Goal: Task Accomplishment & Management: Use online tool/utility

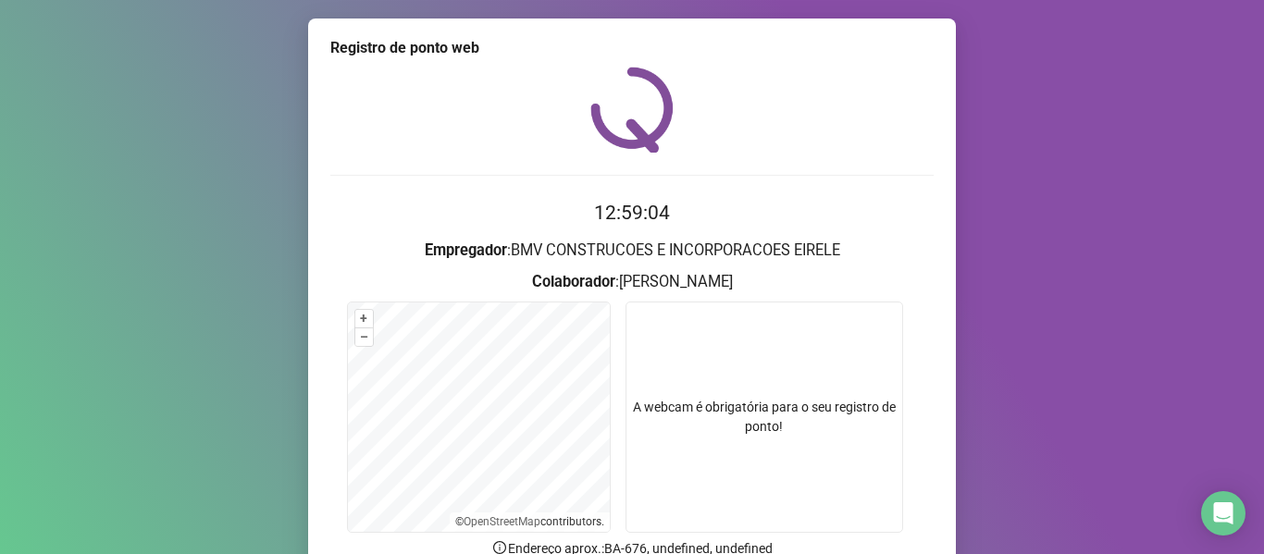
scroll to position [168, 0]
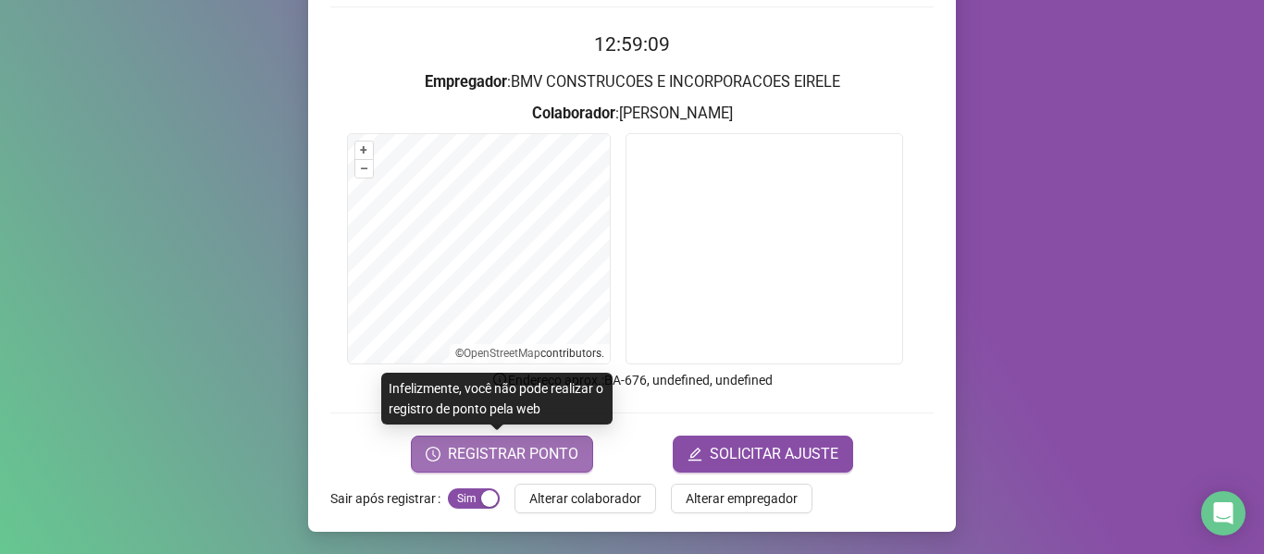
click at [503, 456] on span "REGISTRAR PONTO" at bounding box center [513, 454] width 130 height 22
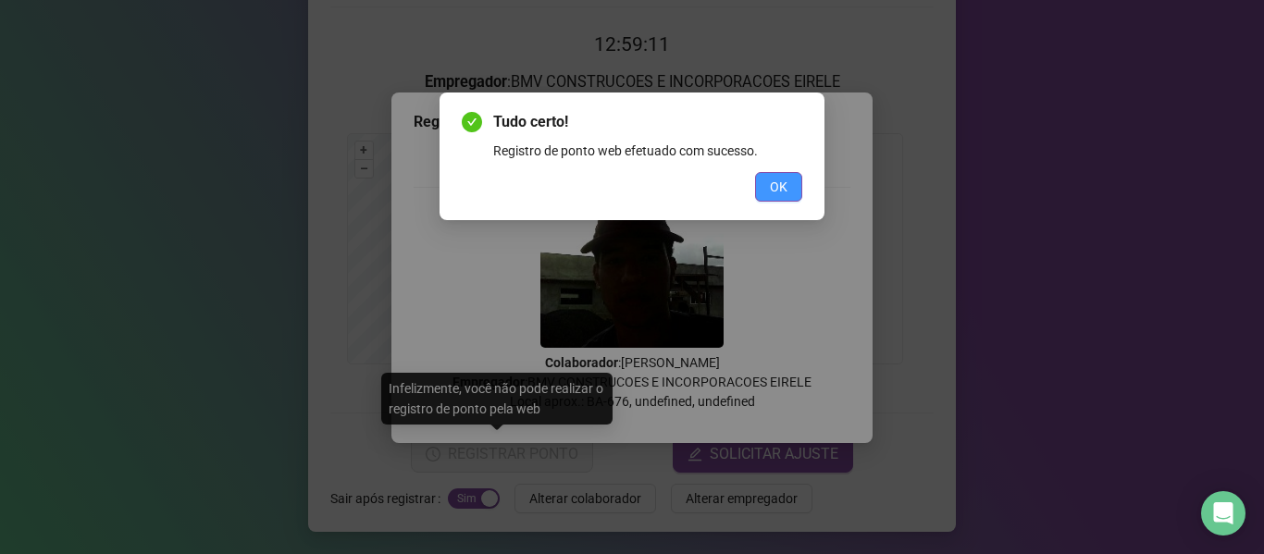
click at [777, 187] on span "OK" at bounding box center [779, 187] width 18 height 20
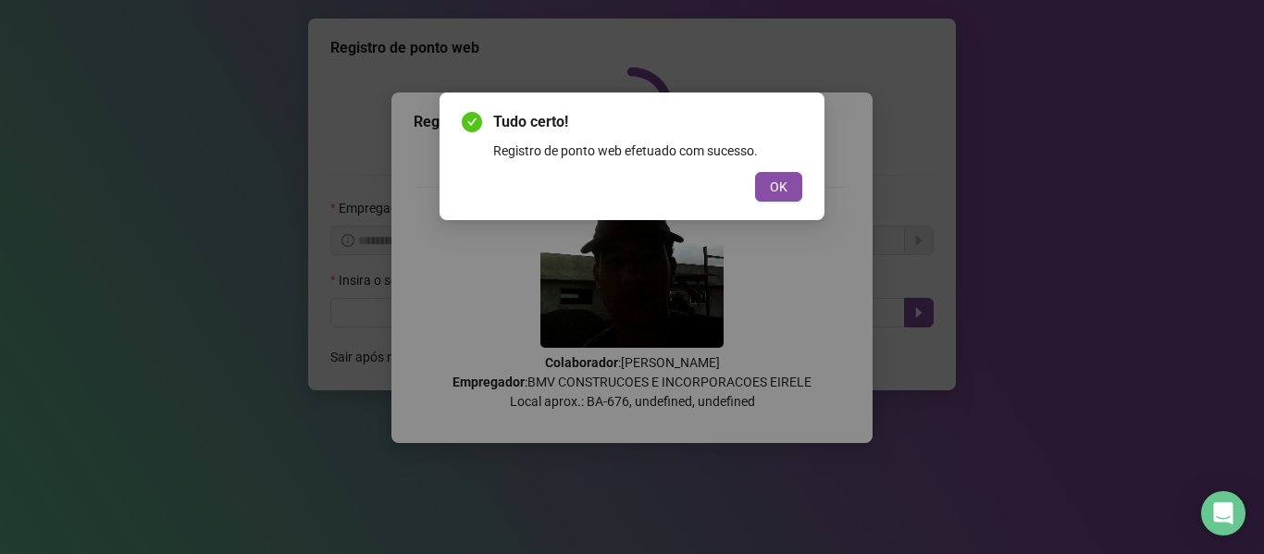
scroll to position [0, 0]
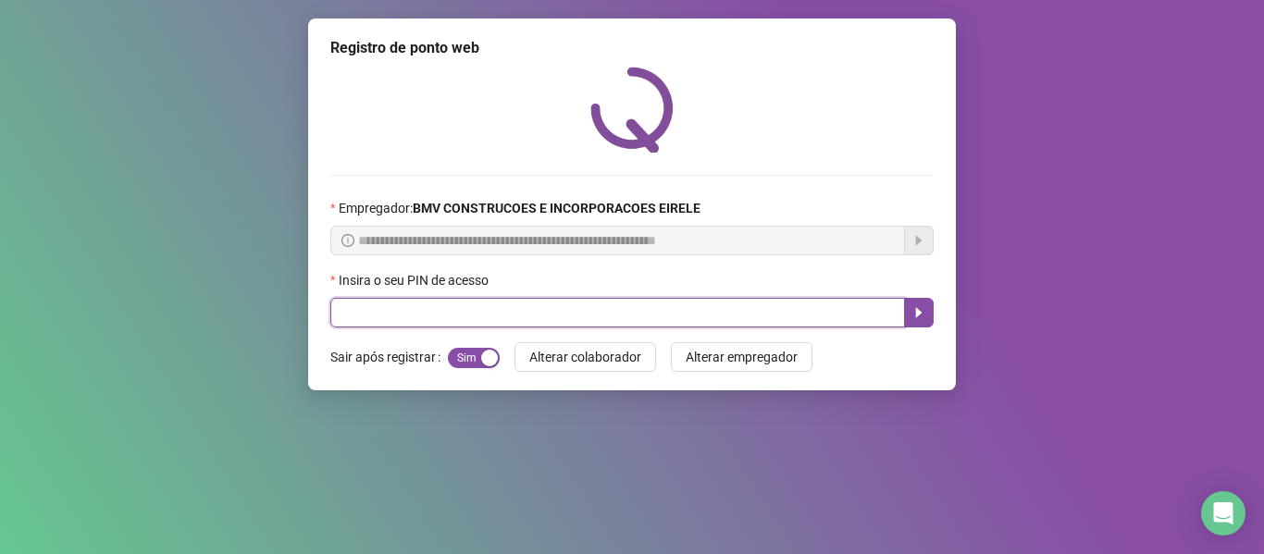
click at [829, 305] on input "text" at bounding box center [617, 313] width 575 height 30
type input "*****"
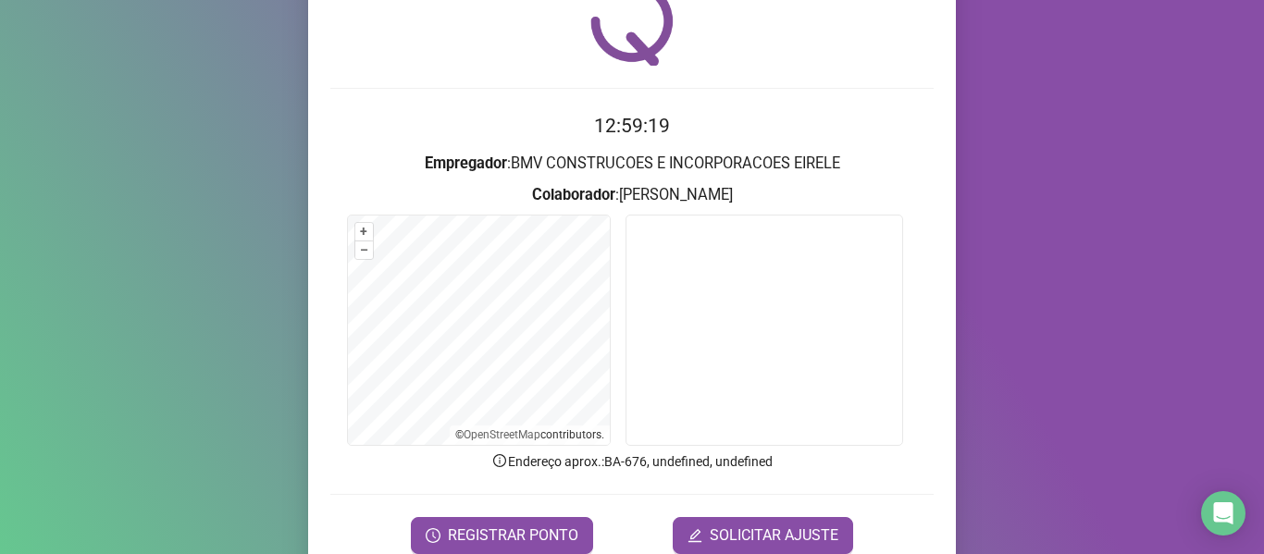
scroll to position [168, 0]
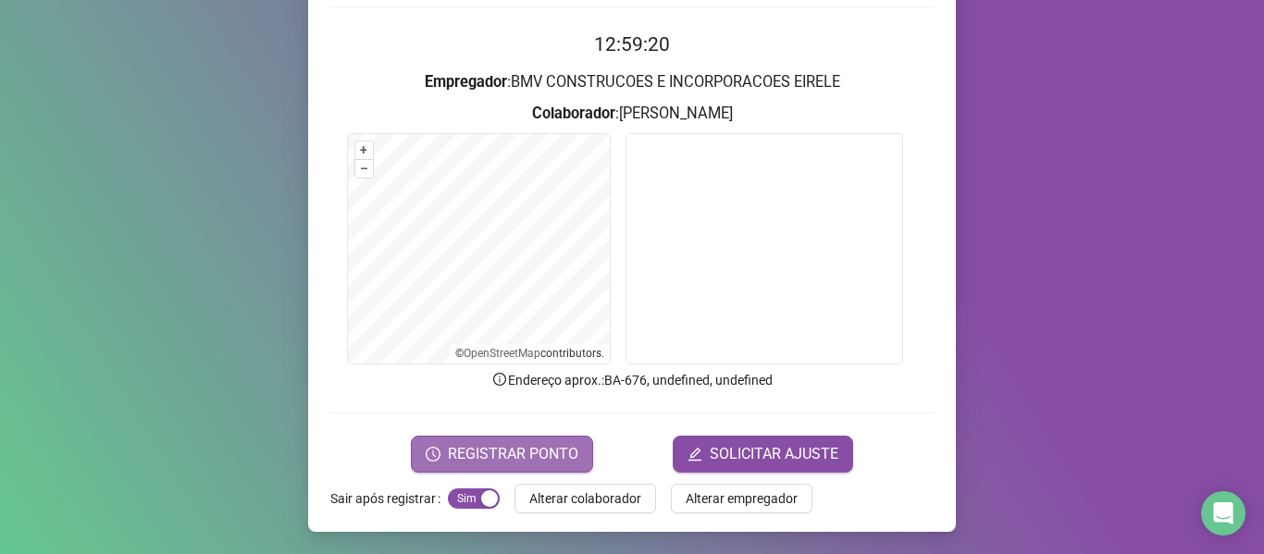
click at [514, 441] on button "REGISTRAR PONTO" at bounding box center [502, 454] width 182 height 37
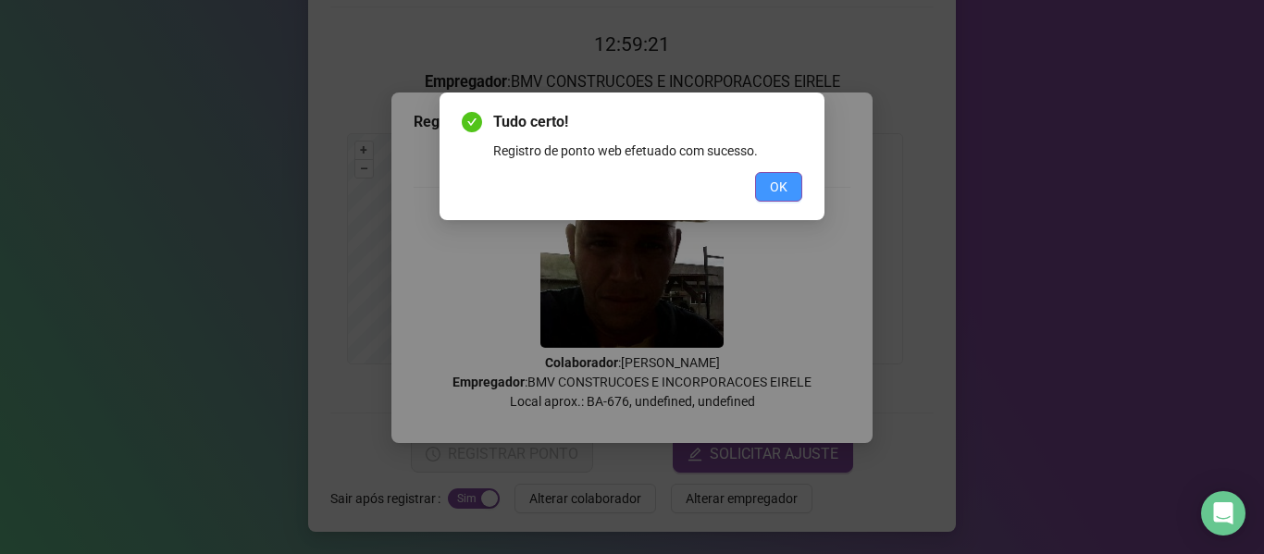
click at [766, 176] on button "OK" at bounding box center [778, 187] width 47 height 30
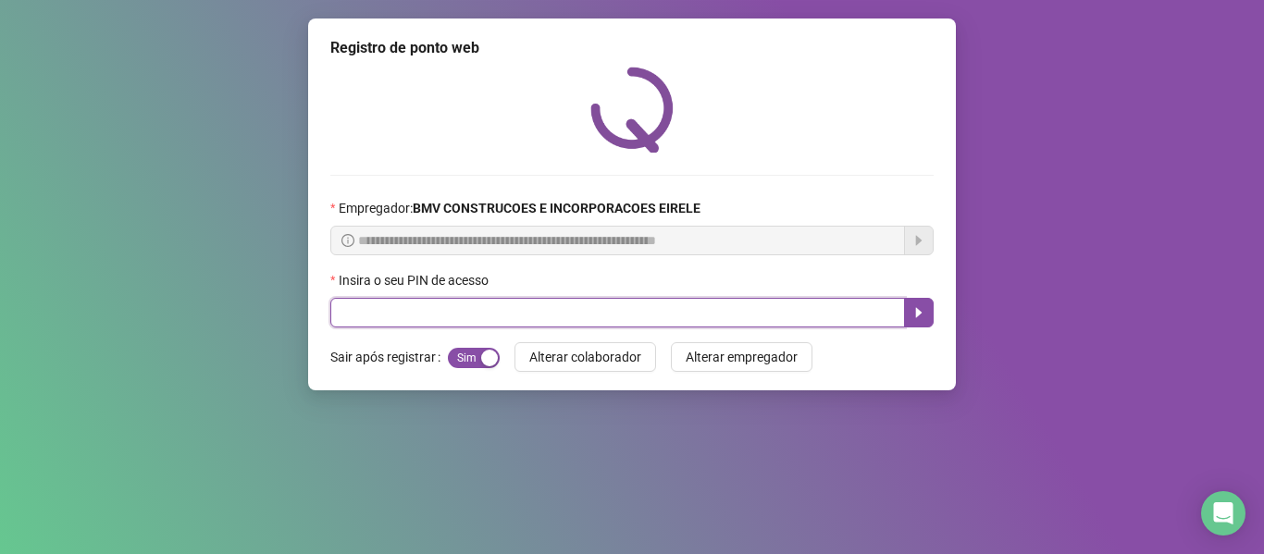
click at [809, 310] on input "text" at bounding box center [617, 313] width 575 height 30
type input "*****"
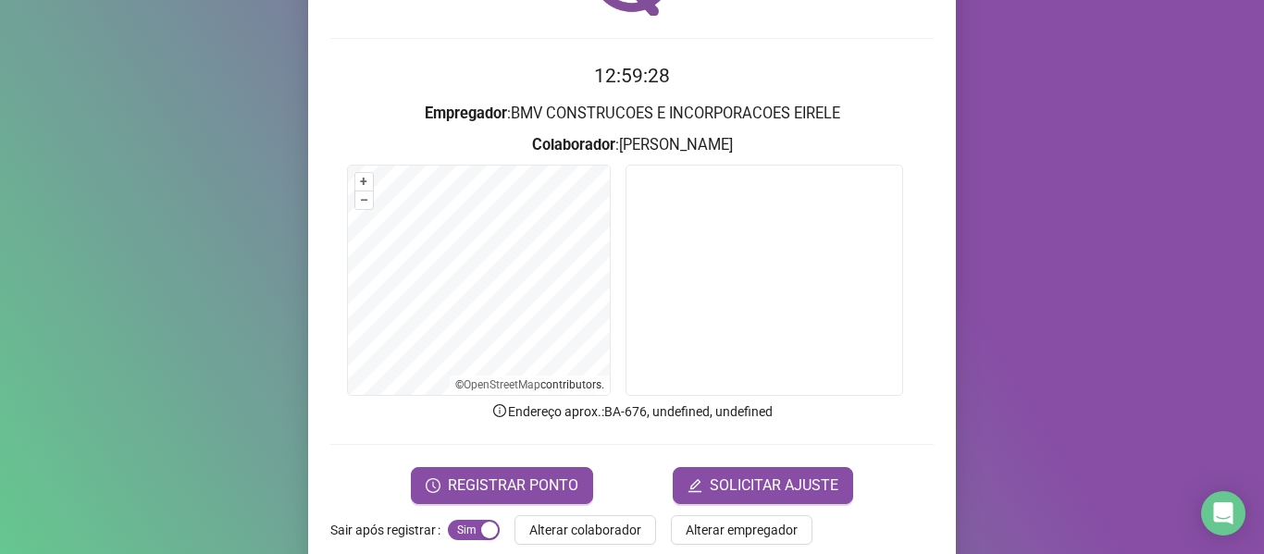
scroll to position [168, 0]
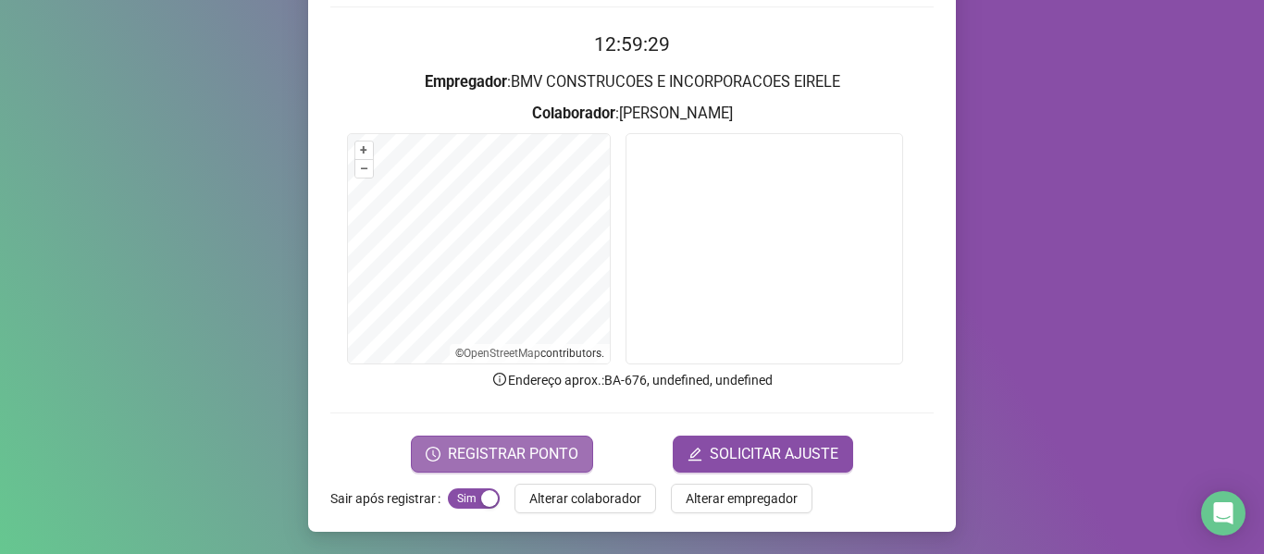
click at [518, 447] on span "REGISTRAR PONTO" at bounding box center [513, 454] width 130 height 22
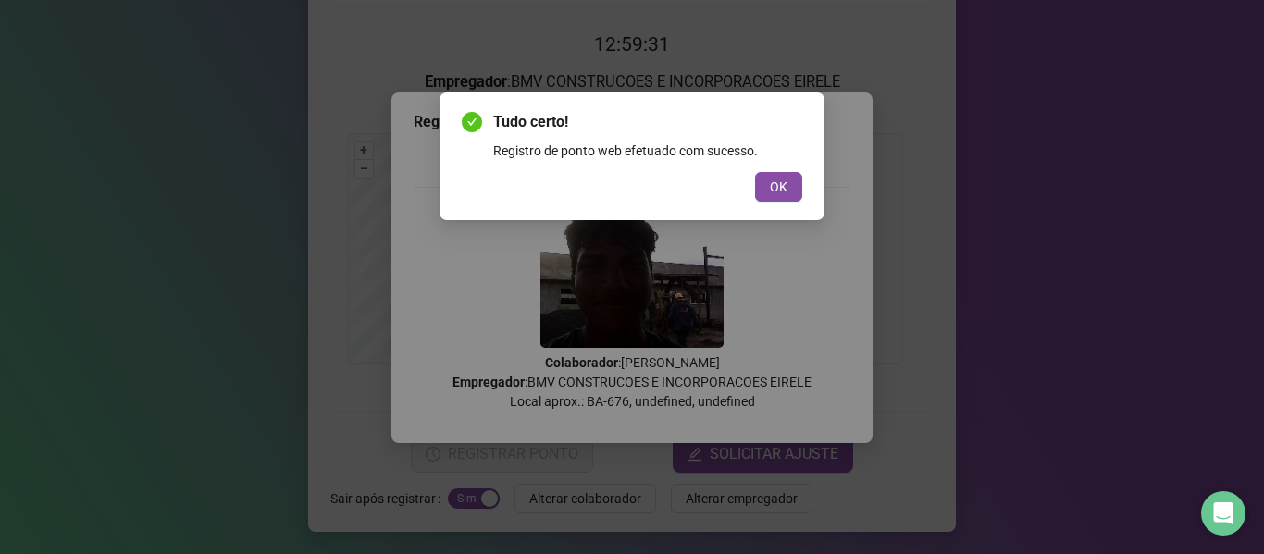
click at [783, 180] on span "OK" at bounding box center [779, 187] width 18 height 20
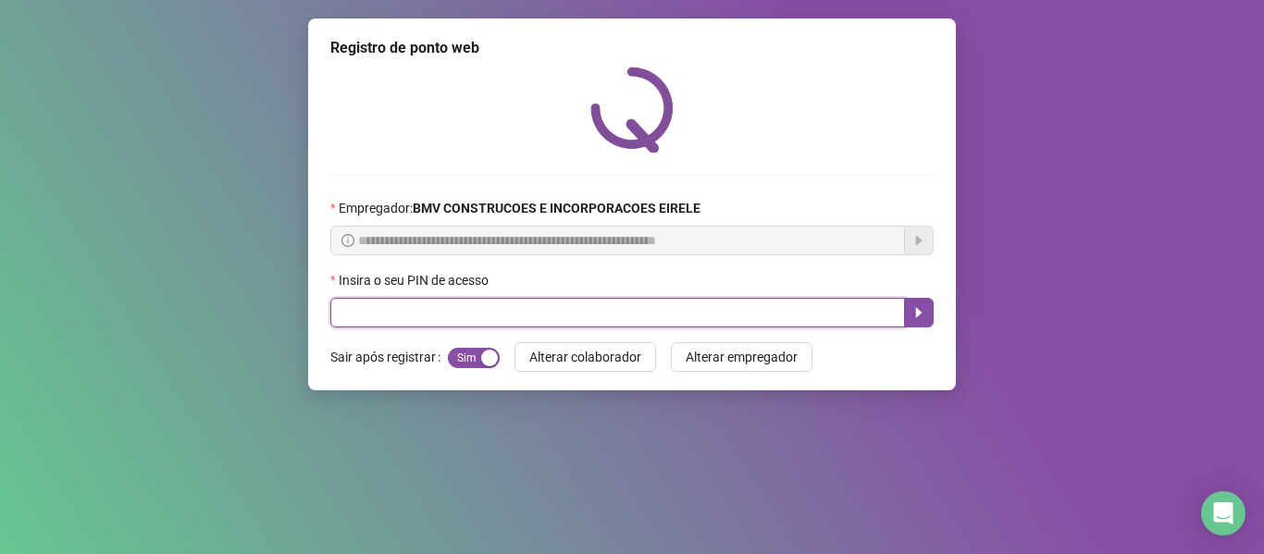
click at [835, 318] on input "text" at bounding box center [617, 313] width 575 height 30
type input "*****"
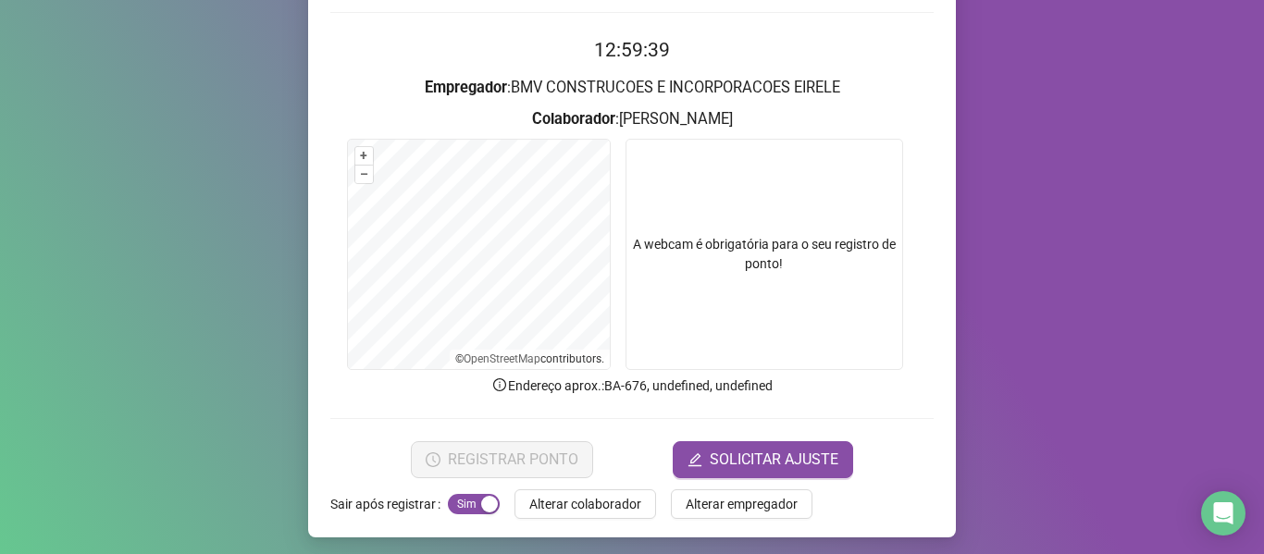
scroll to position [168, 0]
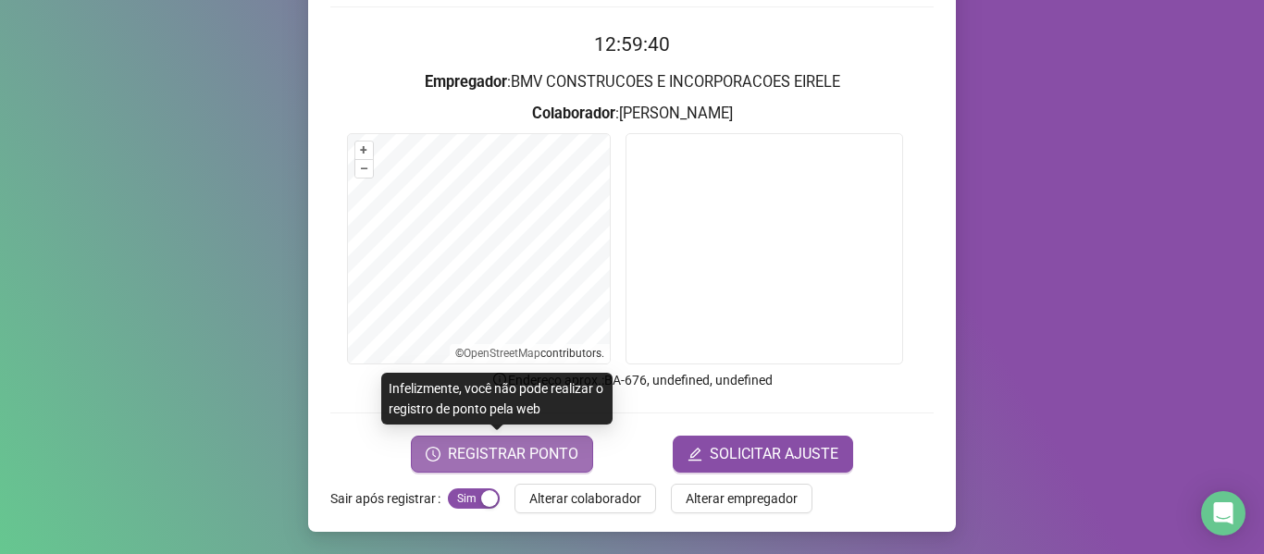
click at [530, 440] on button "REGISTRAR PONTO" at bounding box center [502, 454] width 182 height 37
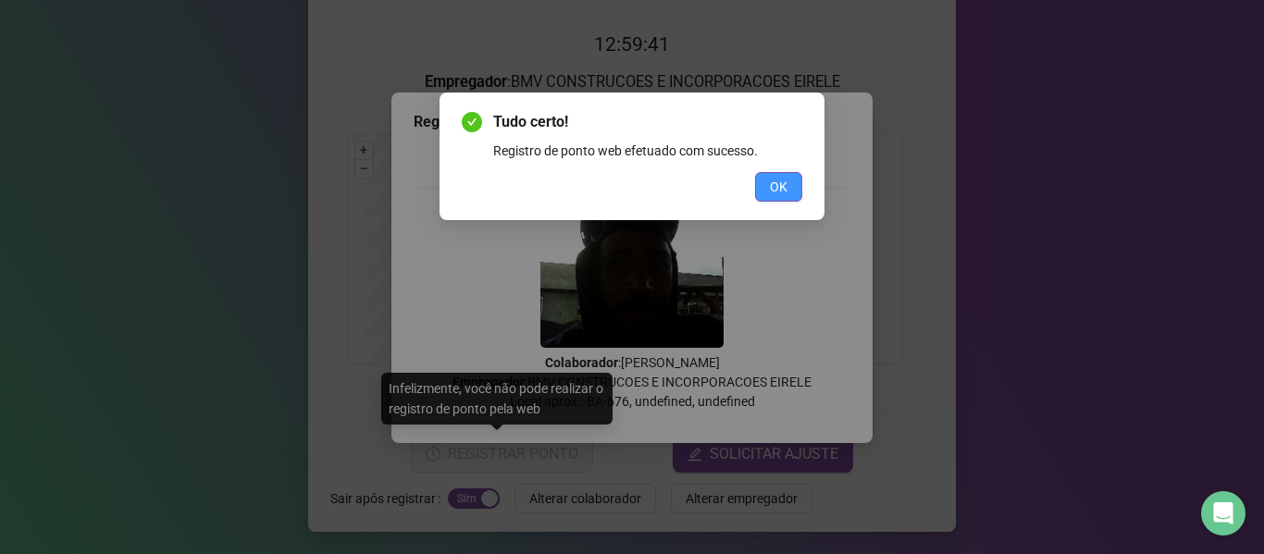
drag, startPoint x: 786, startPoint y: 184, endPoint x: 800, endPoint y: 210, distance: 29.4
click at [786, 186] on span "OK" at bounding box center [779, 187] width 18 height 20
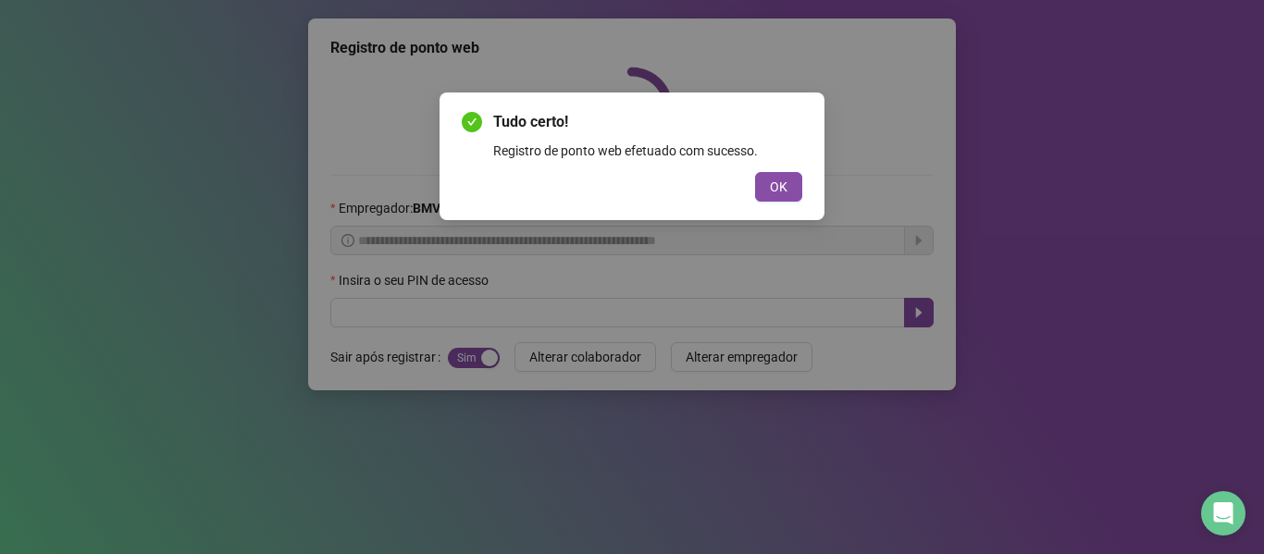
scroll to position [0, 0]
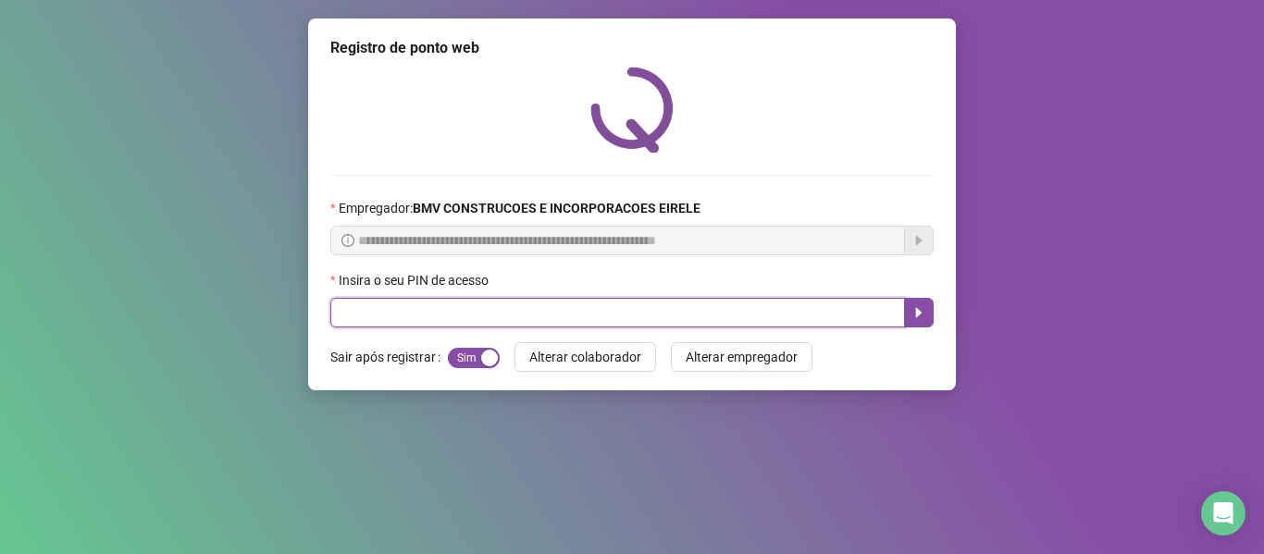
click at [858, 316] on input "text" at bounding box center [617, 313] width 575 height 30
type input "*****"
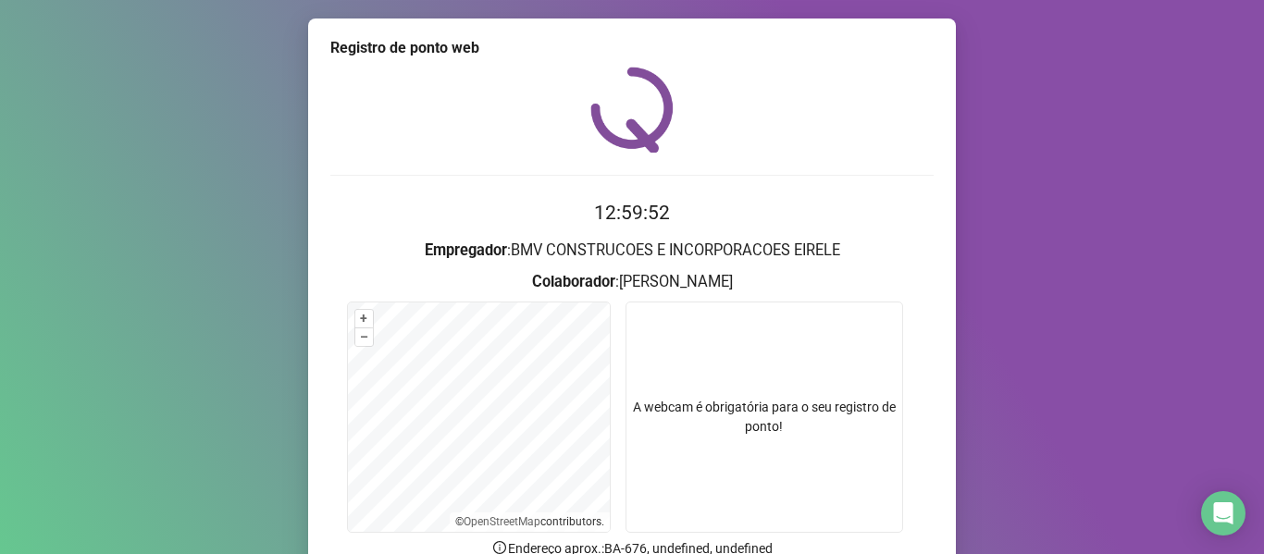
scroll to position [168, 0]
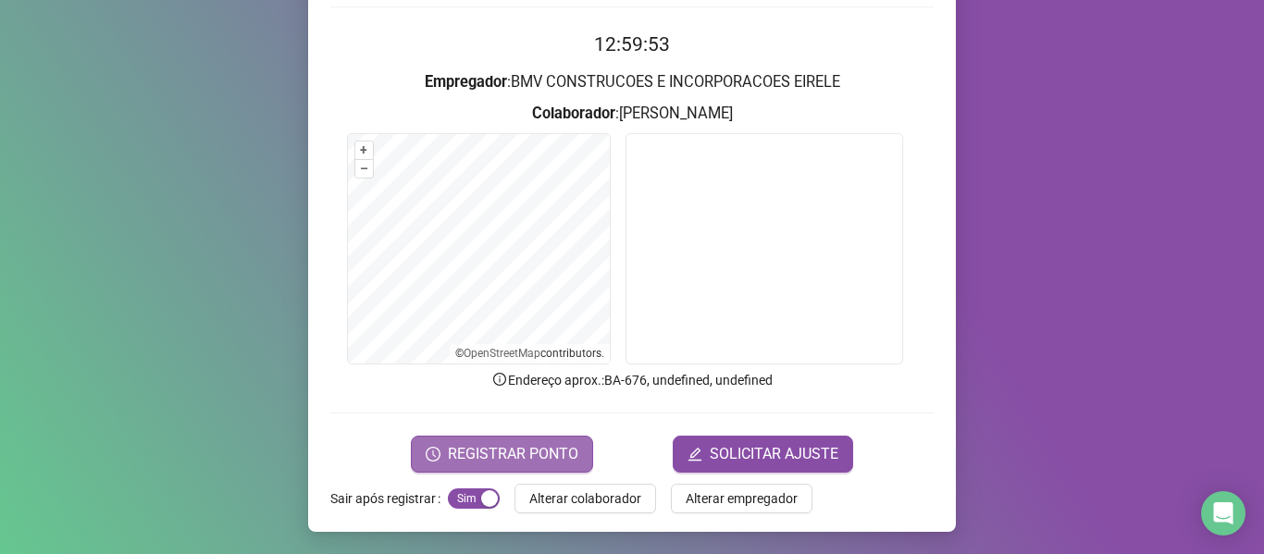
click at [539, 461] on span "REGISTRAR PONTO" at bounding box center [513, 454] width 130 height 22
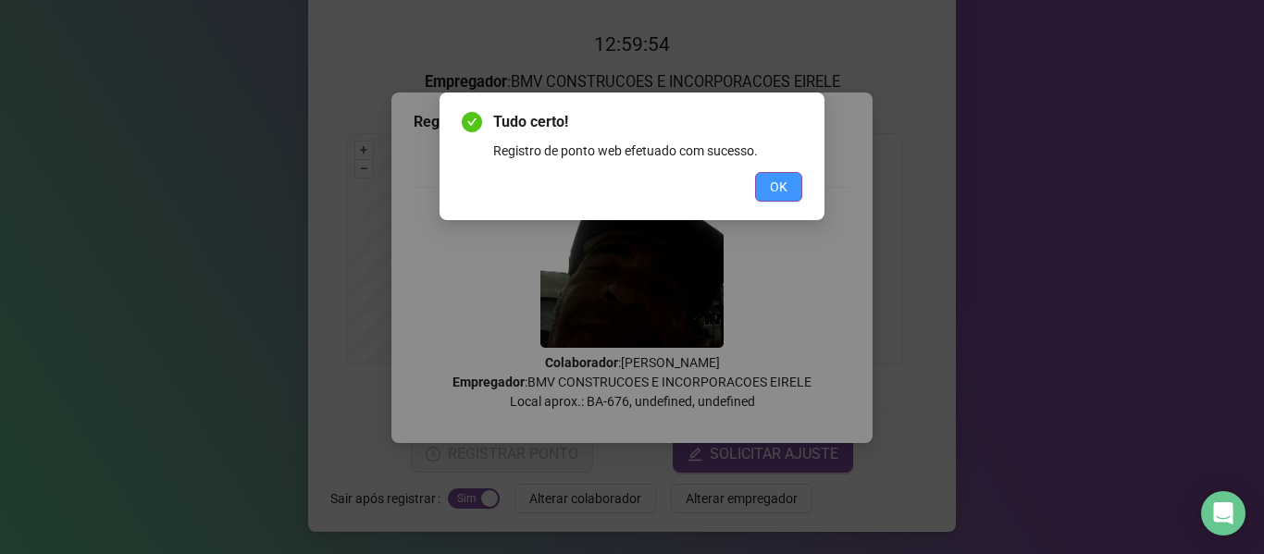
click at [777, 192] on span "OK" at bounding box center [779, 187] width 18 height 20
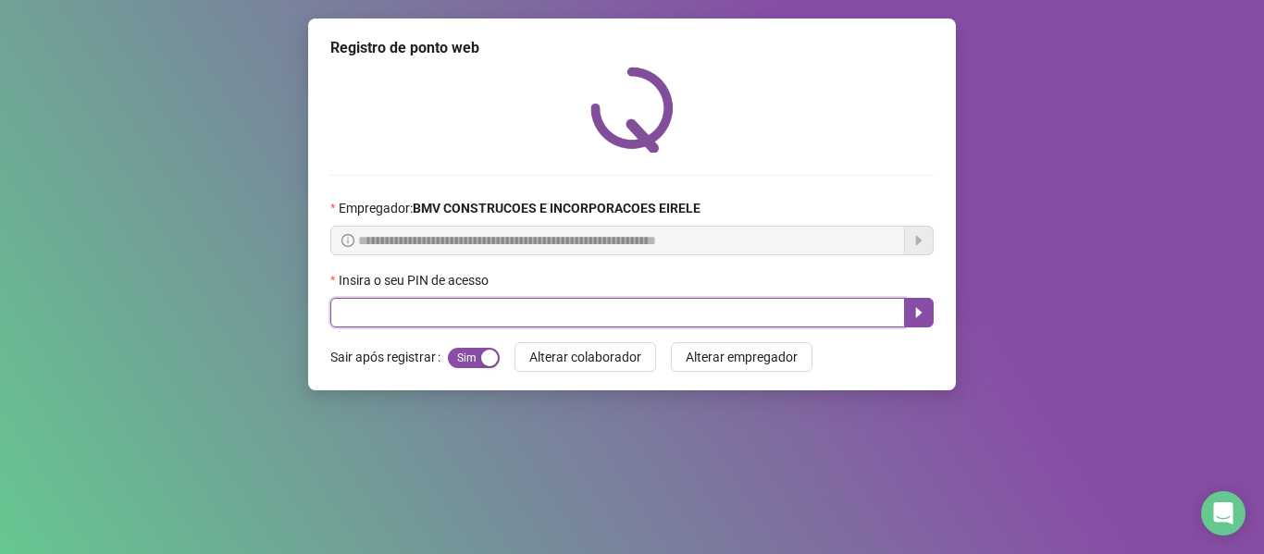
click at [836, 321] on input "text" at bounding box center [617, 313] width 575 height 30
type input "*****"
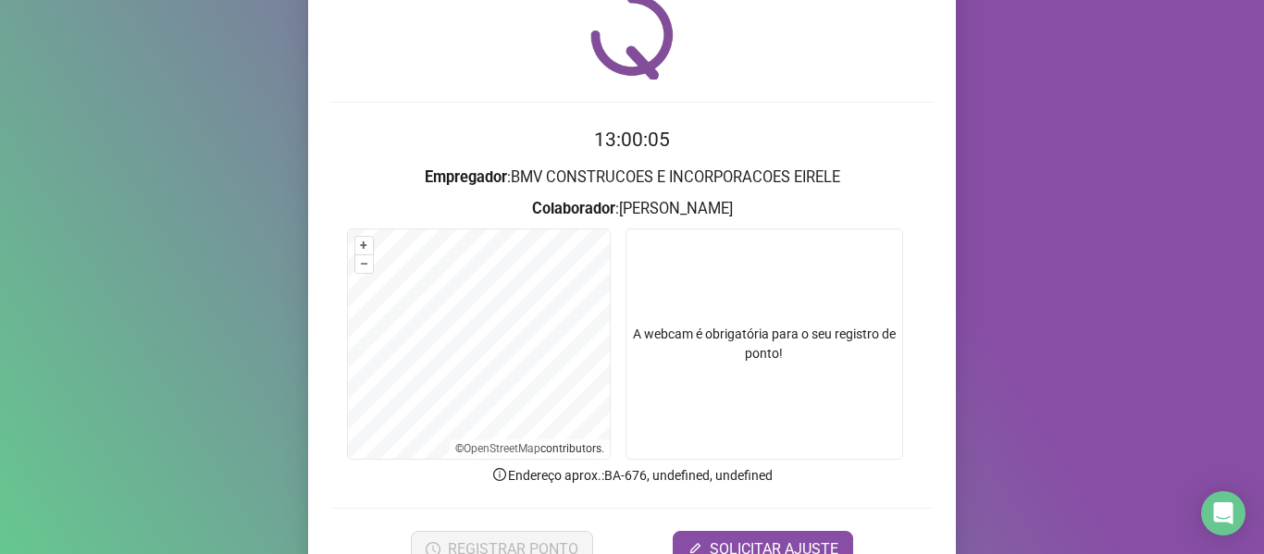
scroll to position [168, 0]
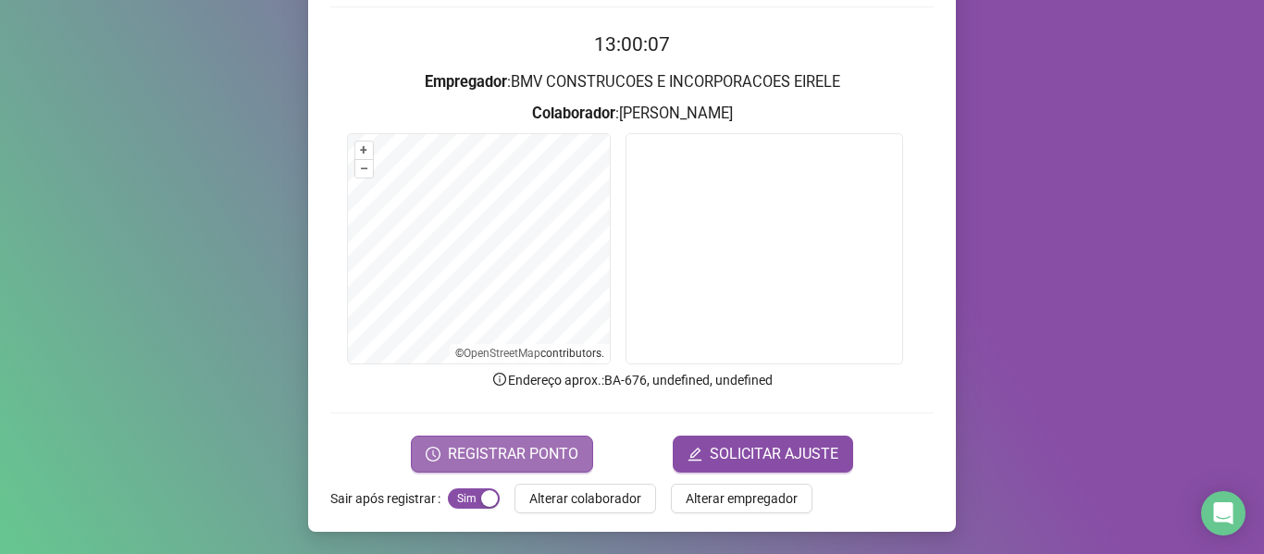
click at [484, 448] on span "REGISTRAR PONTO" at bounding box center [513, 454] width 130 height 22
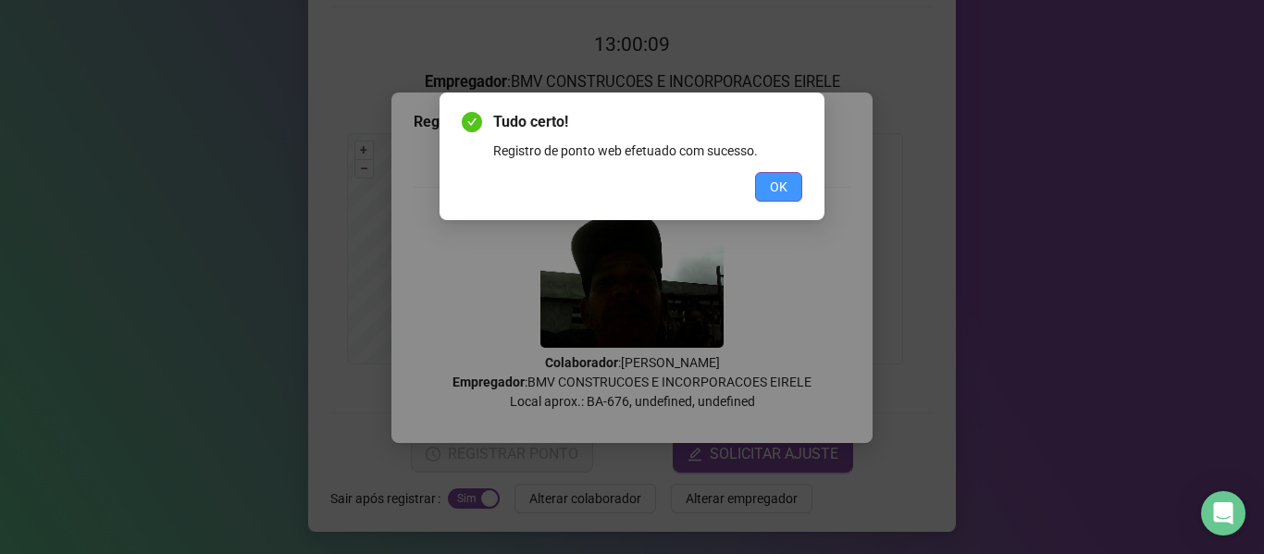
click at [788, 180] on button "OK" at bounding box center [778, 187] width 47 height 30
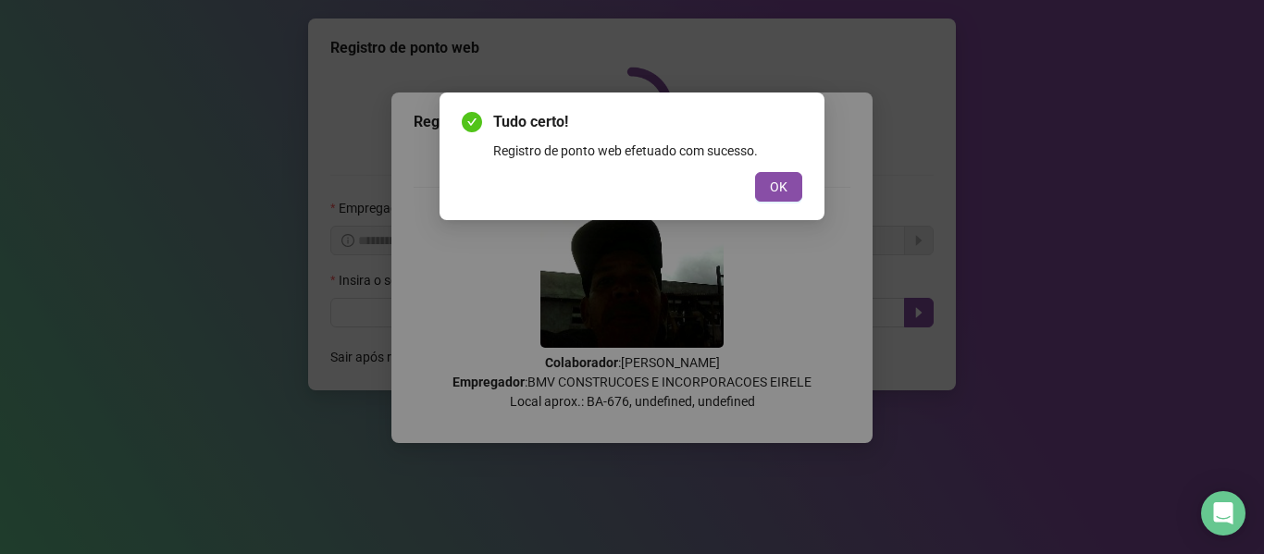
scroll to position [0, 0]
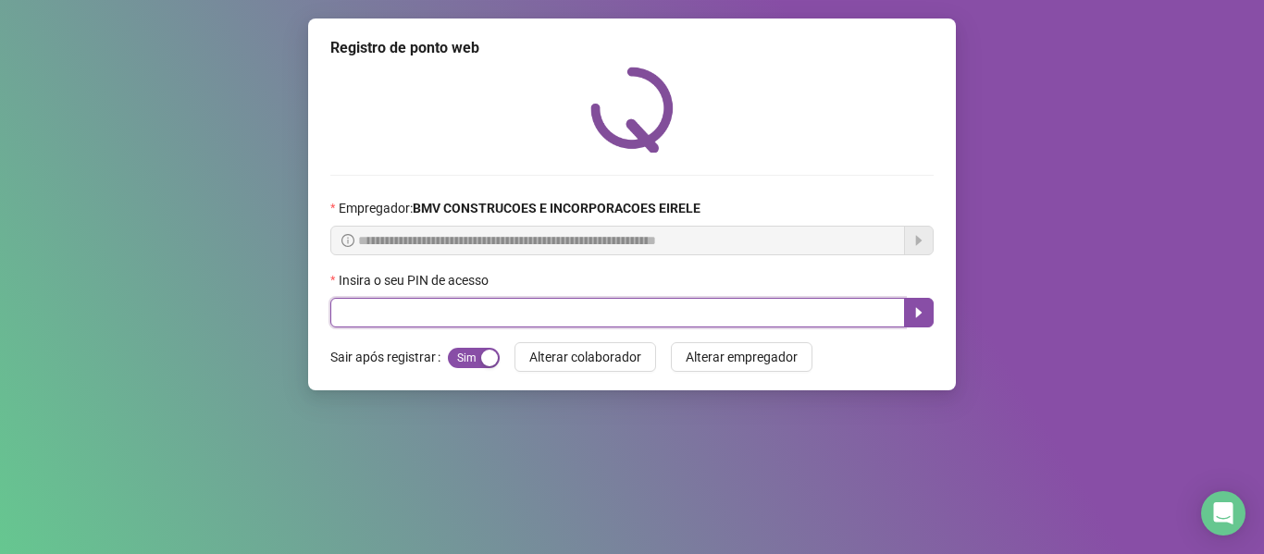
click at [842, 307] on input "text" at bounding box center [617, 313] width 575 height 30
type input "*****"
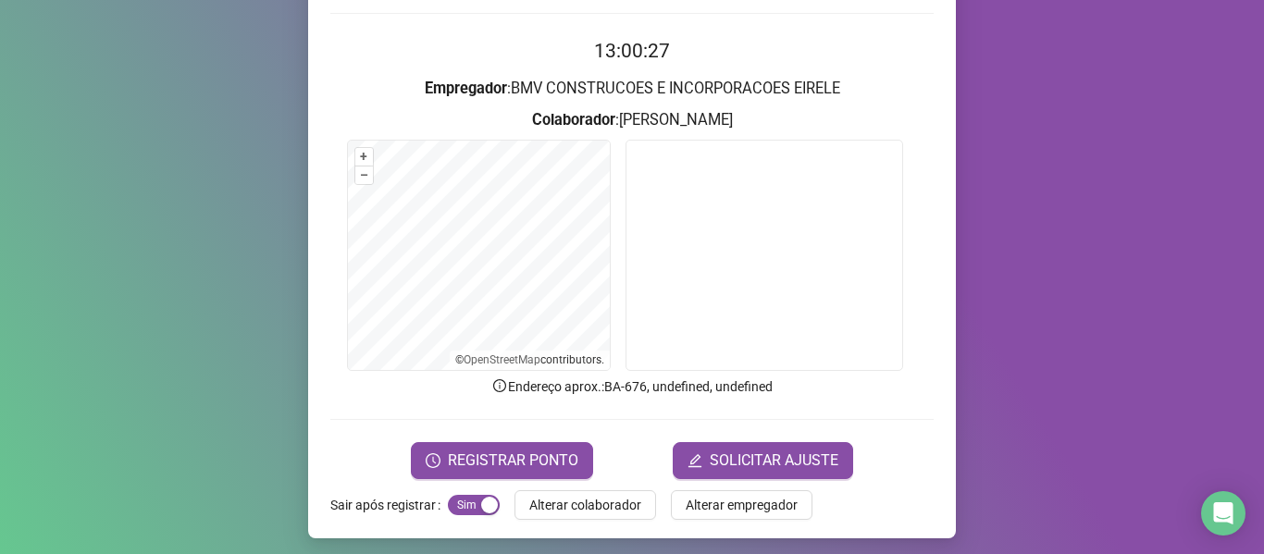
scroll to position [168, 0]
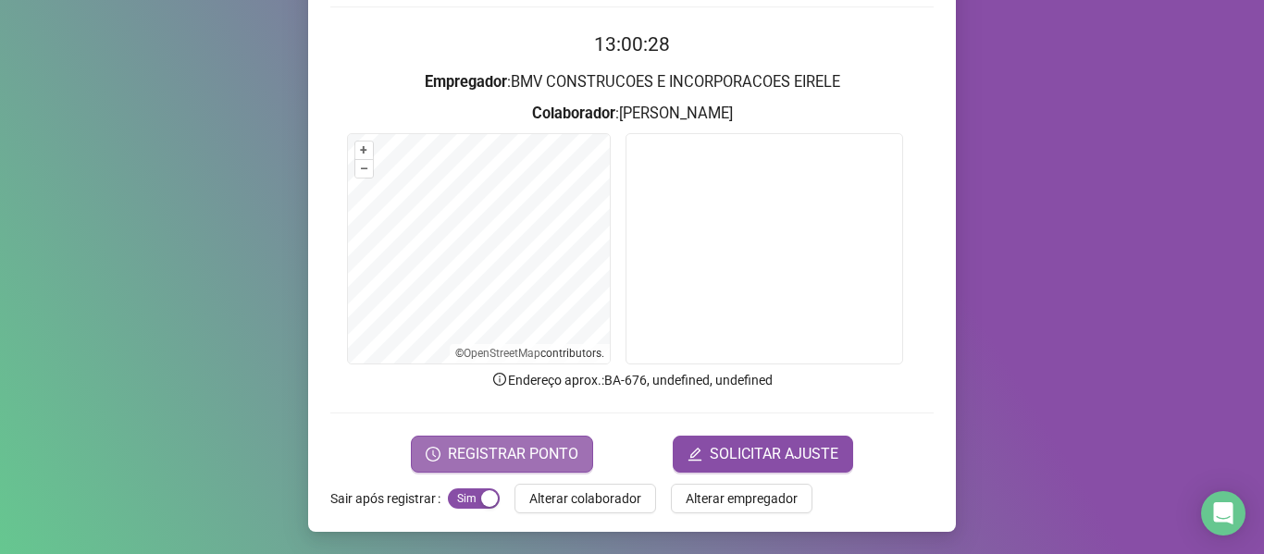
click at [544, 453] on span "REGISTRAR PONTO" at bounding box center [513, 454] width 130 height 22
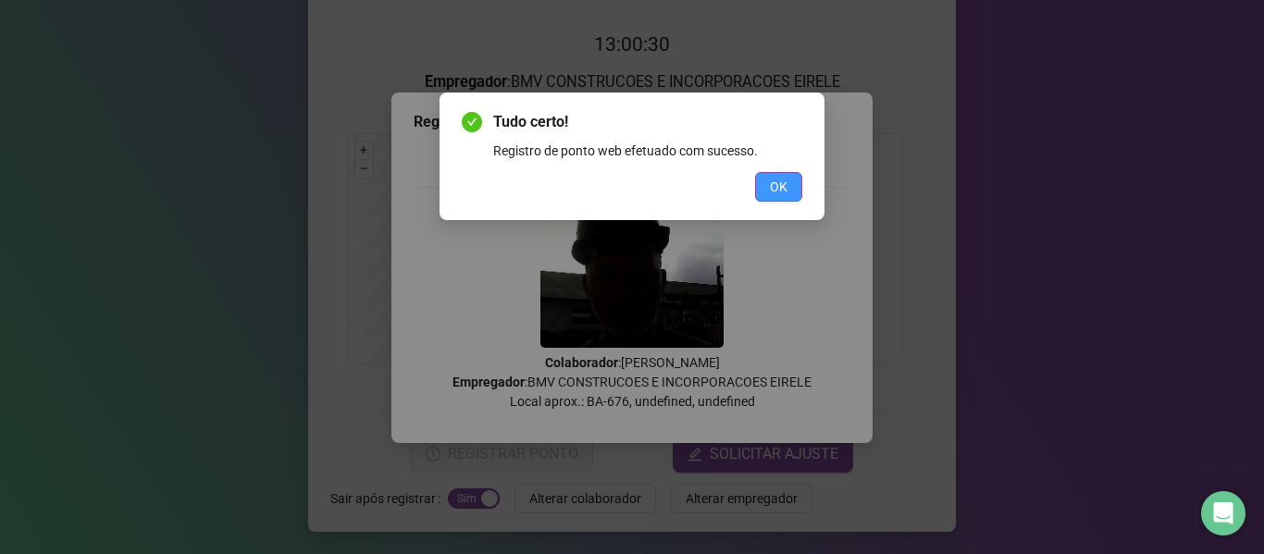
click at [757, 183] on button "OK" at bounding box center [778, 187] width 47 height 30
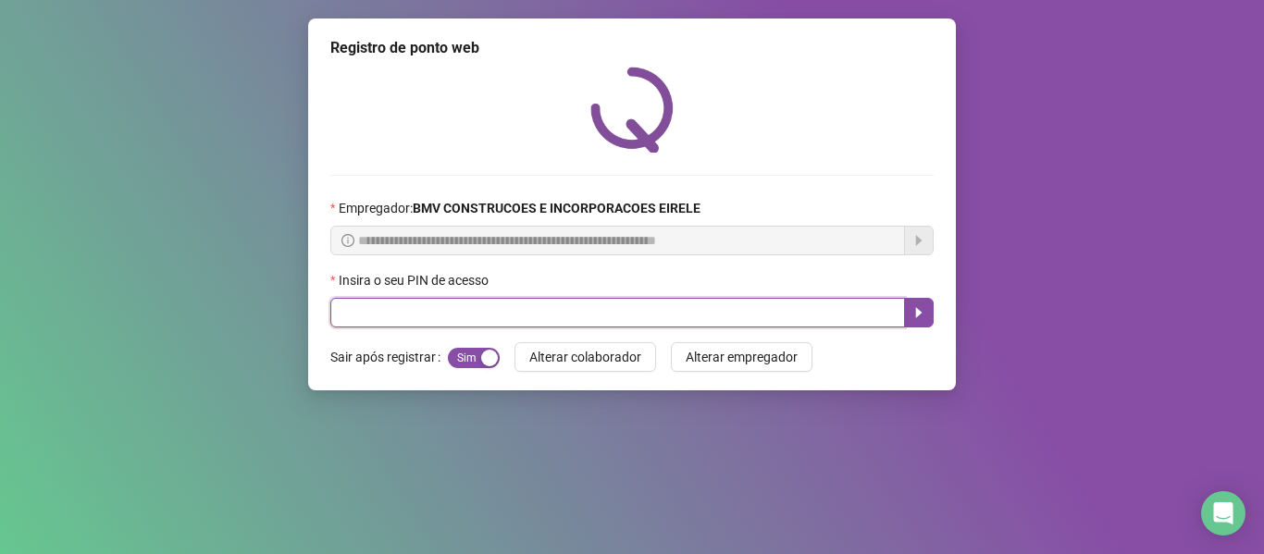
click at [757, 316] on input "text" at bounding box center [617, 313] width 575 height 30
type input "*****"
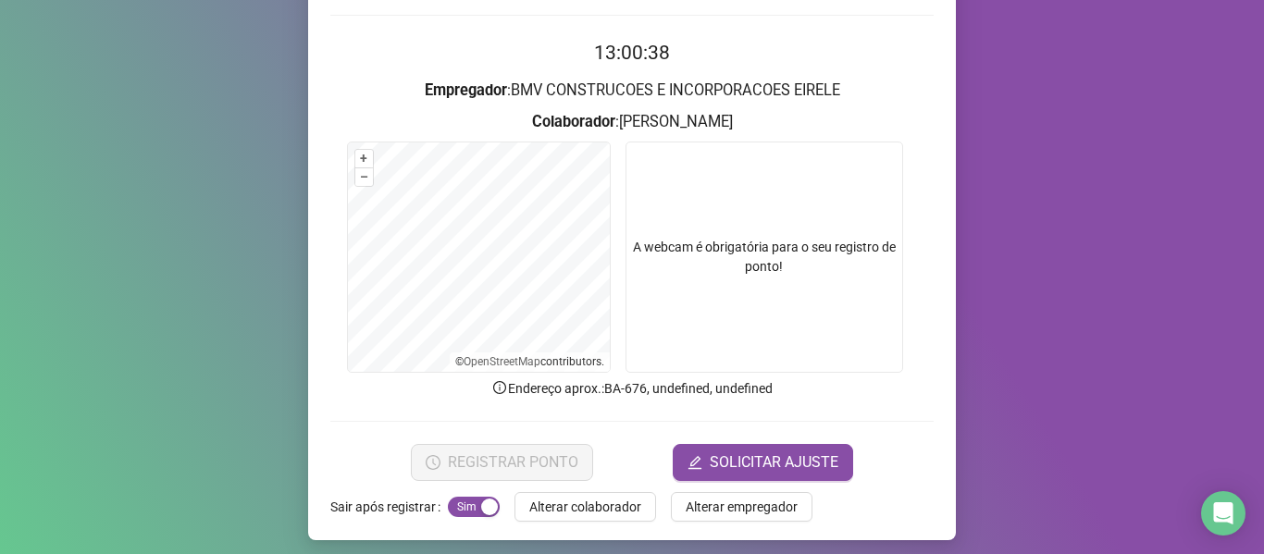
scroll to position [168, 0]
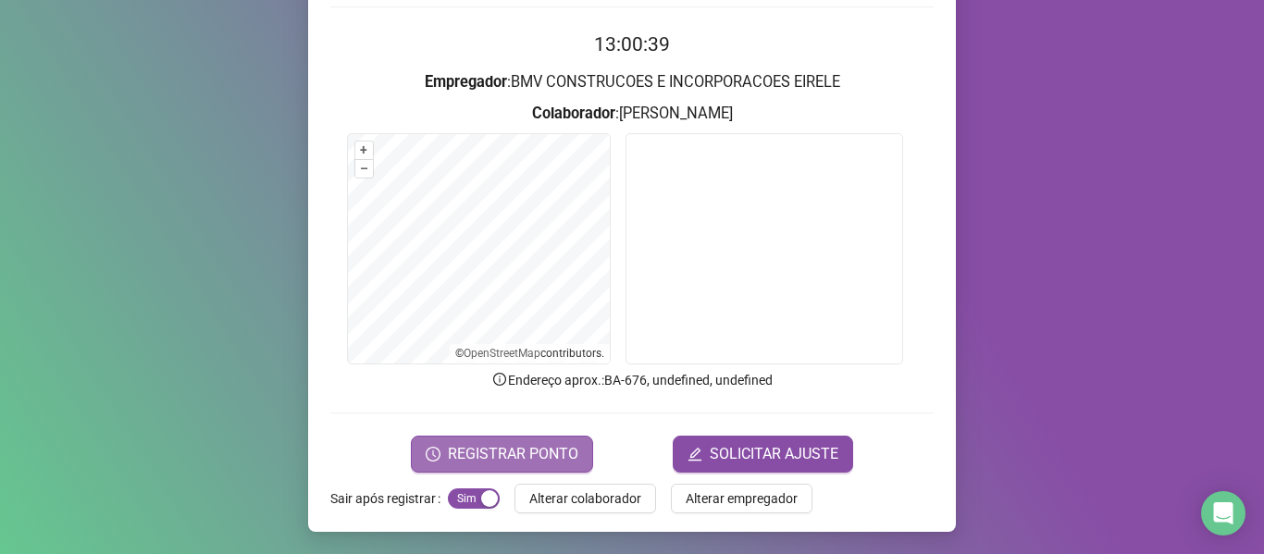
click at [537, 450] on span "REGISTRAR PONTO" at bounding box center [513, 454] width 130 height 22
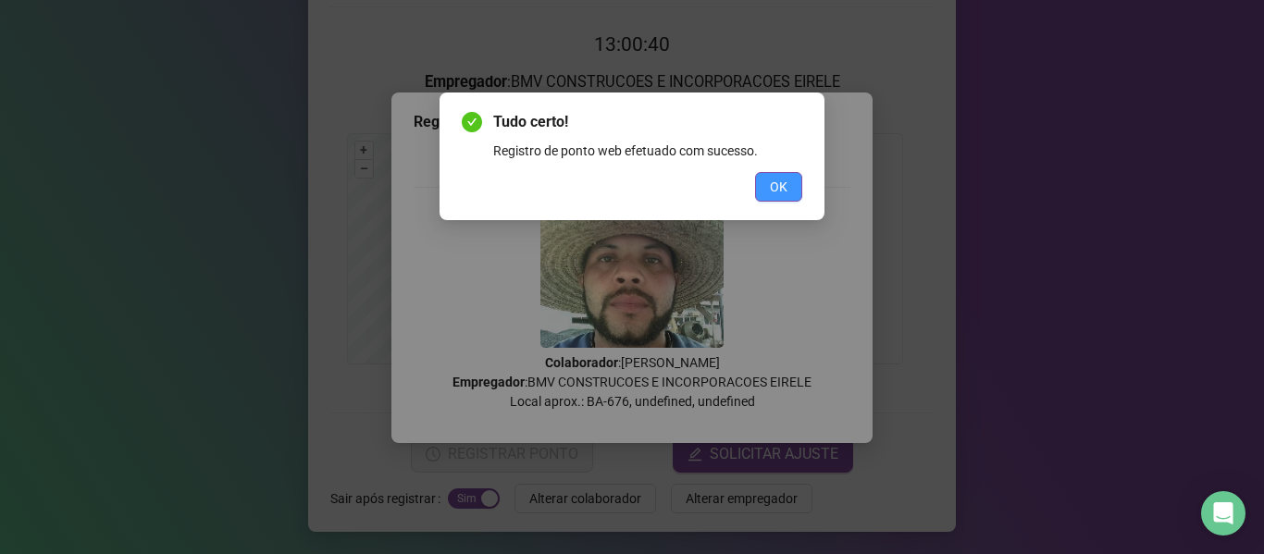
click at [772, 179] on span "OK" at bounding box center [779, 187] width 18 height 20
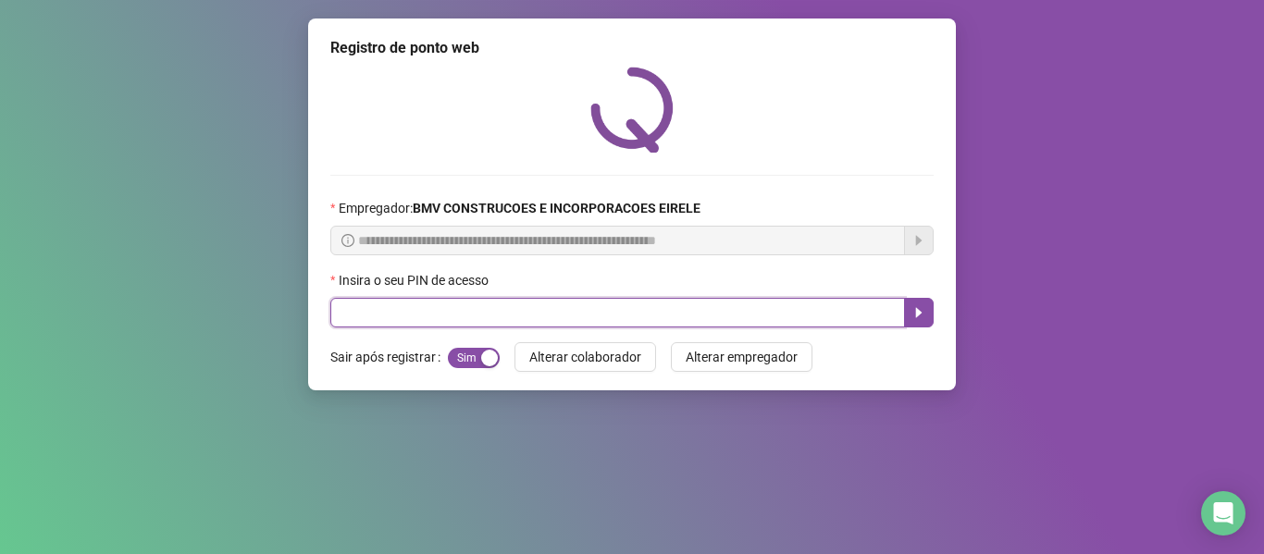
click at [767, 308] on input "text" at bounding box center [617, 313] width 575 height 30
type input "*****"
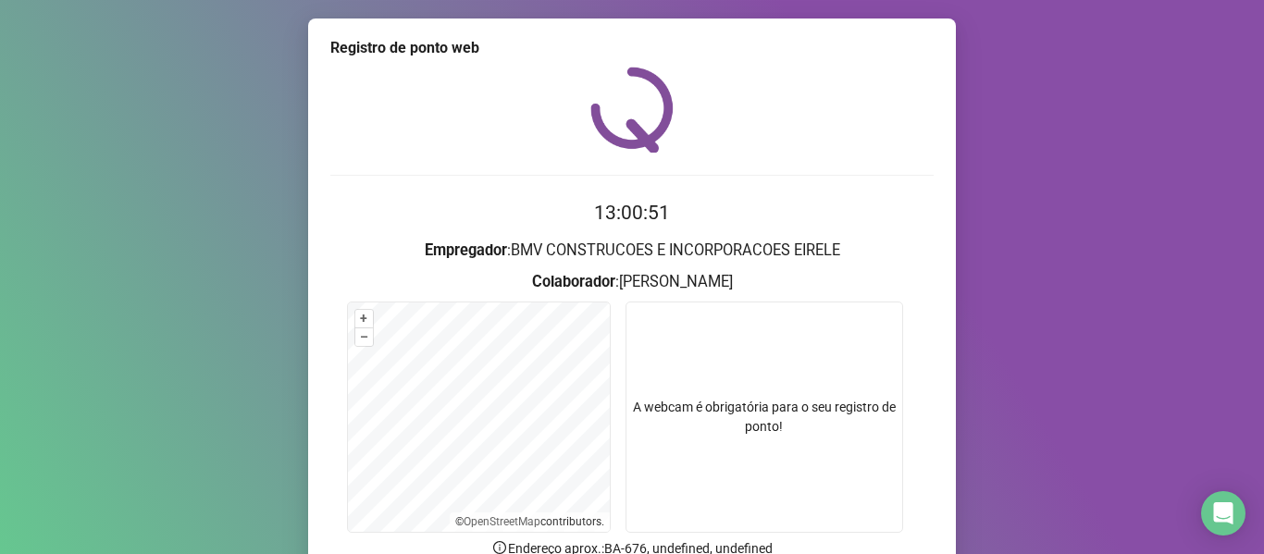
scroll to position [168, 0]
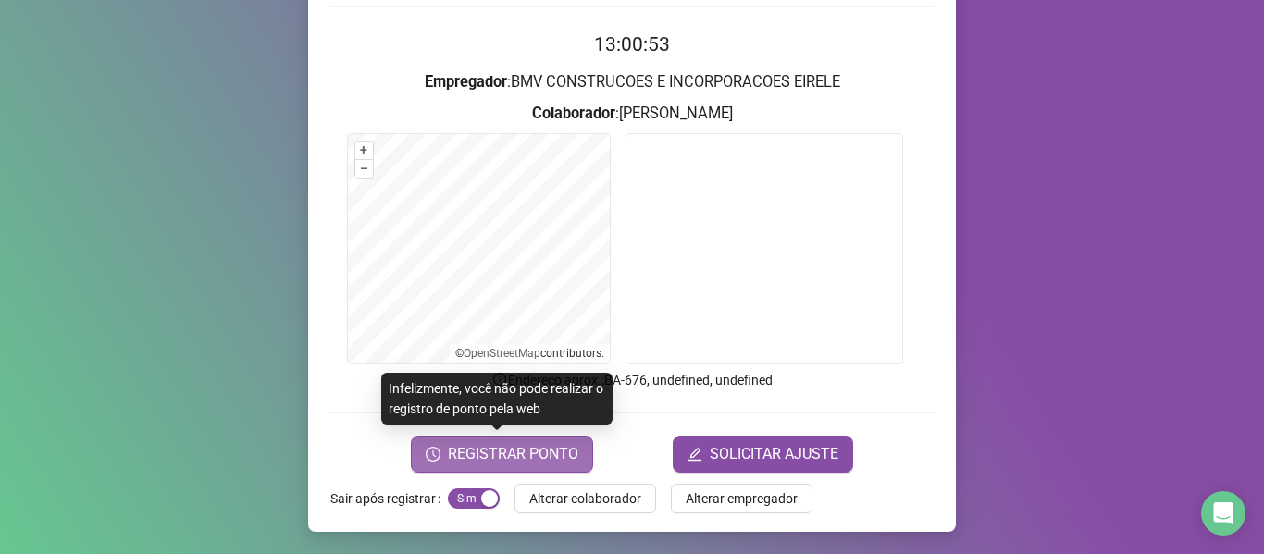
click at [509, 461] on span "REGISTRAR PONTO" at bounding box center [513, 454] width 130 height 22
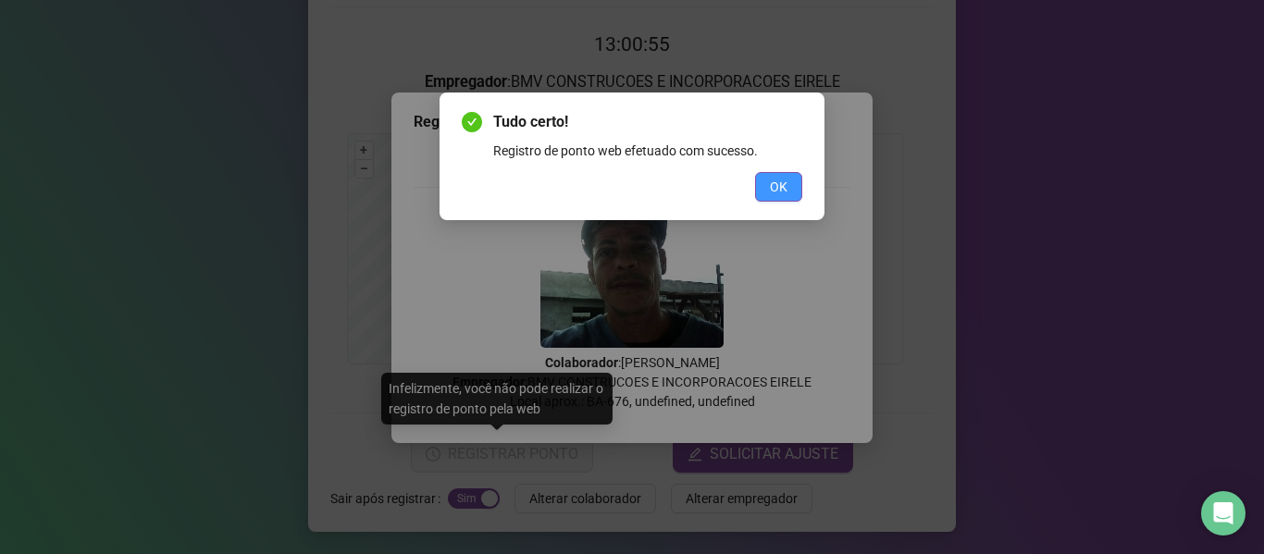
click at [774, 180] on span "OK" at bounding box center [779, 187] width 18 height 20
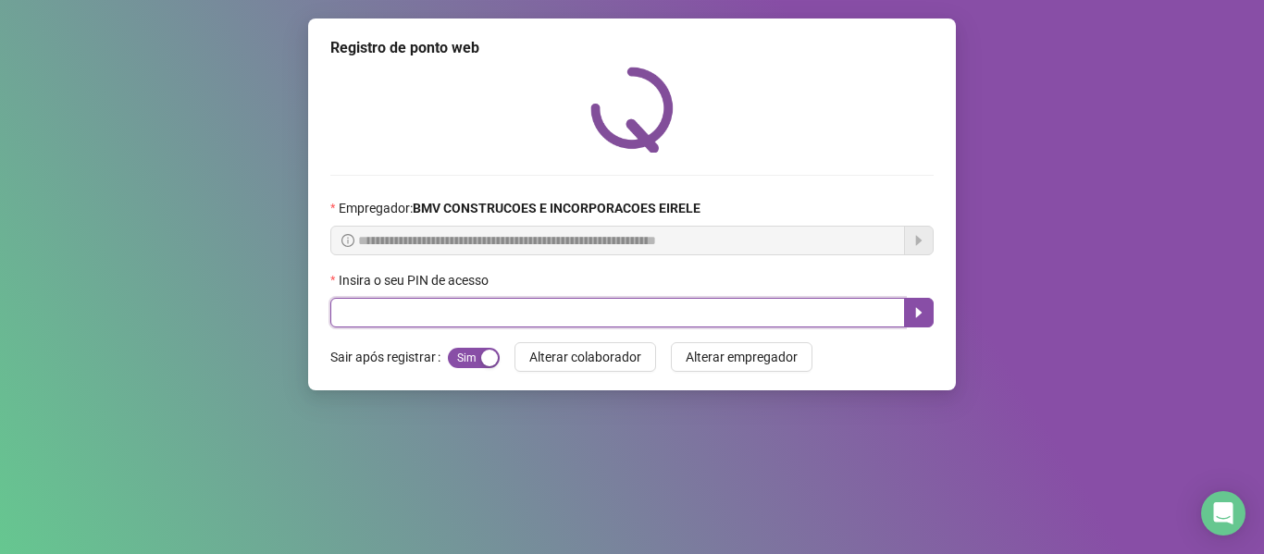
click at [811, 312] on input "text" at bounding box center [617, 313] width 575 height 30
type input "*****"
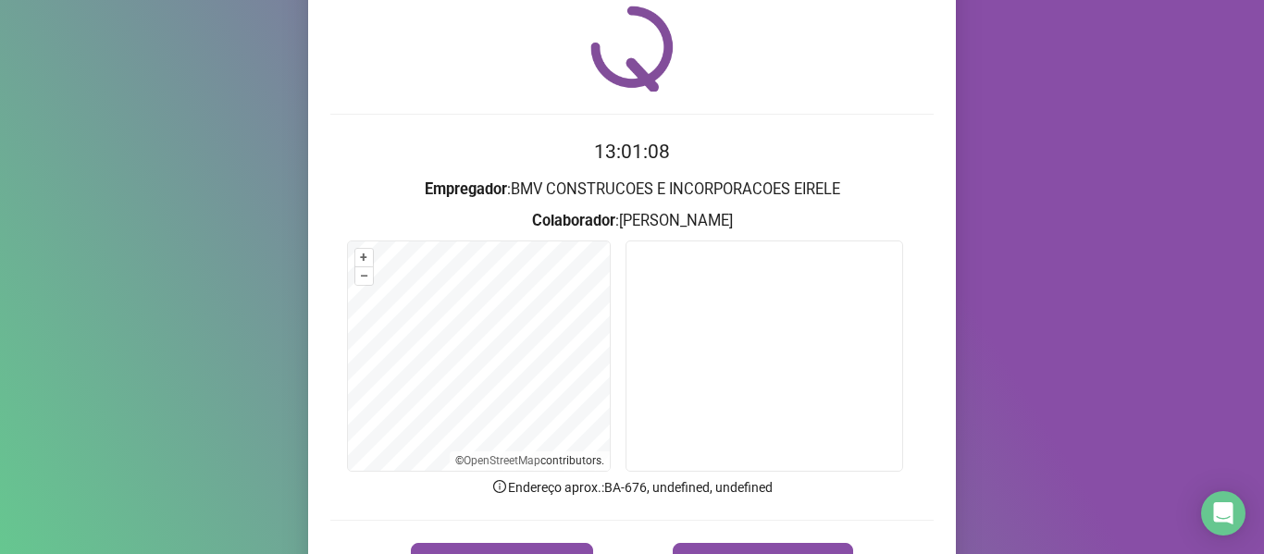
scroll to position [93, 0]
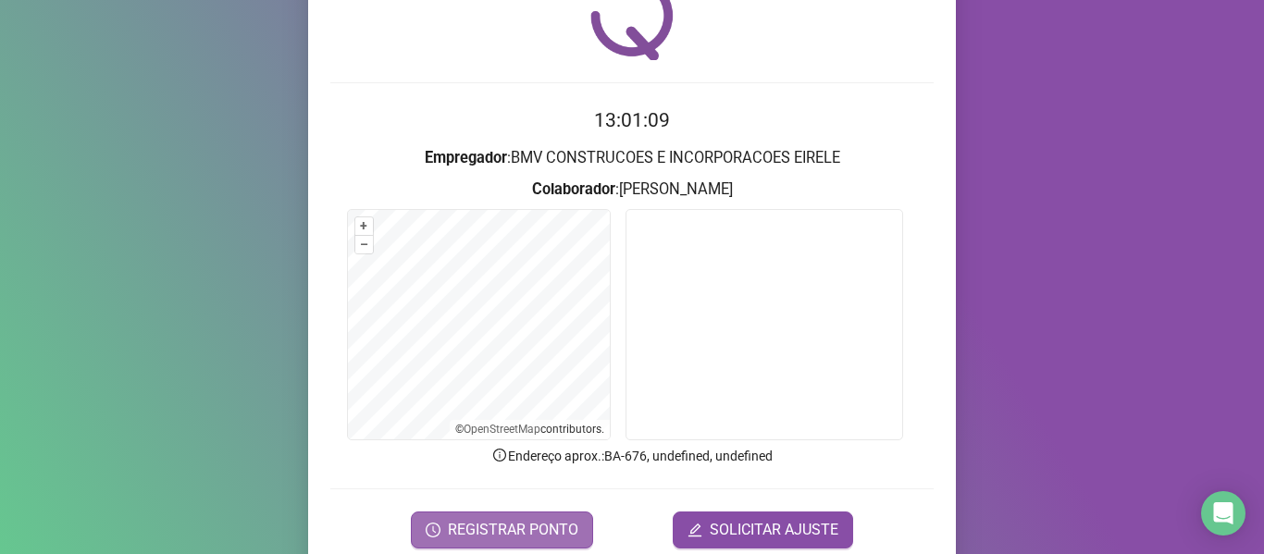
click at [539, 539] on span "REGISTRAR PONTO" at bounding box center [513, 530] width 130 height 22
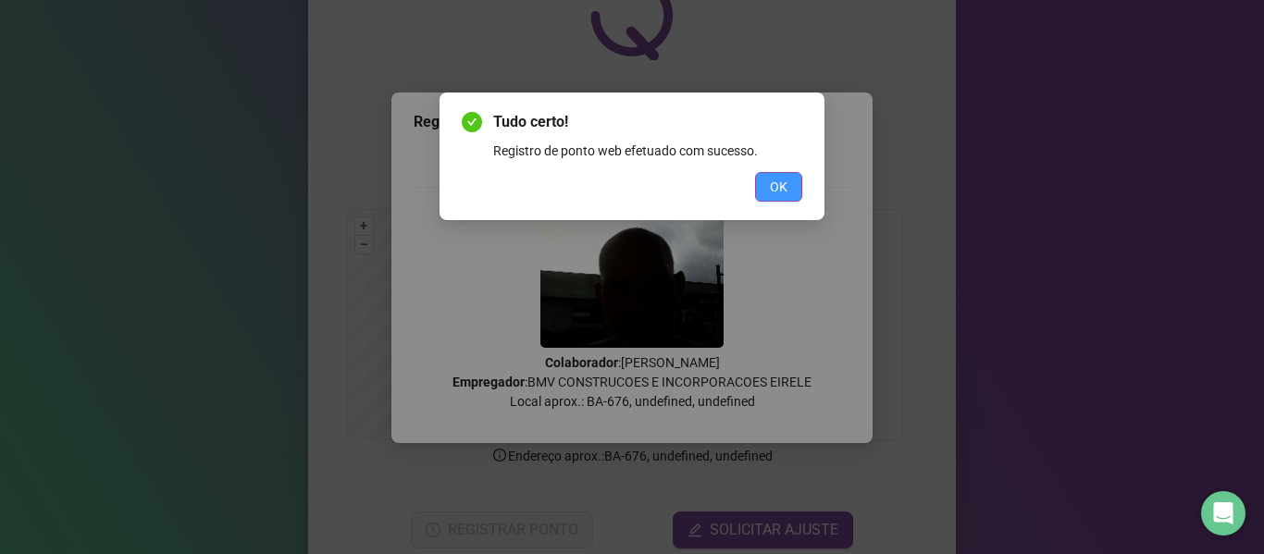
click at [783, 184] on span "OK" at bounding box center [779, 187] width 18 height 20
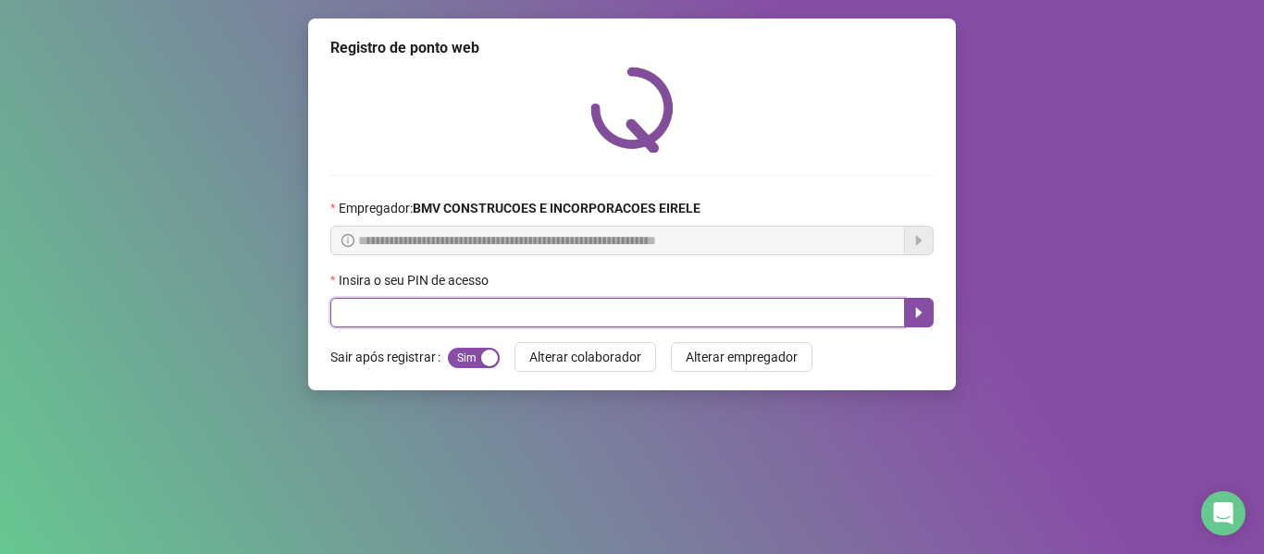
click at [827, 309] on input "text" at bounding box center [617, 313] width 575 height 30
type input "*****"
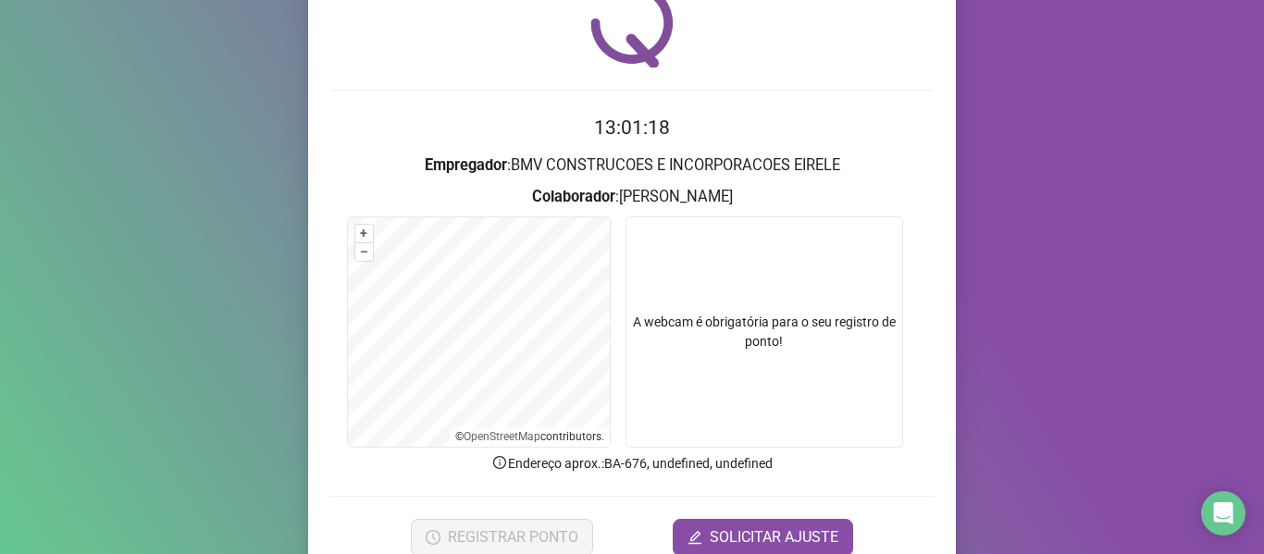
scroll to position [168, 0]
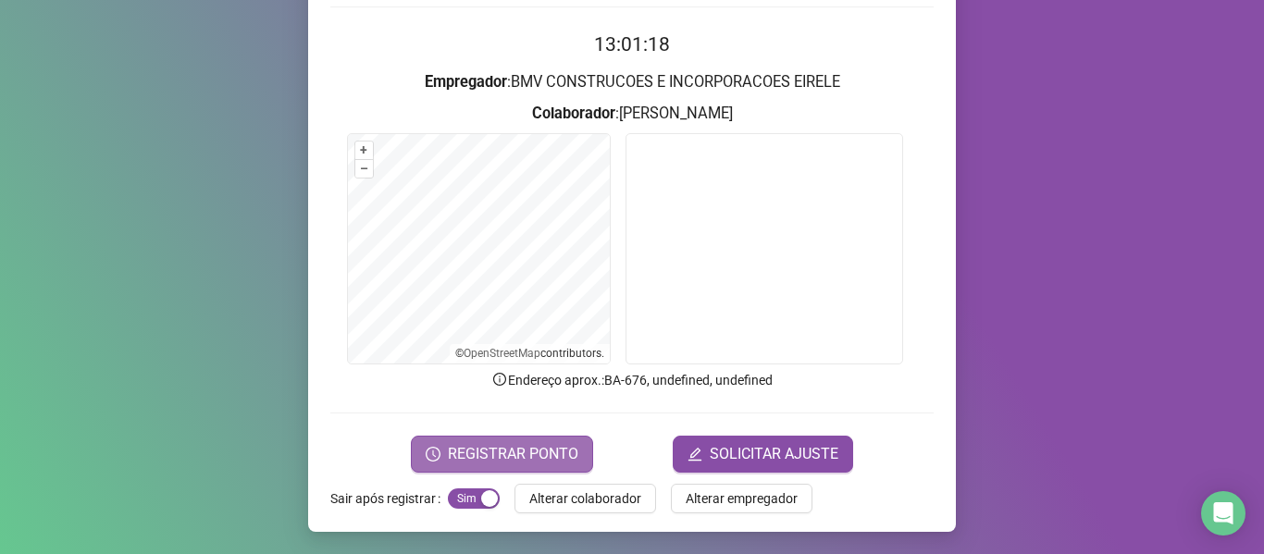
click at [560, 445] on span "REGISTRAR PONTO" at bounding box center [513, 454] width 130 height 22
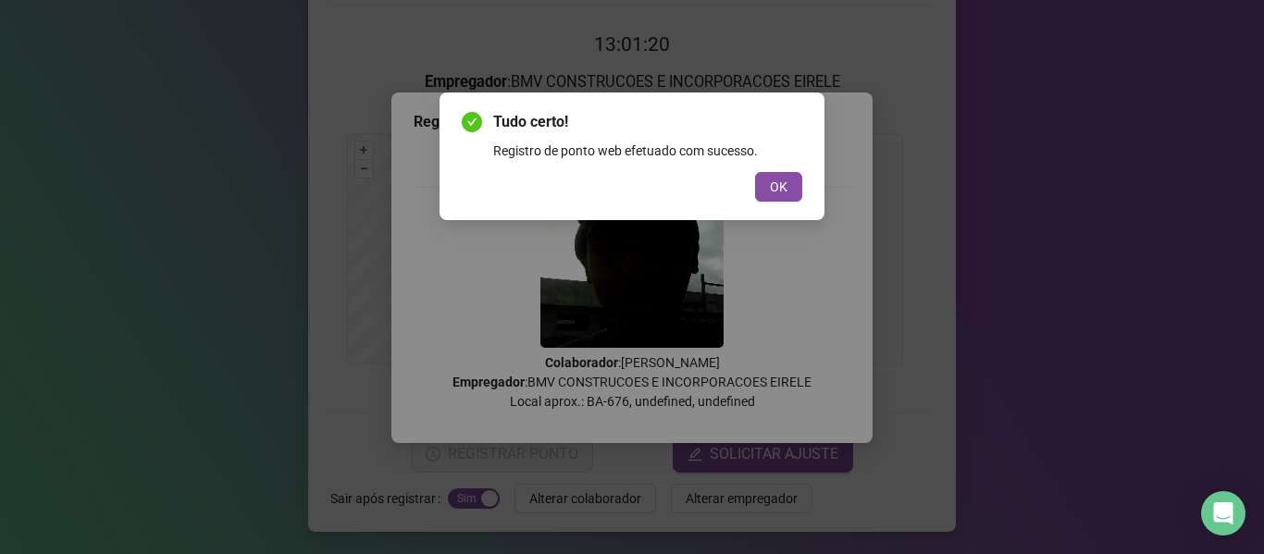
click at [788, 182] on button "OK" at bounding box center [778, 187] width 47 height 30
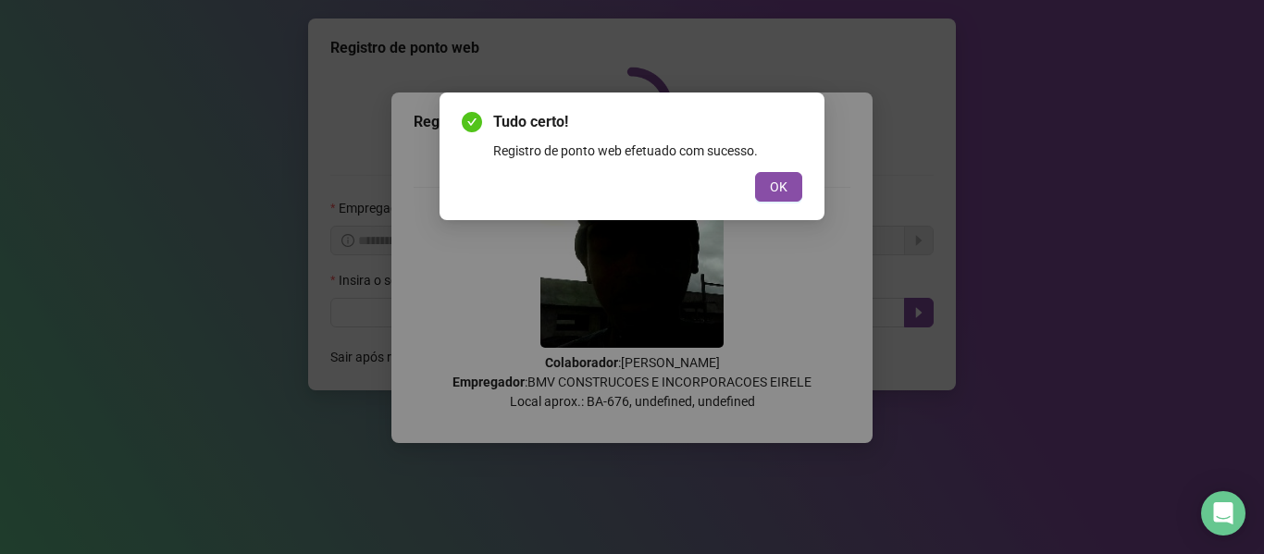
scroll to position [0, 0]
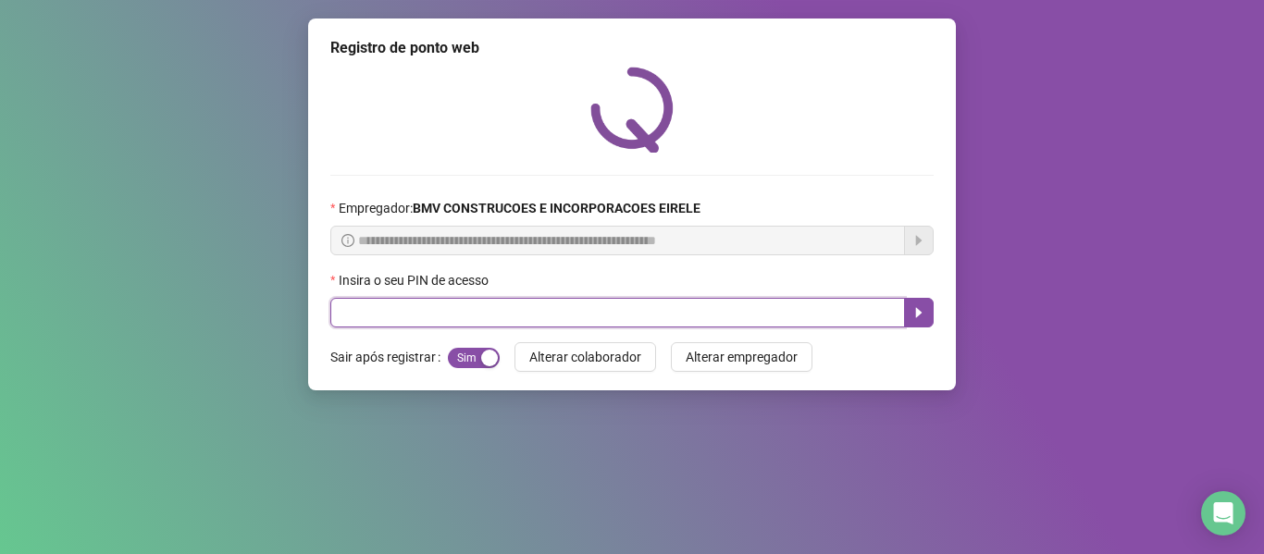
click at [768, 306] on input "text" at bounding box center [617, 313] width 575 height 30
type input "*****"
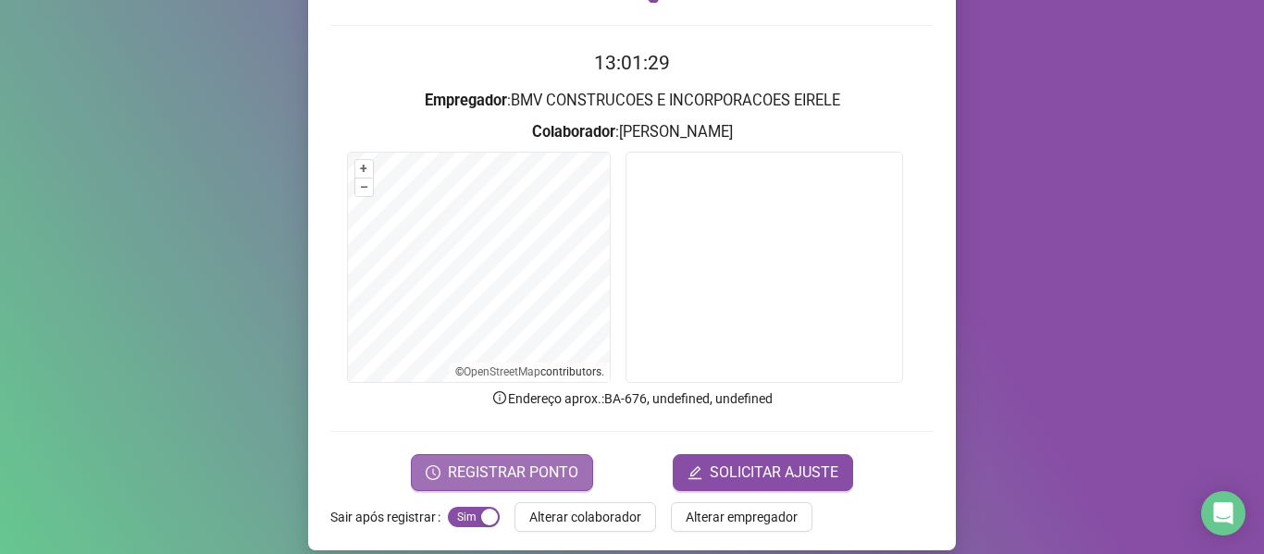
scroll to position [168, 0]
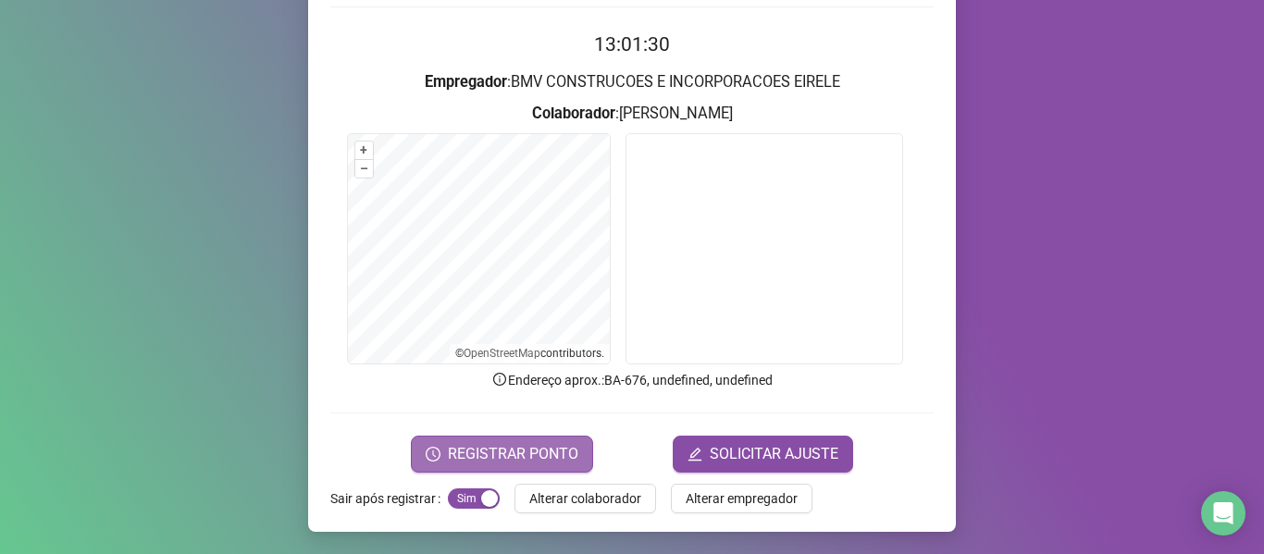
click at [545, 452] on span "REGISTRAR PONTO" at bounding box center [513, 454] width 130 height 22
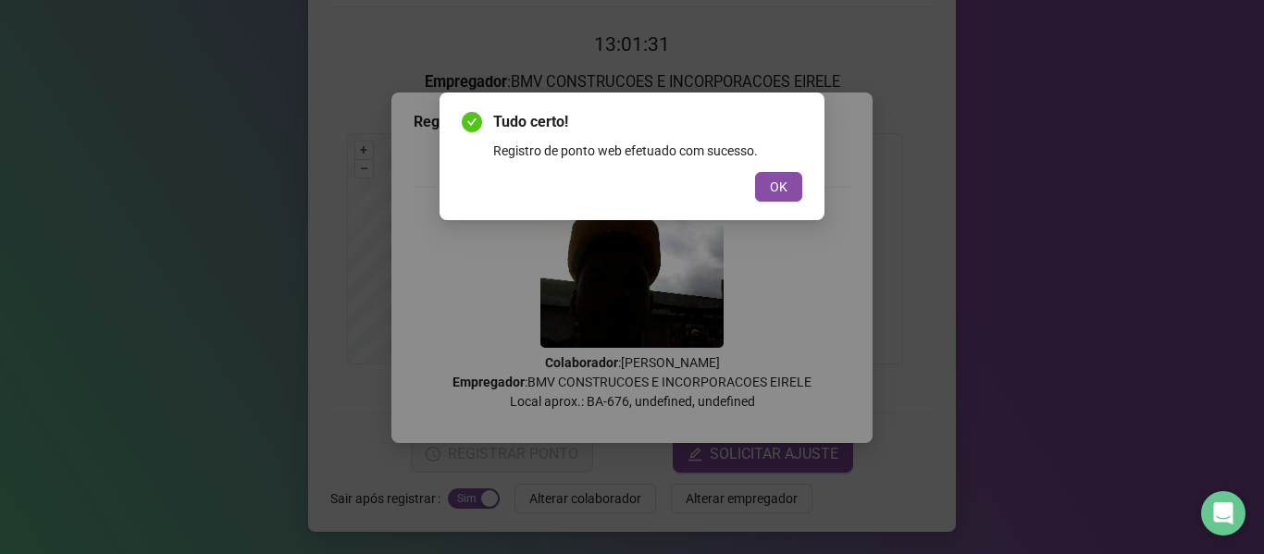
click at [774, 181] on span "OK" at bounding box center [779, 187] width 18 height 20
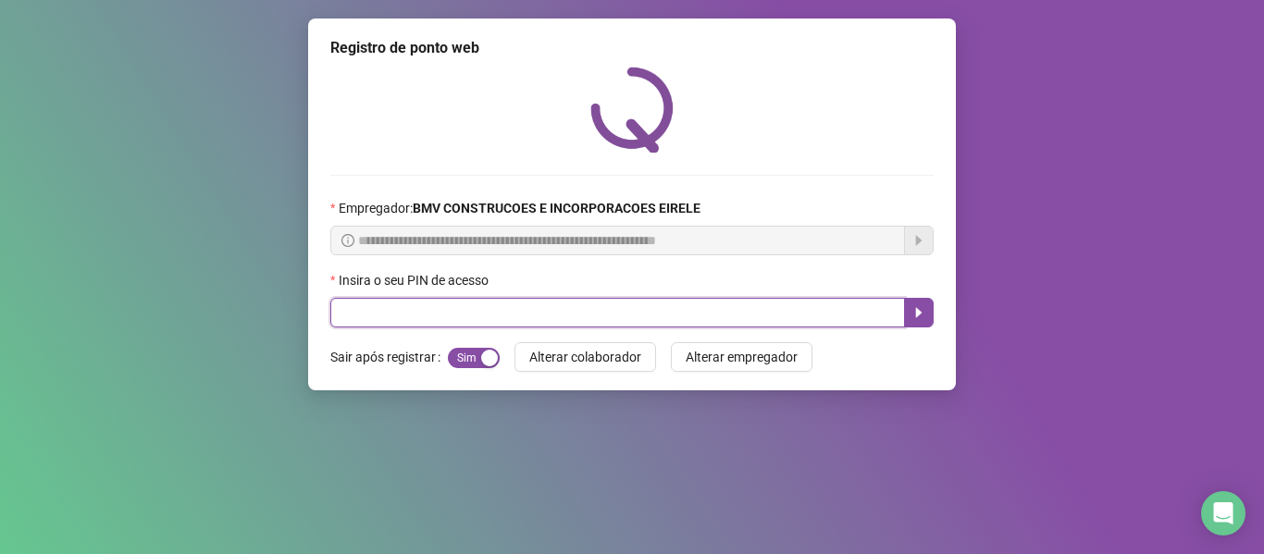
click at [791, 315] on input "text" at bounding box center [617, 313] width 575 height 30
type input "*****"
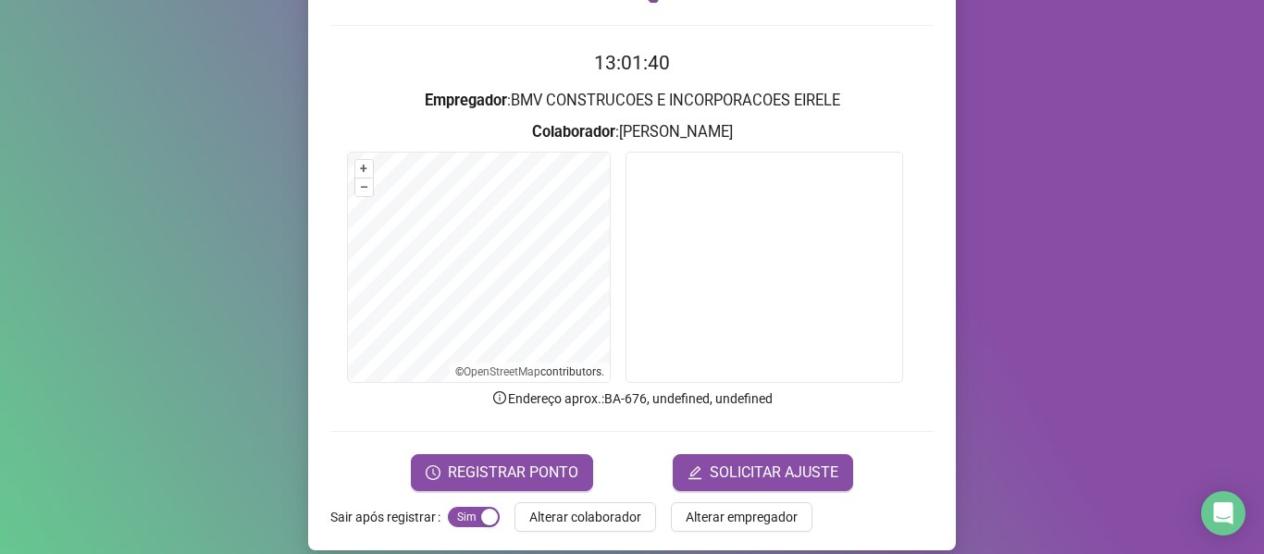
scroll to position [168, 0]
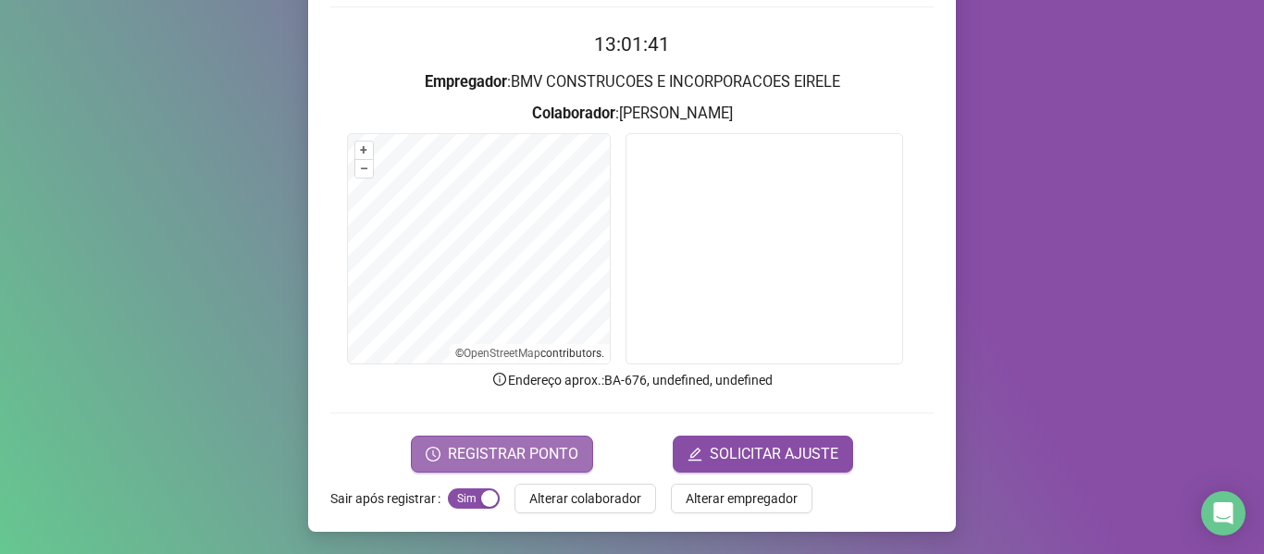
click at [498, 457] on span "REGISTRAR PONTO" at bounding box center [513, 454] width 130 height 22
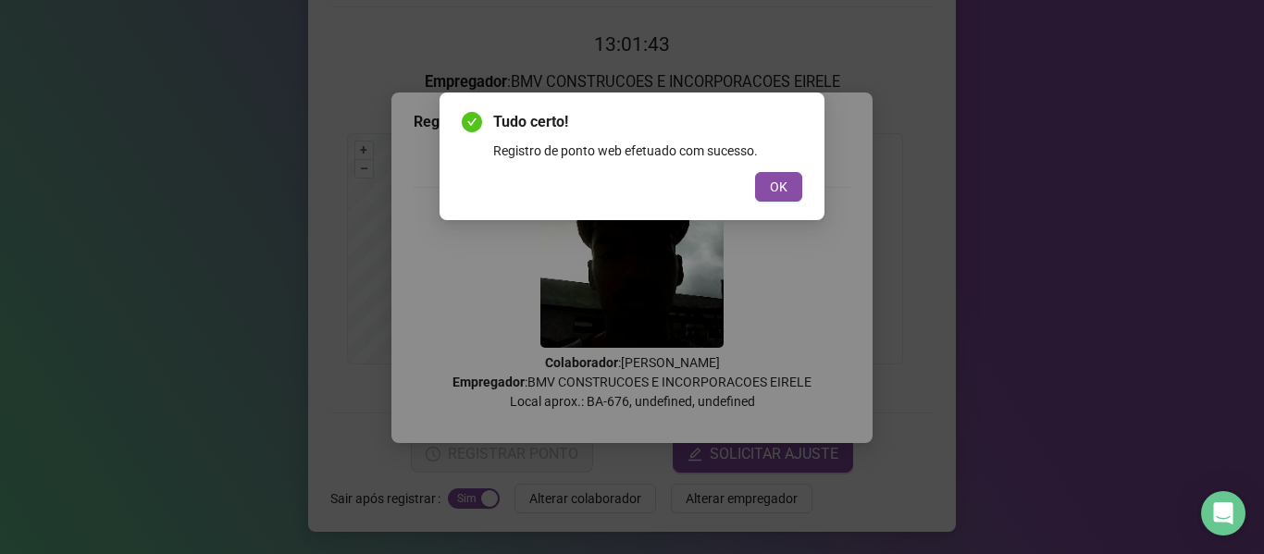
click at [781, 170] on div "Tudo certo! Registro de ponto web efetuado com sucesso. OK" at bounding box center [632, 156] width 341 height 91
click at [781, 178] on span "OK" at bounding box center [779, 187] width 18 height 20
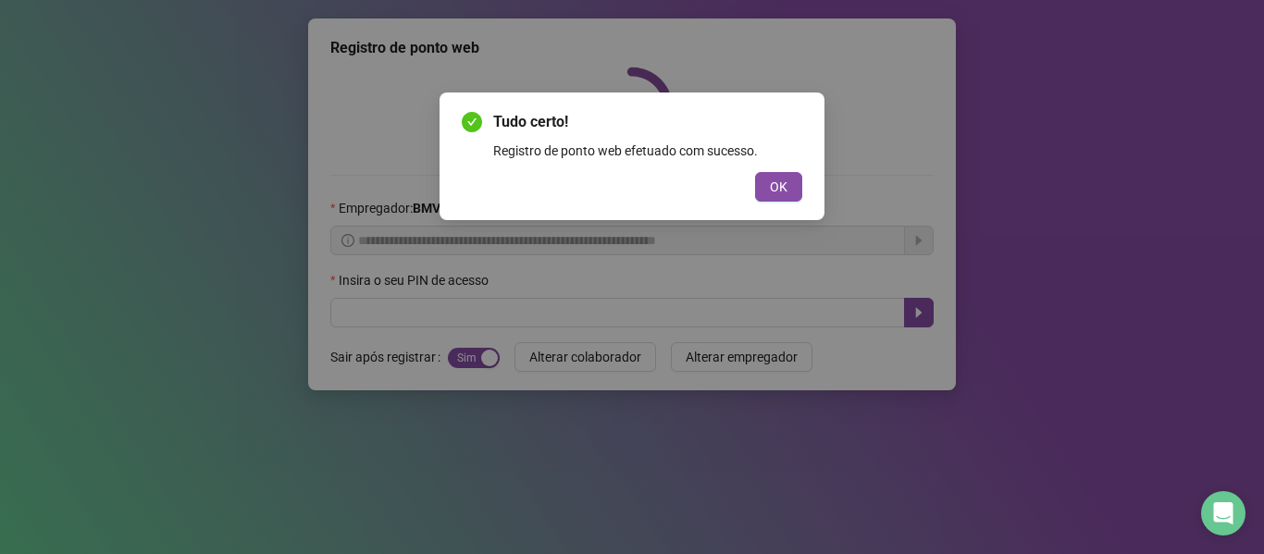
scroll to position [0, 0]
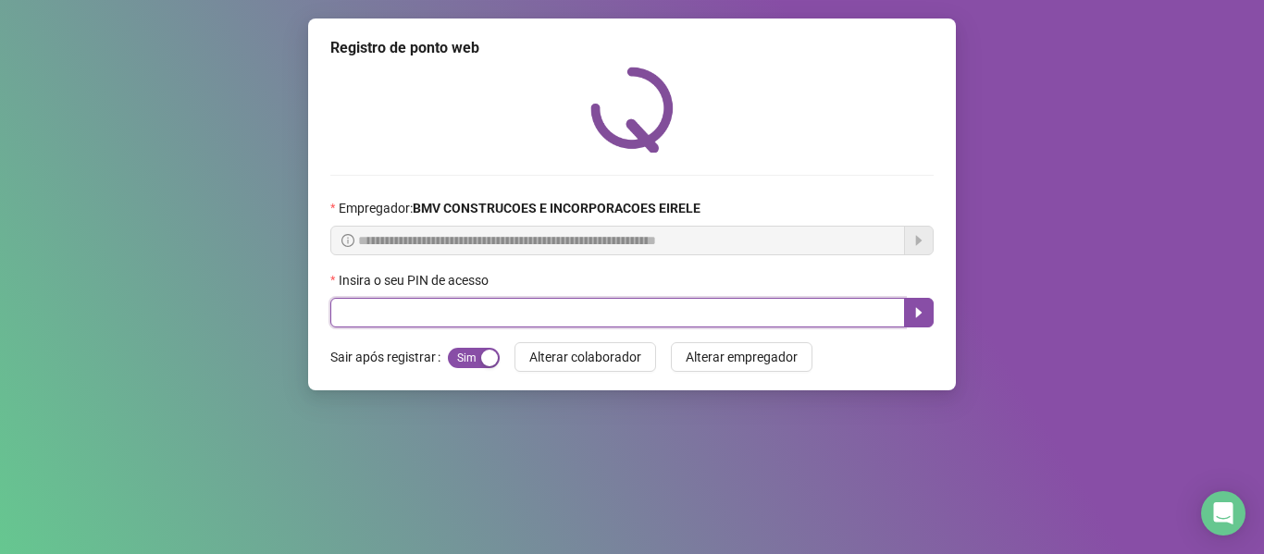
click at [825, 311] on input "text" at bounding box center [617, 313] width 575 height 30
type input "*****"
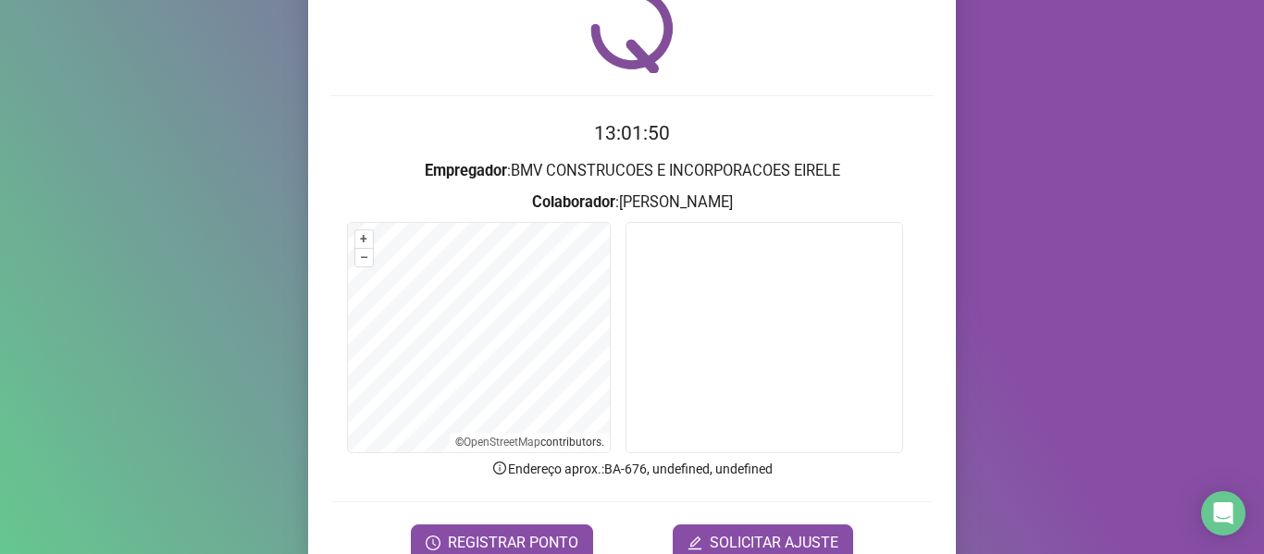
scroll to position [168, 0]
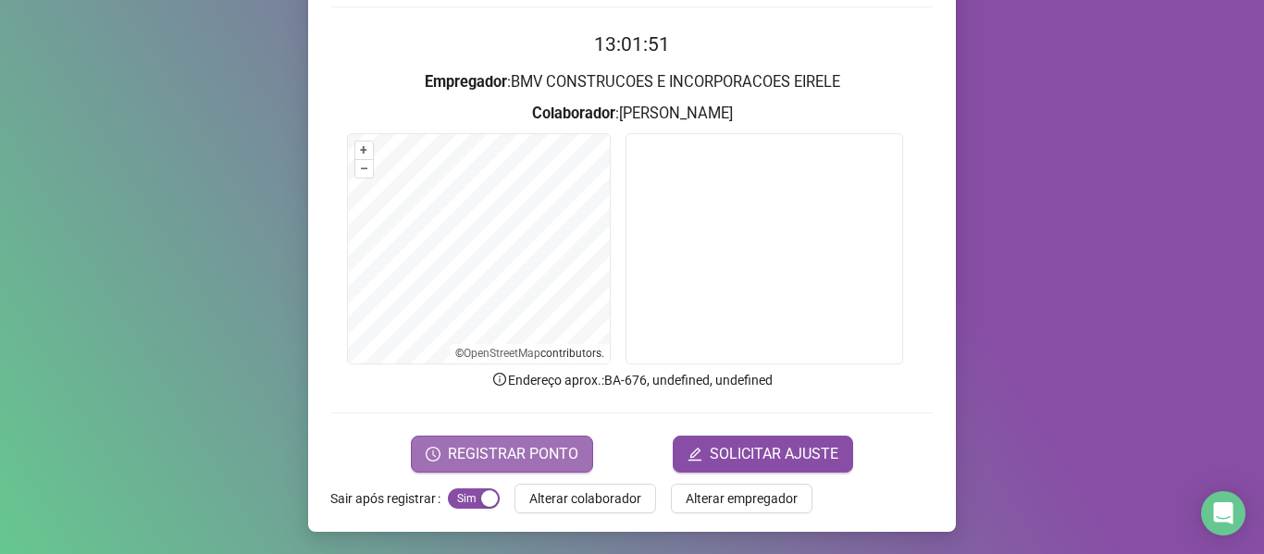
click at [486, 451] on span "REGISTRAR PONTO" at bounding box center [513, 454] width 130 height 22
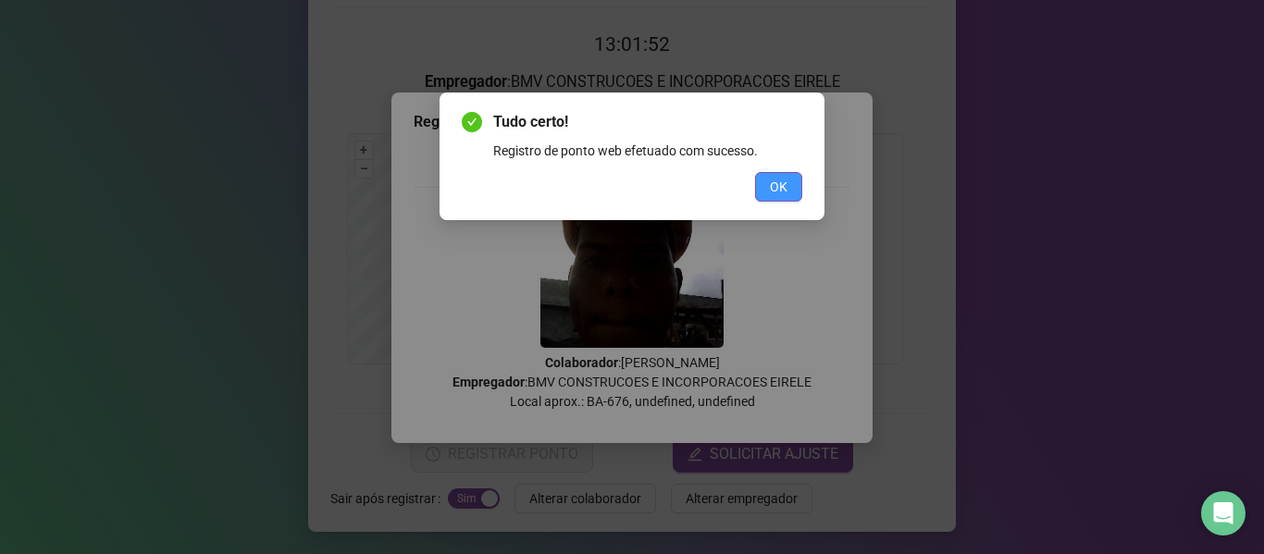
click at [763, 180] on button "OK" at bounding box center [778, 187] width 47 height 30
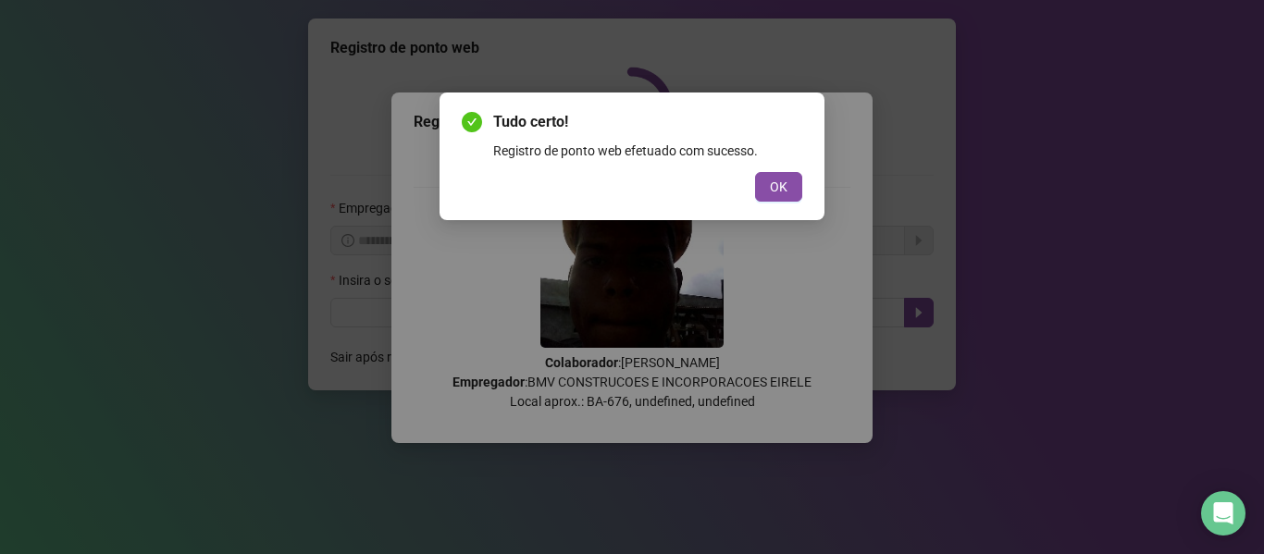
scroll to position [0, 0]
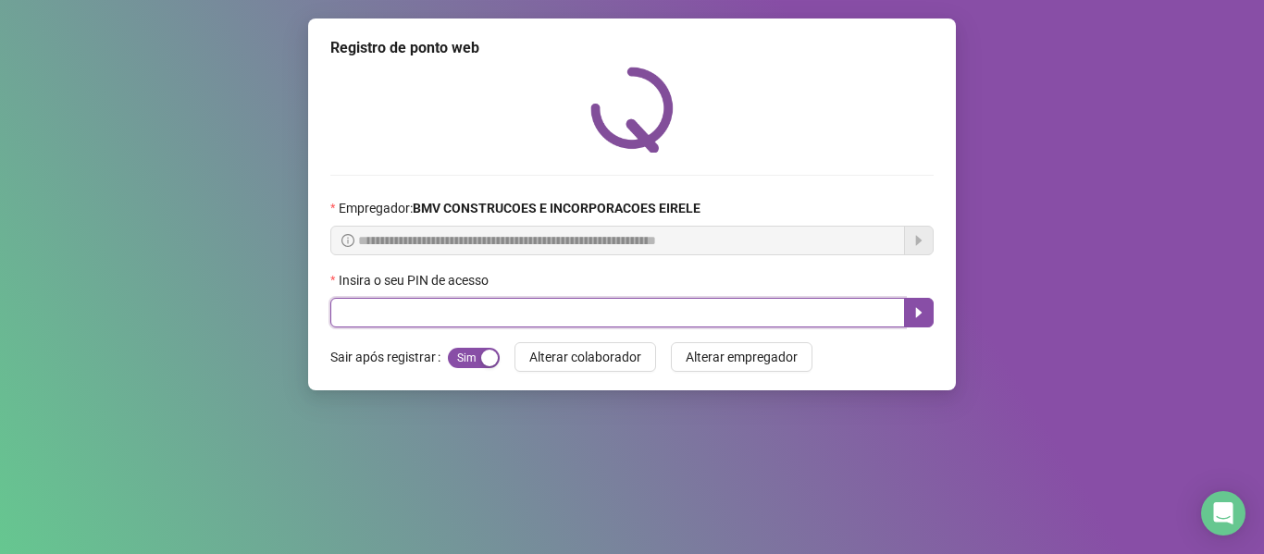
click at [848, 321] on input "text" at bounding box center [617, 313] width 575 height 30
type input "*****"
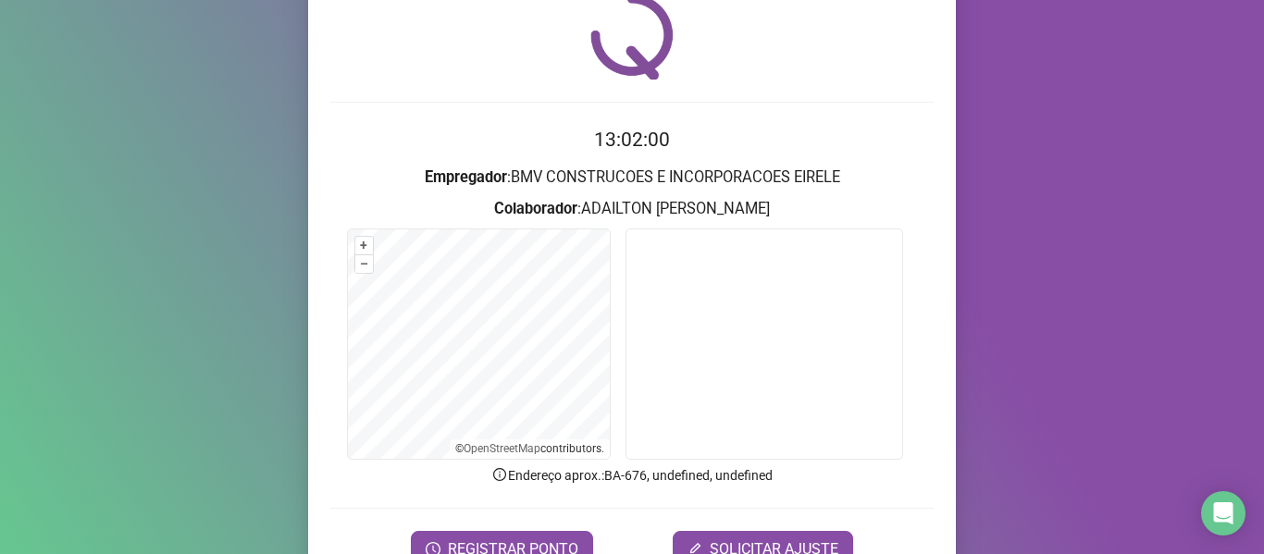
scroll to position [168, 0]
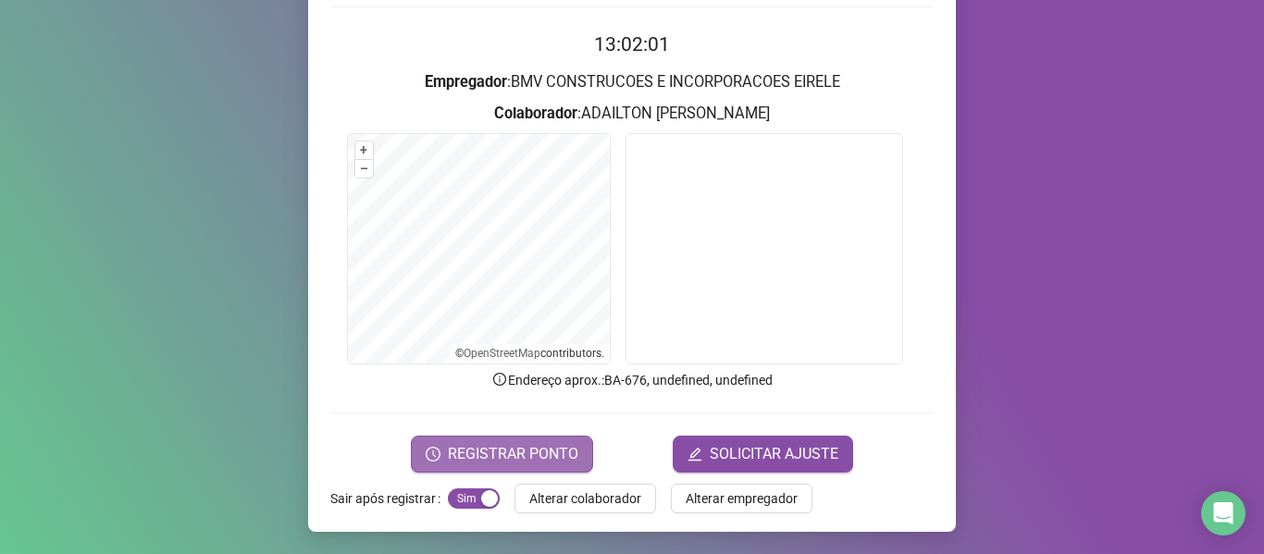
click at [532, 449] on span "REGISTRAR PONTO" at bounding box center [513, 454] width 130 height 22
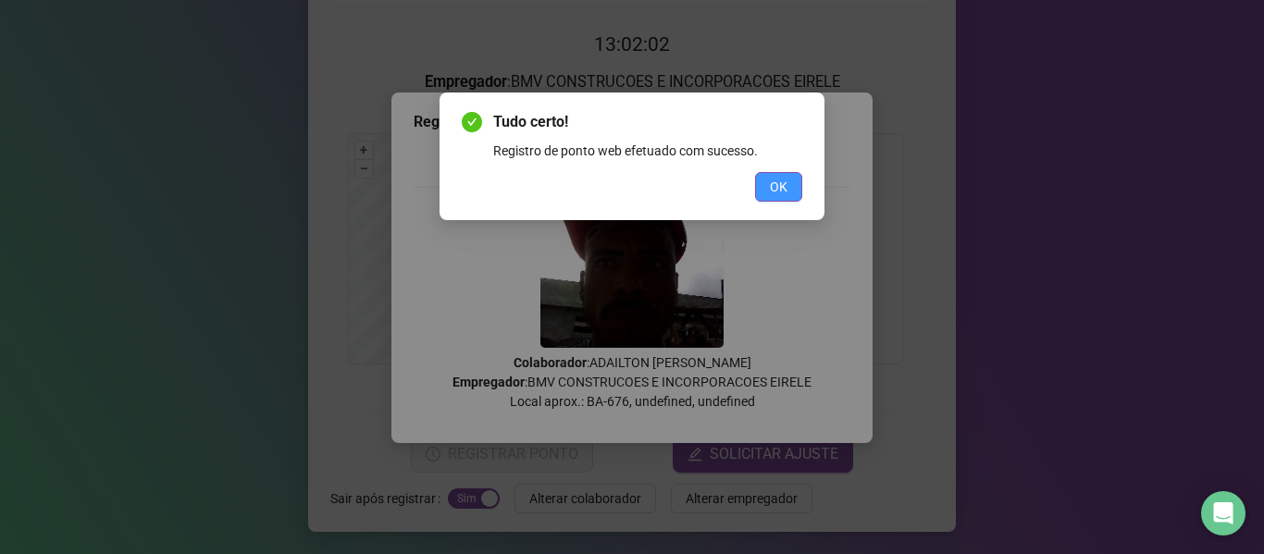
click at [776, 183] on span "OK" at bounding box center [779, 187] width 18 height 20
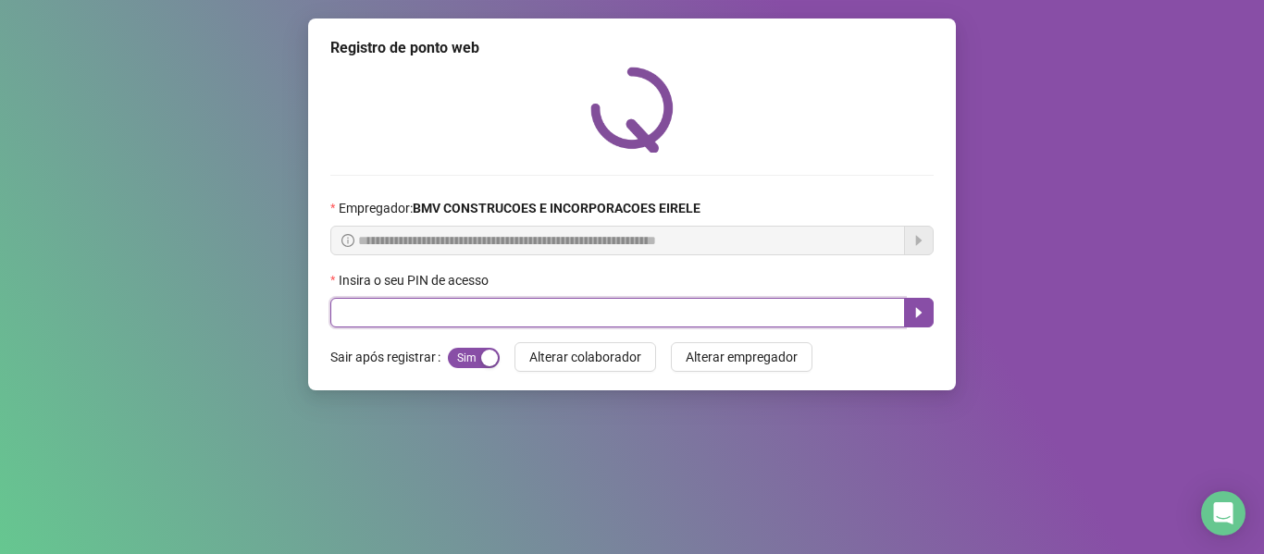
click at [866, 316] on input "text" at bounding box center [617, 313] width 575 height 30
type input "*****"
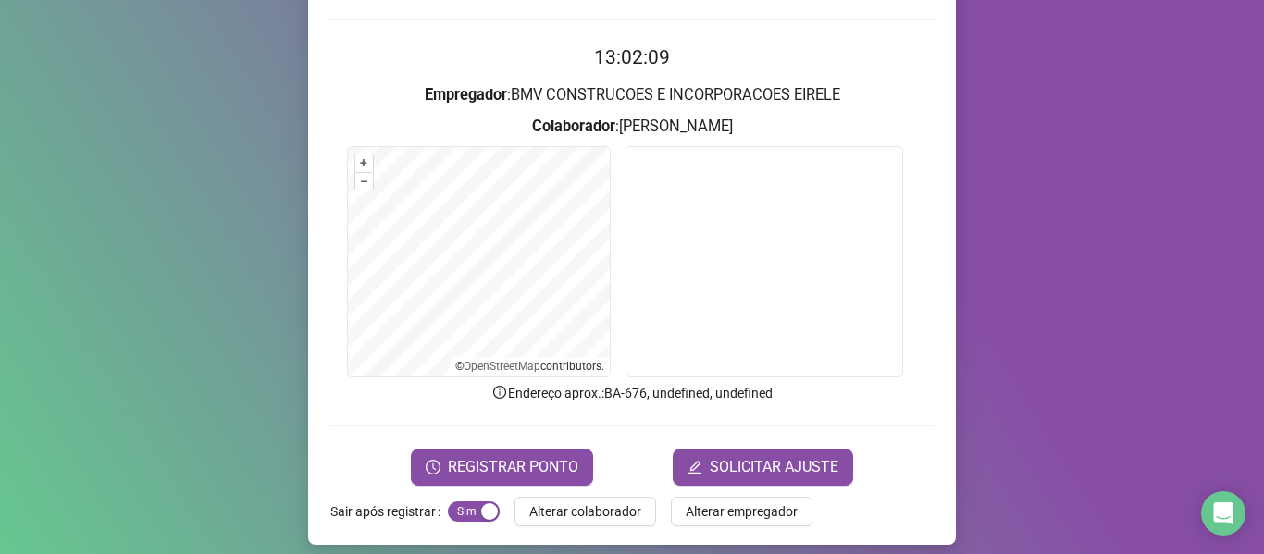
scroll to position [168, 0]
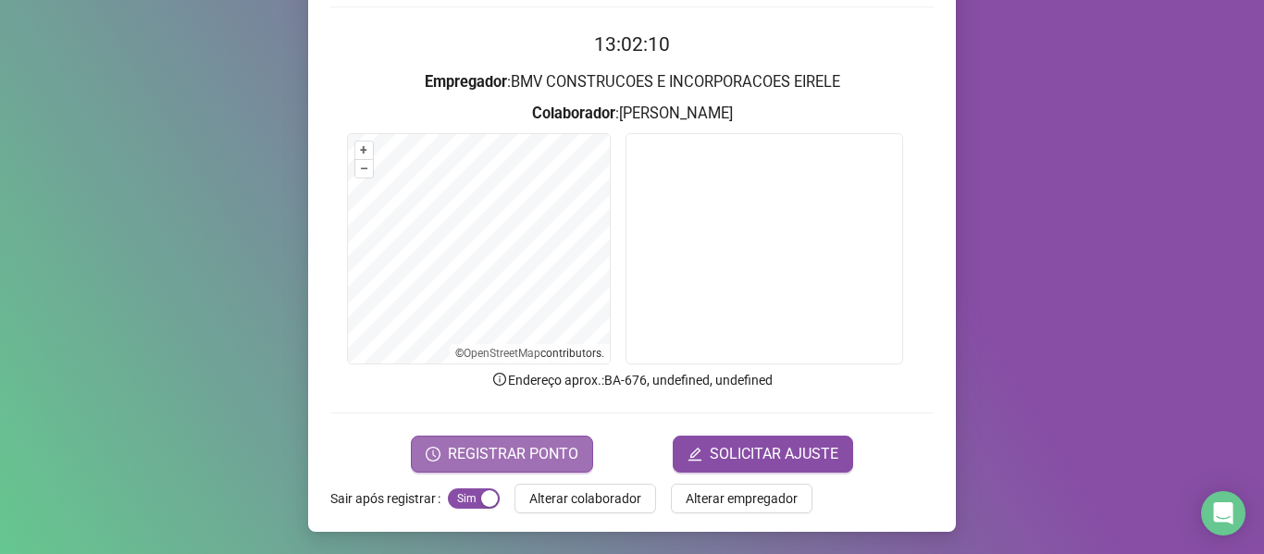
click at [570, 457] on span "REGISTRAR PONTO" at bounding box center [513, 454] width 130 height 22
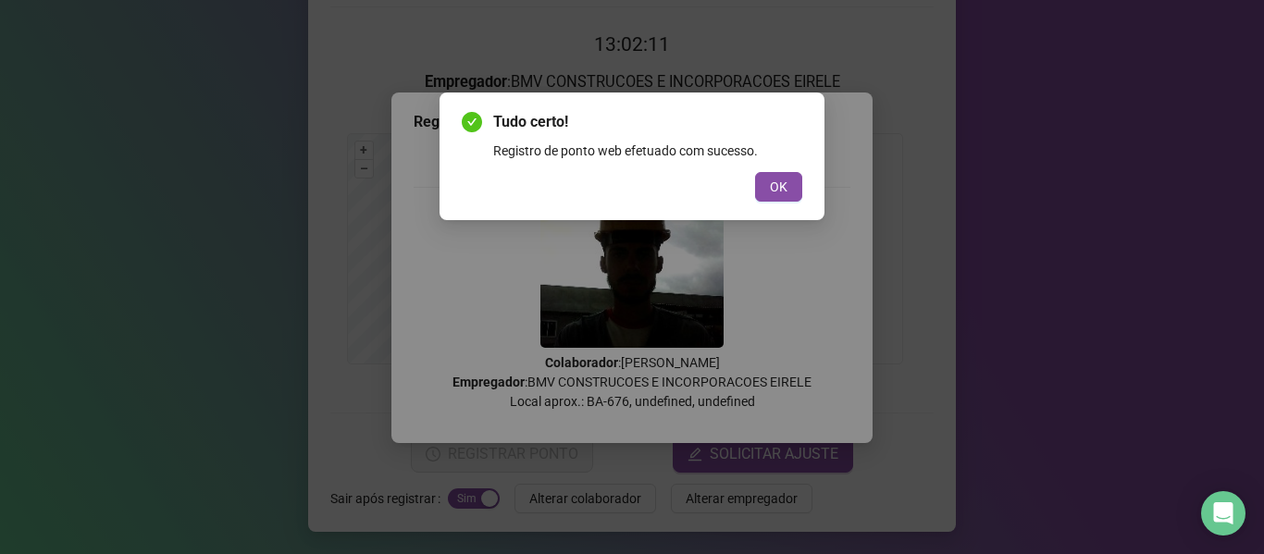
click at [799, 185] on button "OK" at bounding box center [778, 187] width 47 height 30
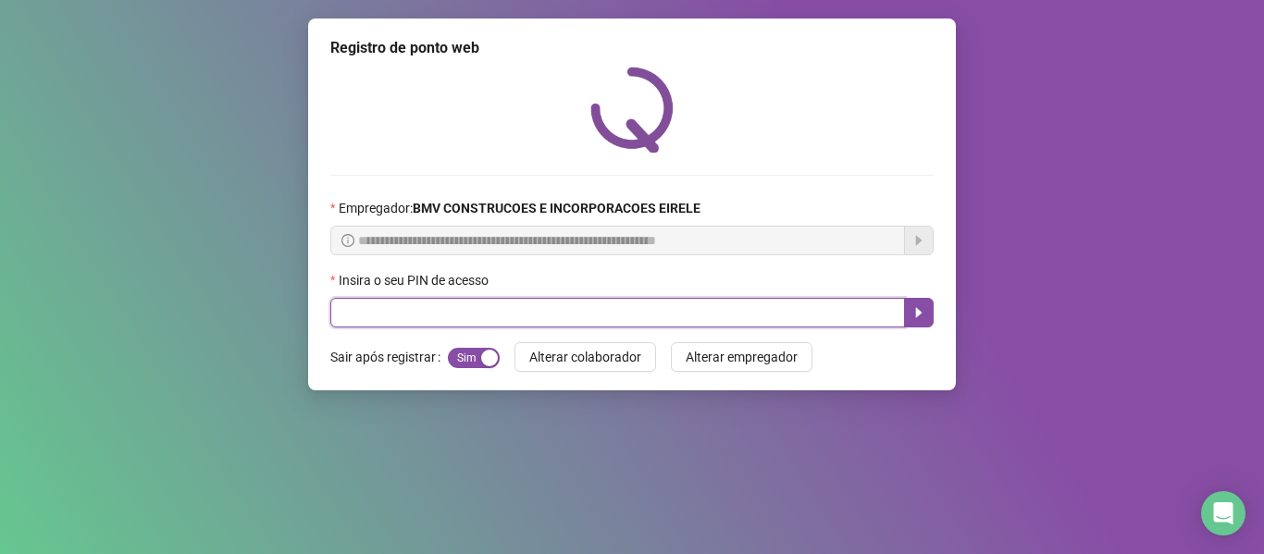
click at [824, 319] on input "text" at bounding box center [617, 313] width 575 height 30
type input "*****"
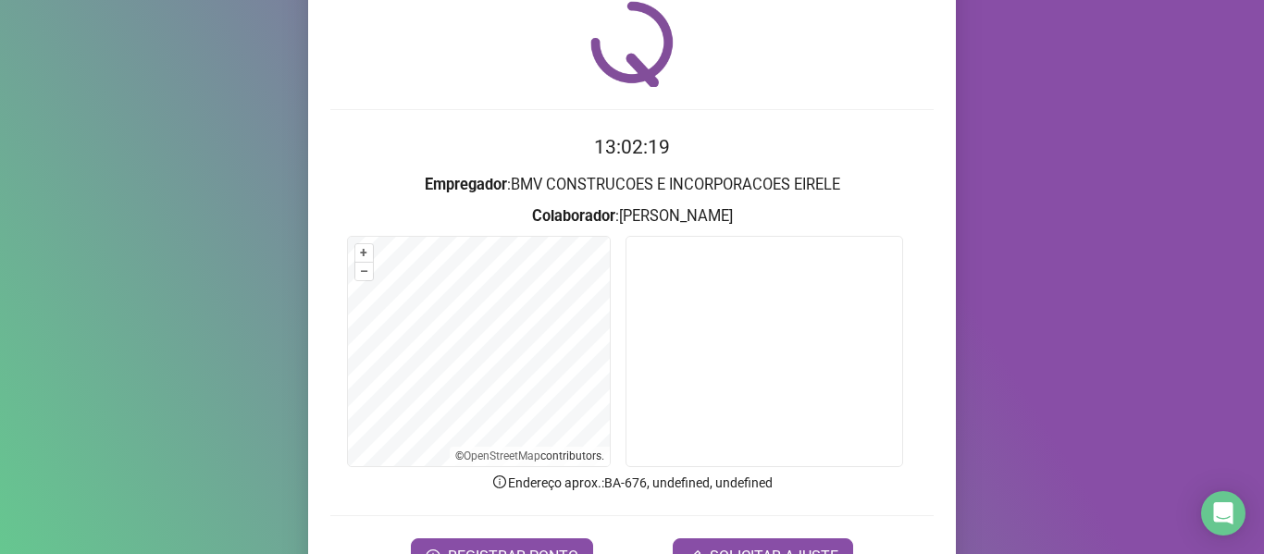
scroll to position [168, 0]
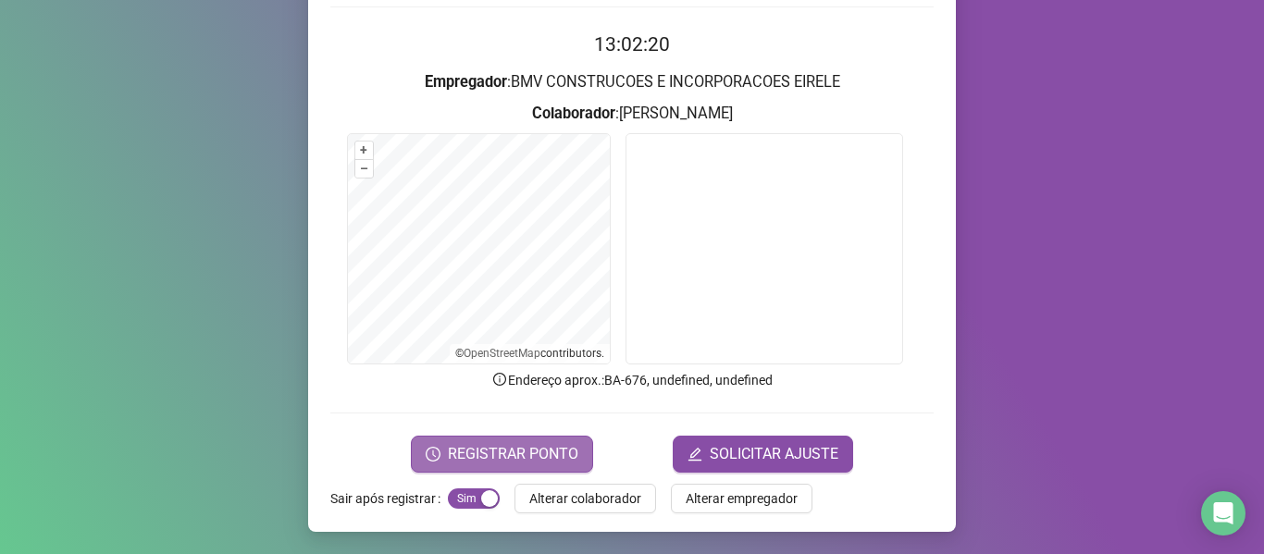
click at [531, 450] on span "REGISTRAR PONTO" at bounding box center [513, 454] width 130 height 22
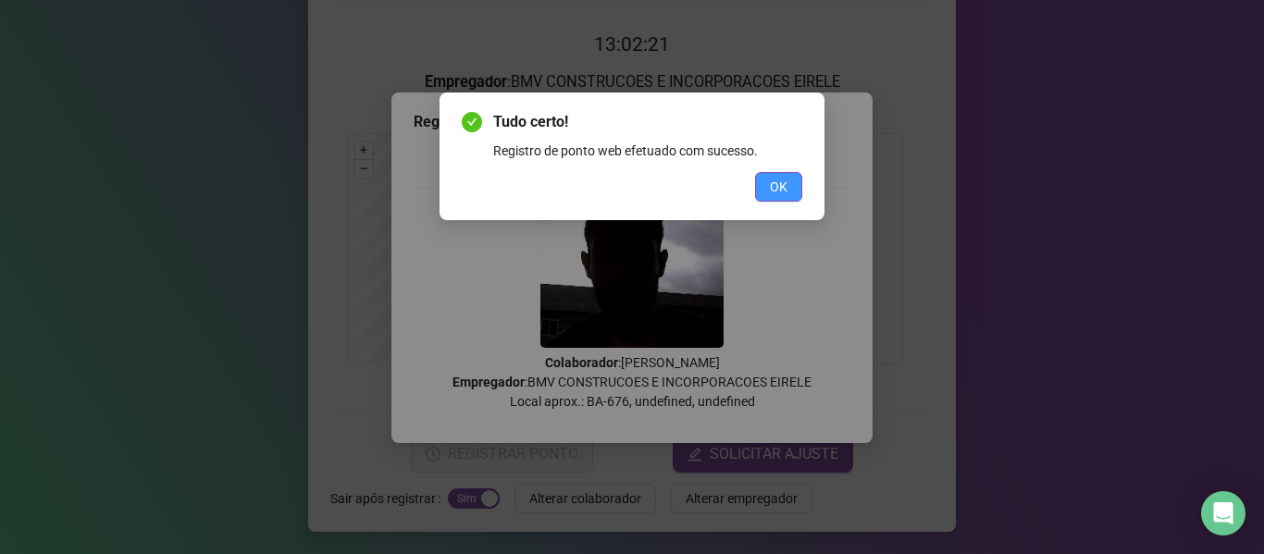
click at [774, 188] on span "OK" at bounding box center [779, 187] width 18 height 20
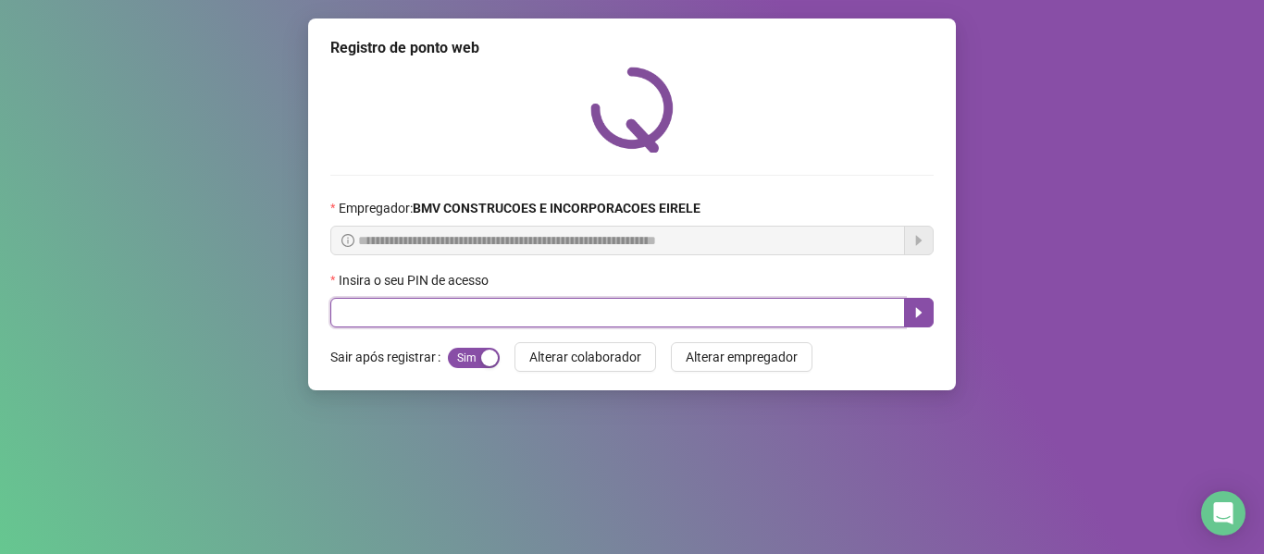
click at [823, 322] on input "text" at bounding box center [617, 313] width 575 height 30
type input "*****"
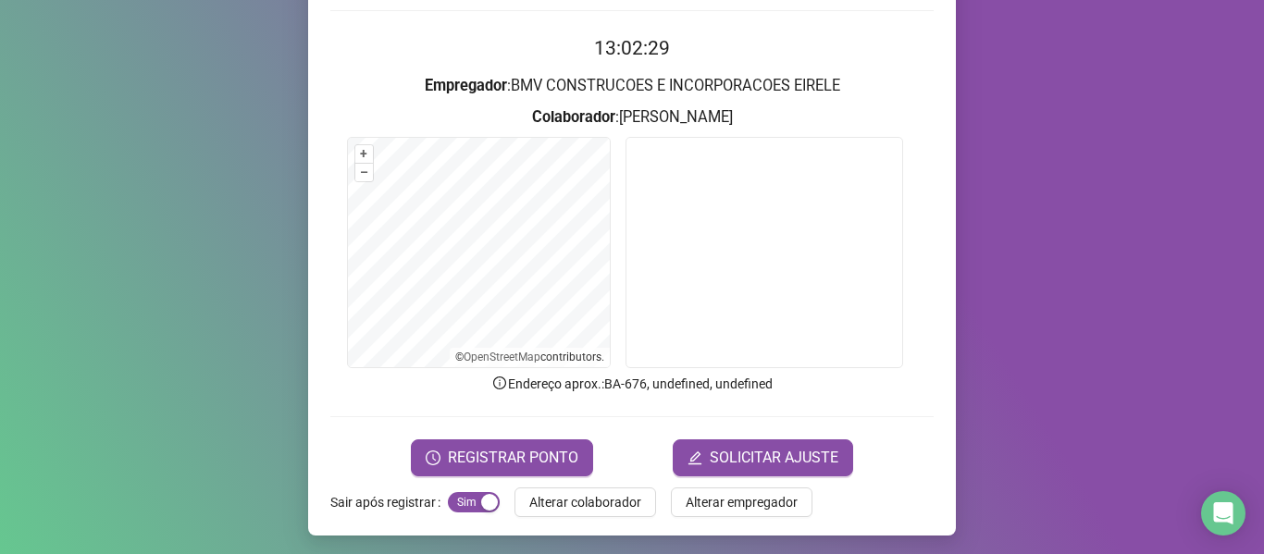
scroll to position [168, 0]
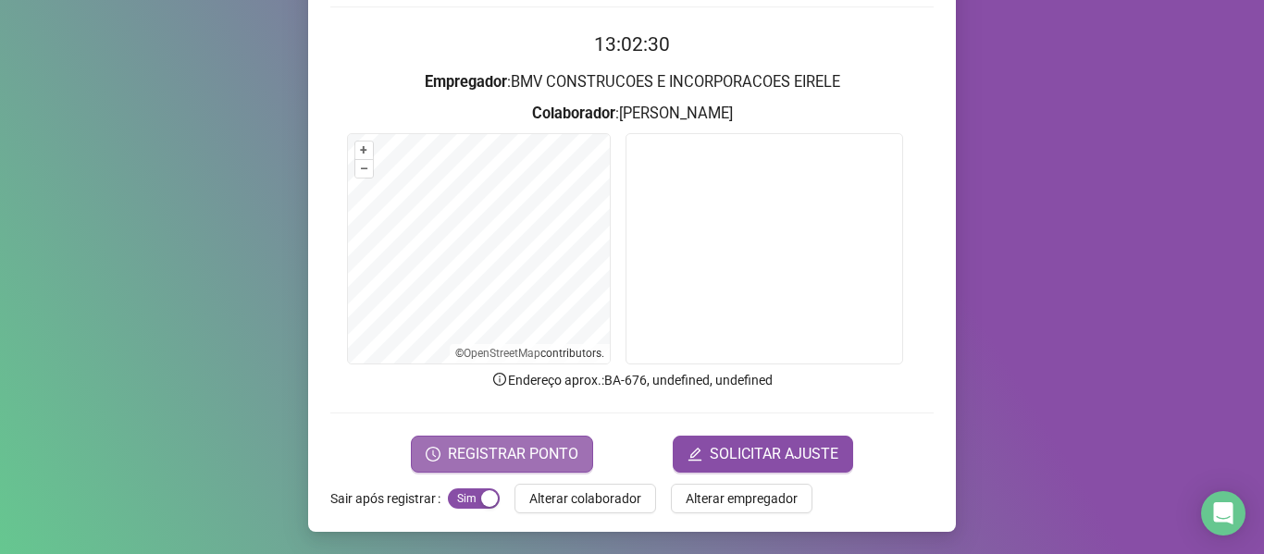
click at [547, 453] on span "REGISTRAR PONTO" at bounding box center [513, 454] width 130 height 22
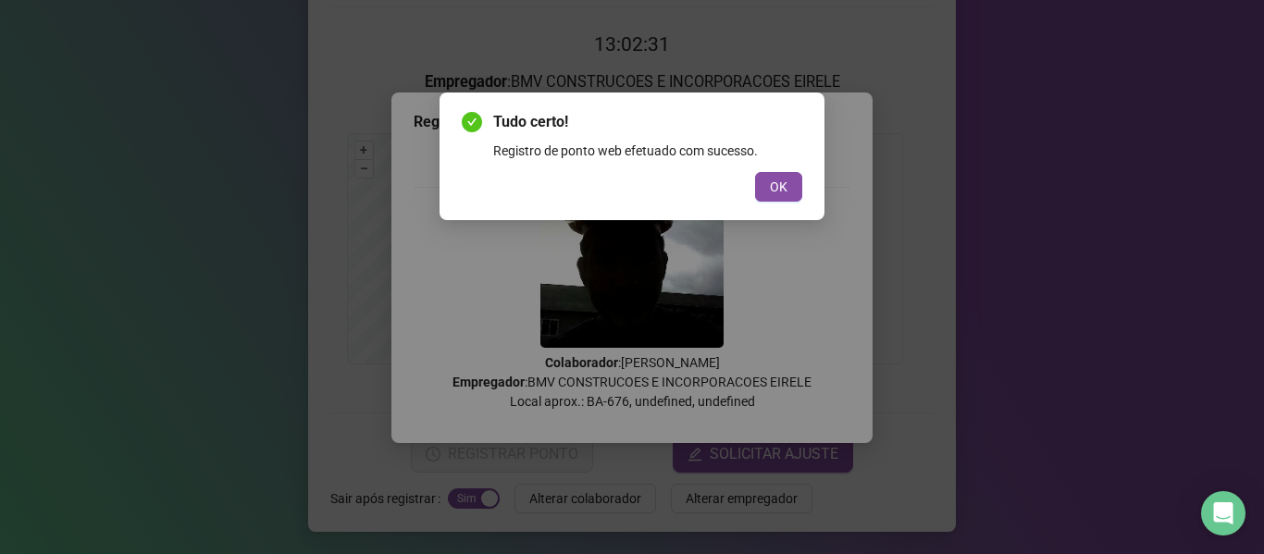
click at [786, 185] on span "OK" at bounding box center [779, 187] width 18 height 20
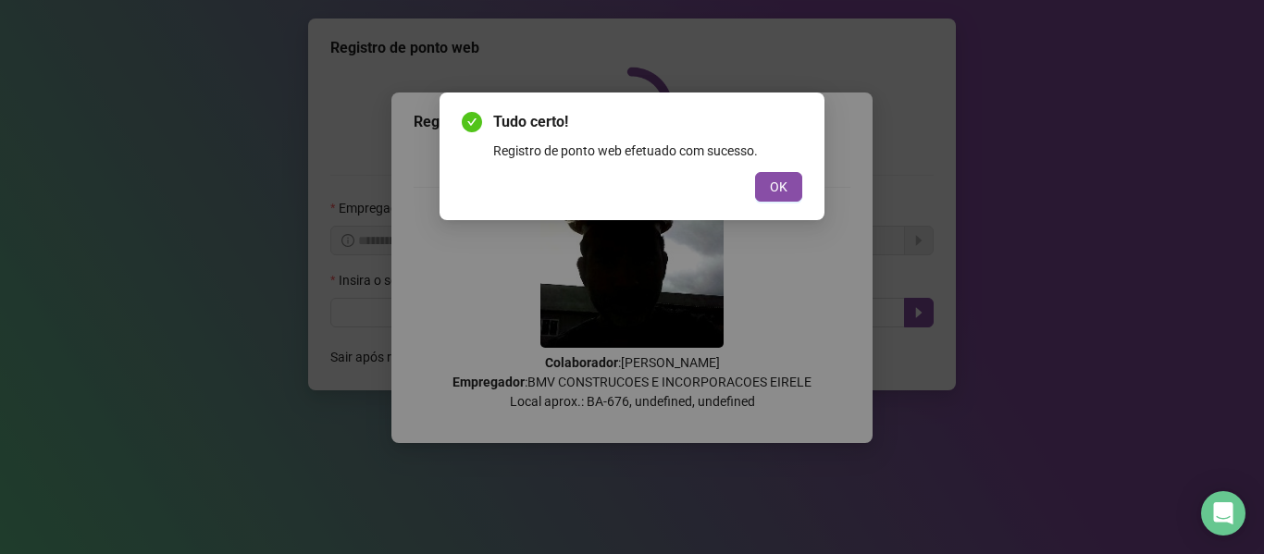
scroll to position [0, 0]
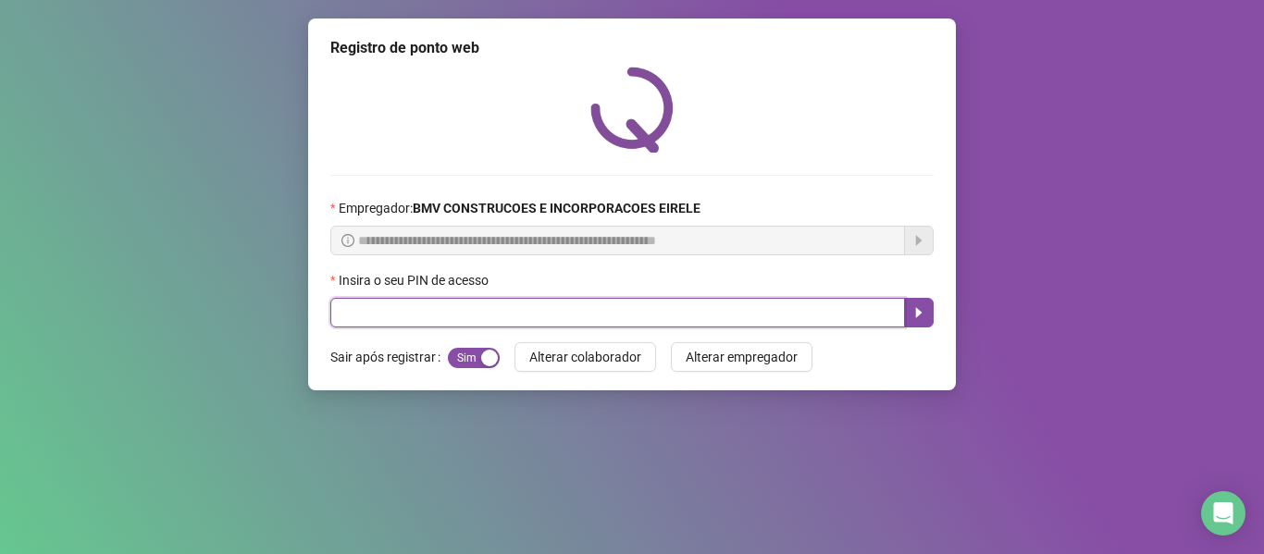
click at [812, 301] on input "text" at bounding box center [617, 313] width 575 height 30
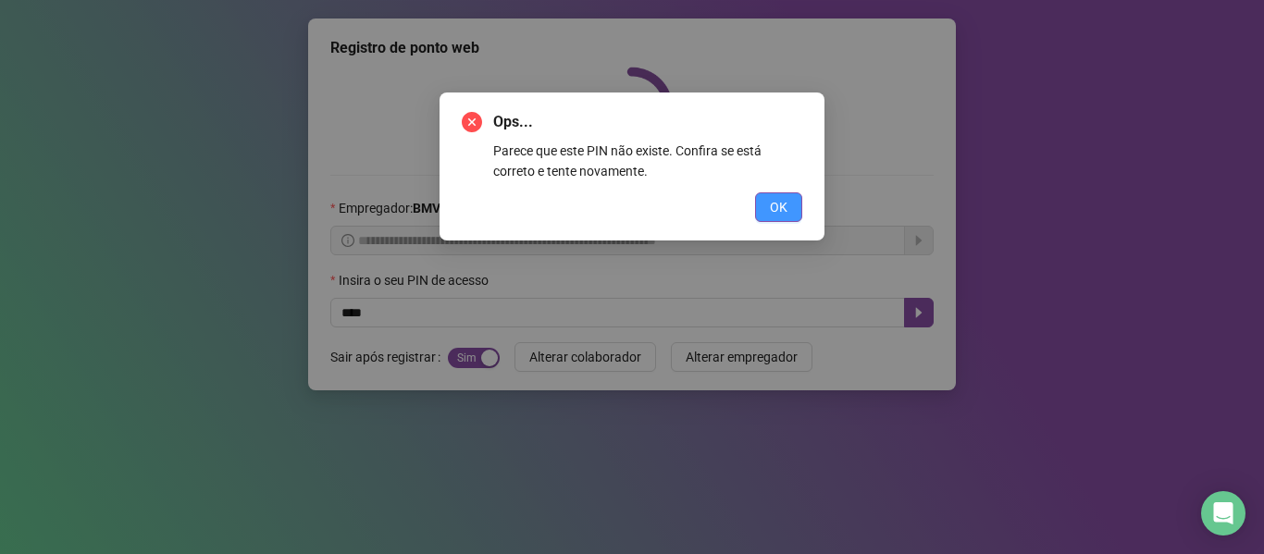
click at [758, 201] on button "OK" at bounding box center [778, 207] width 47 height 30
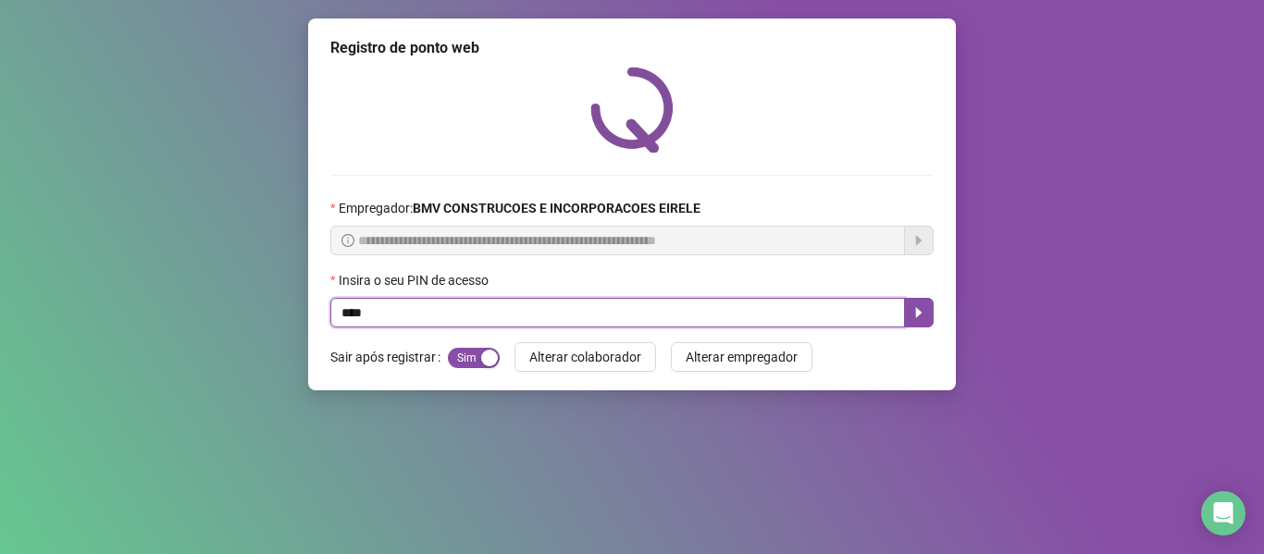
click at [793, 305] on input "****" at bounding box center [617, 313] width 575 height 30
type input "*****"
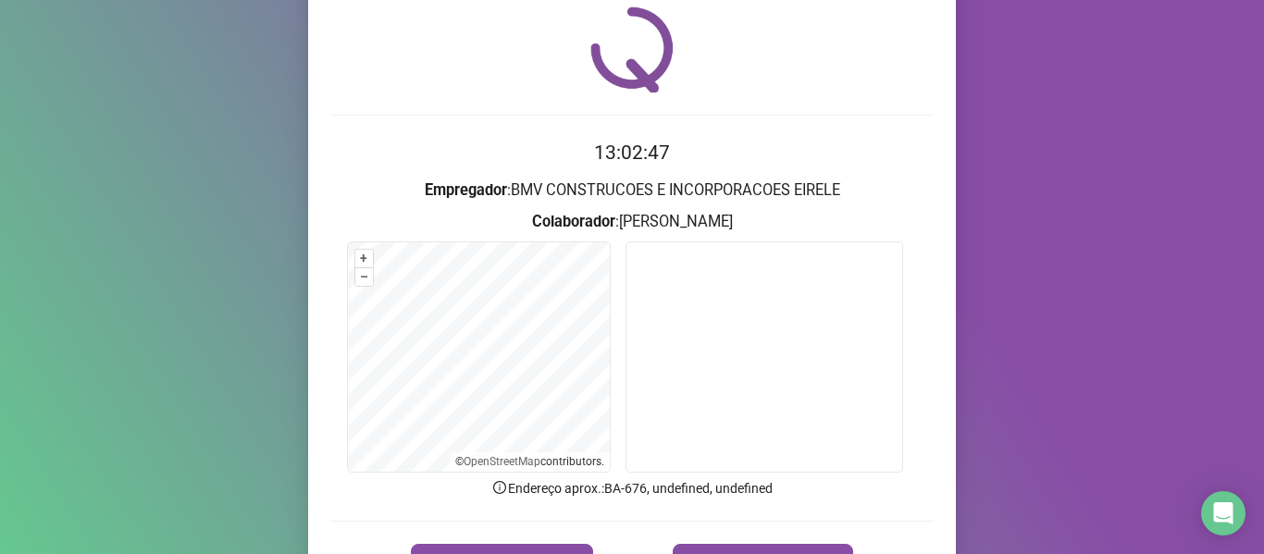
scroll to position [168, 0]
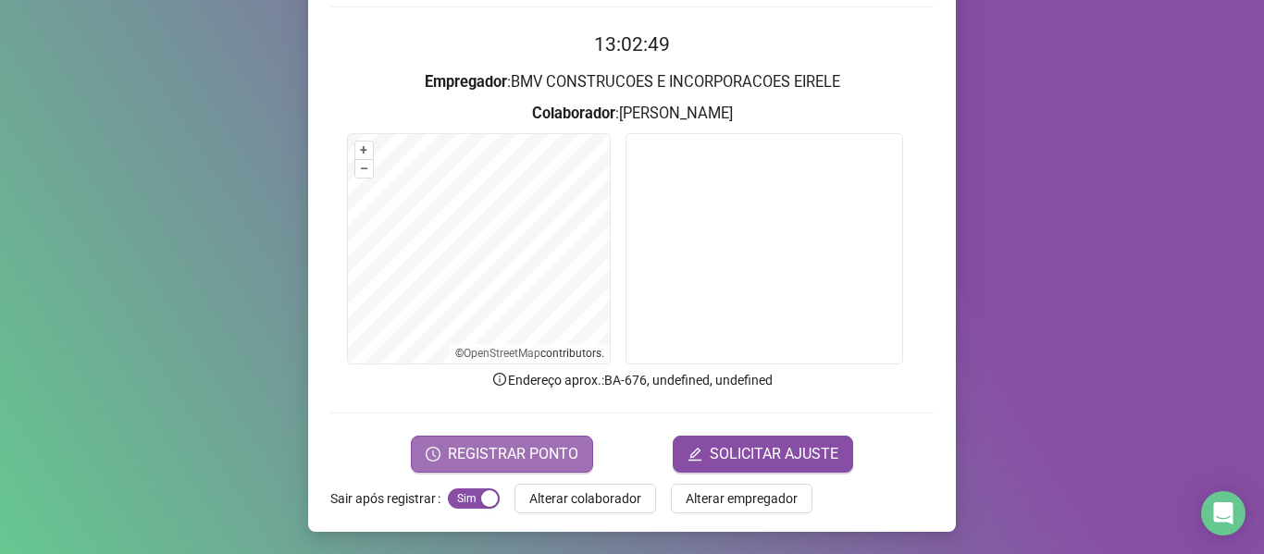
click at [537, 458] on span "REGISTRAR PONTO" at bounding box center [513, 454] width 130 height 22
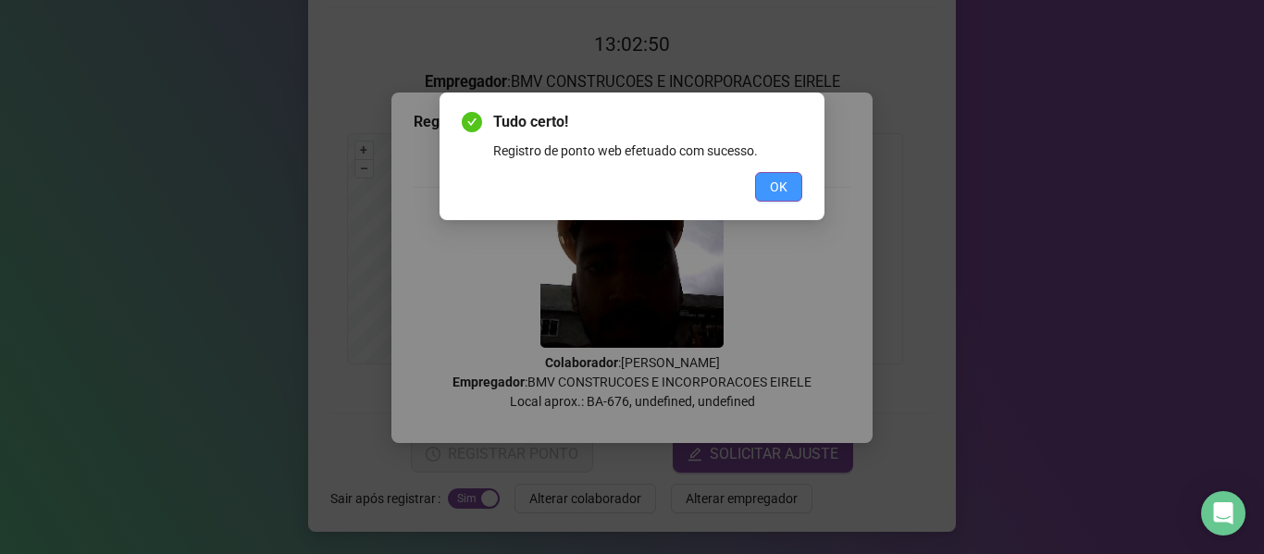
click at [774, 179] on span "OK" at bounding box center [779, 187] width 18 height 20
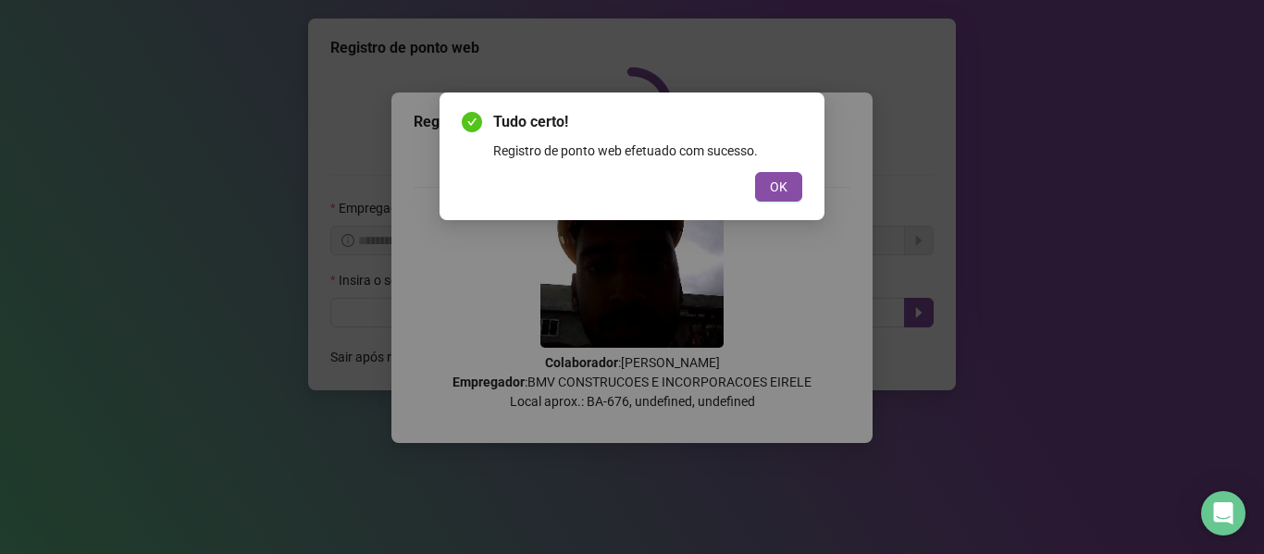
scroll to position [0, 0]
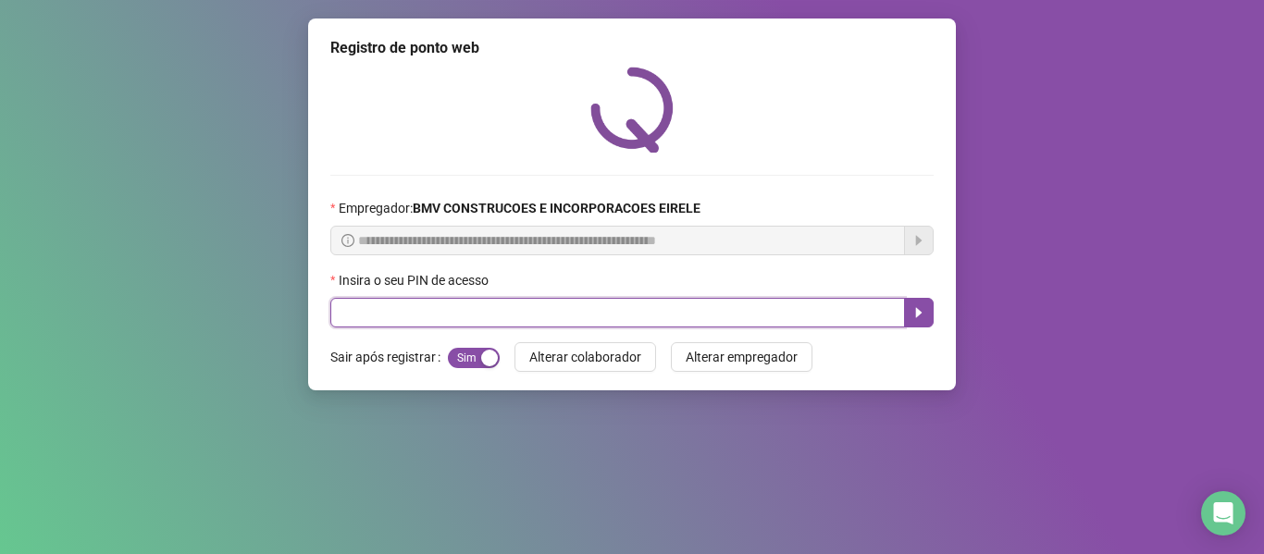
click at [853, 315] on input "text" at bounding box center [617, 313] width 575 height 30
type input "*****"
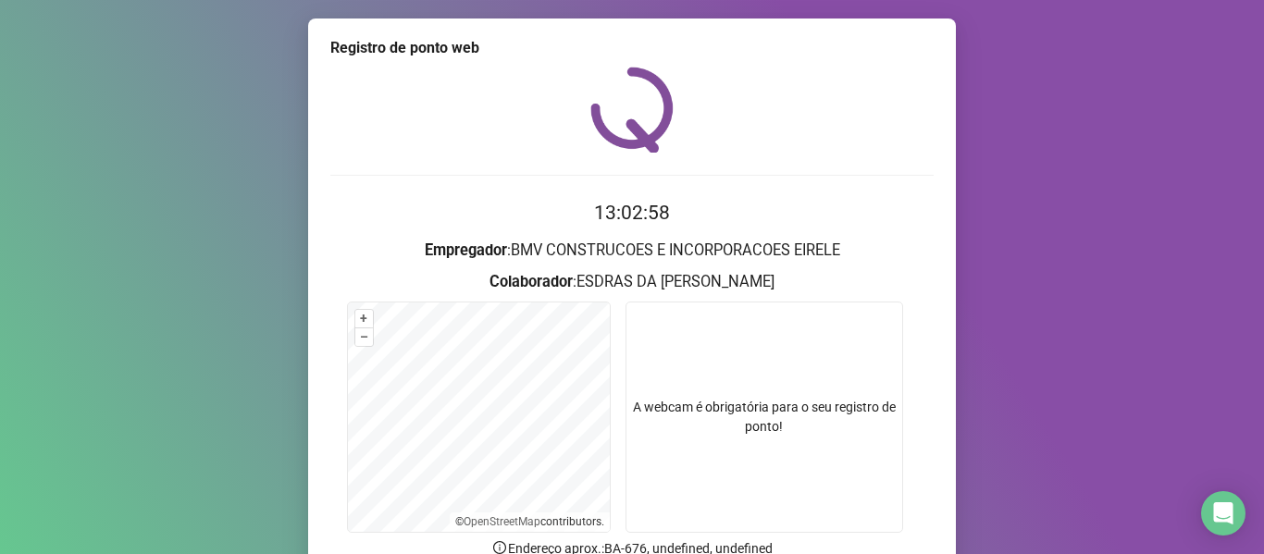
scroll to position [168, 0]
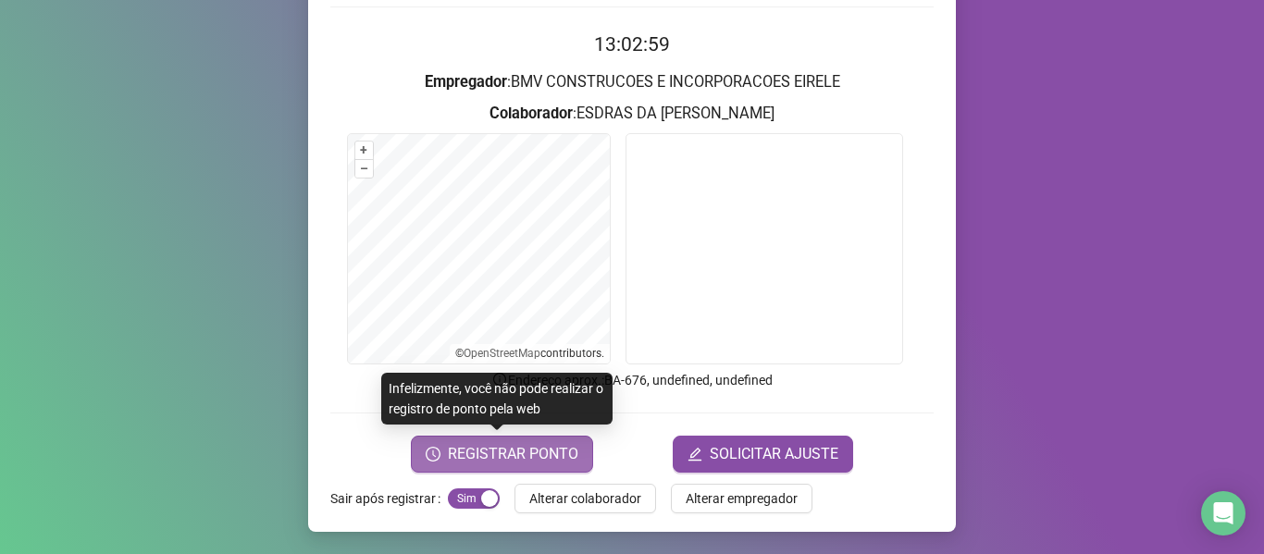
click at [531, 444] on span "REGISTRAR PONTO" at bounding box center [513, 454] width 130 height 22
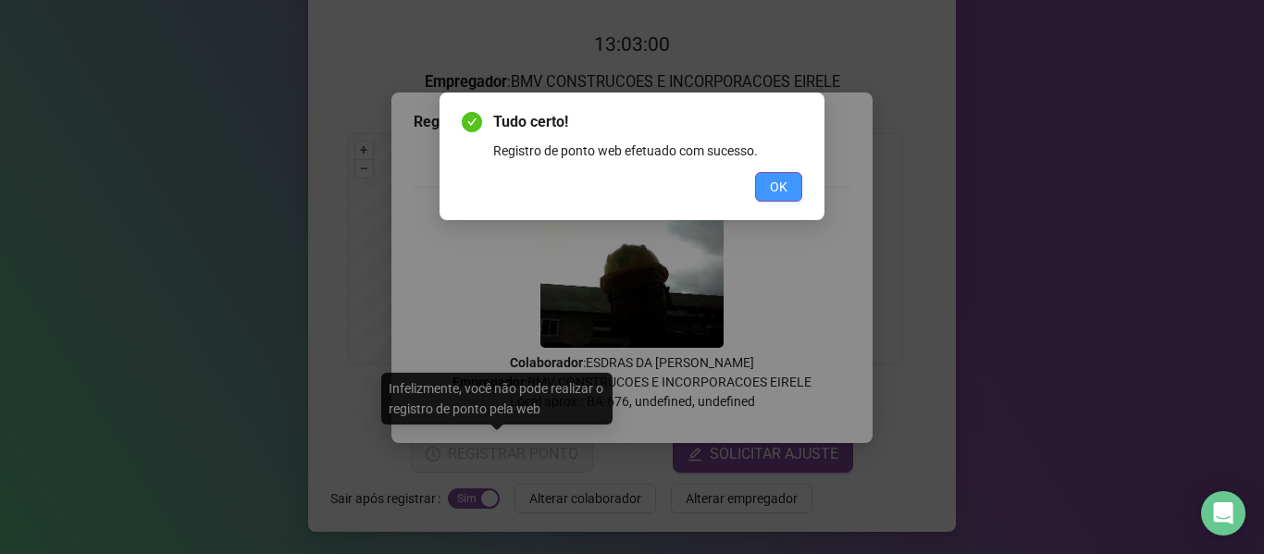
click at [783, 180] on span "OK" at bounding box center [779, 187] width 18 height 20
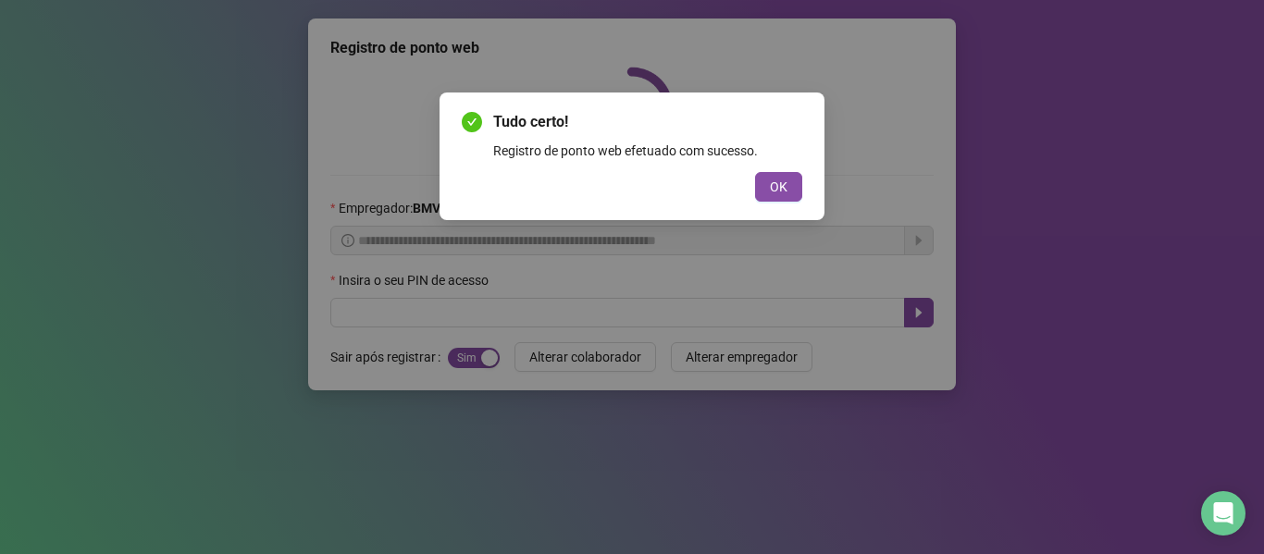
scroll to position [0, 0]
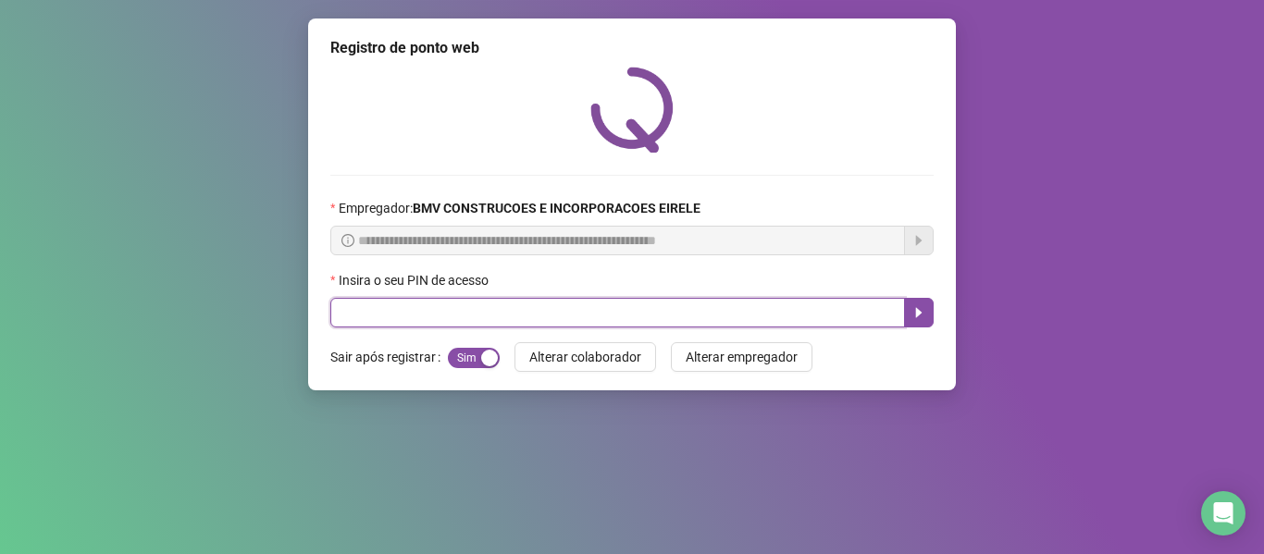
click at [833, 309] on input "text" at bounding box center [617, 313] width 575 height 30
type input "*****"
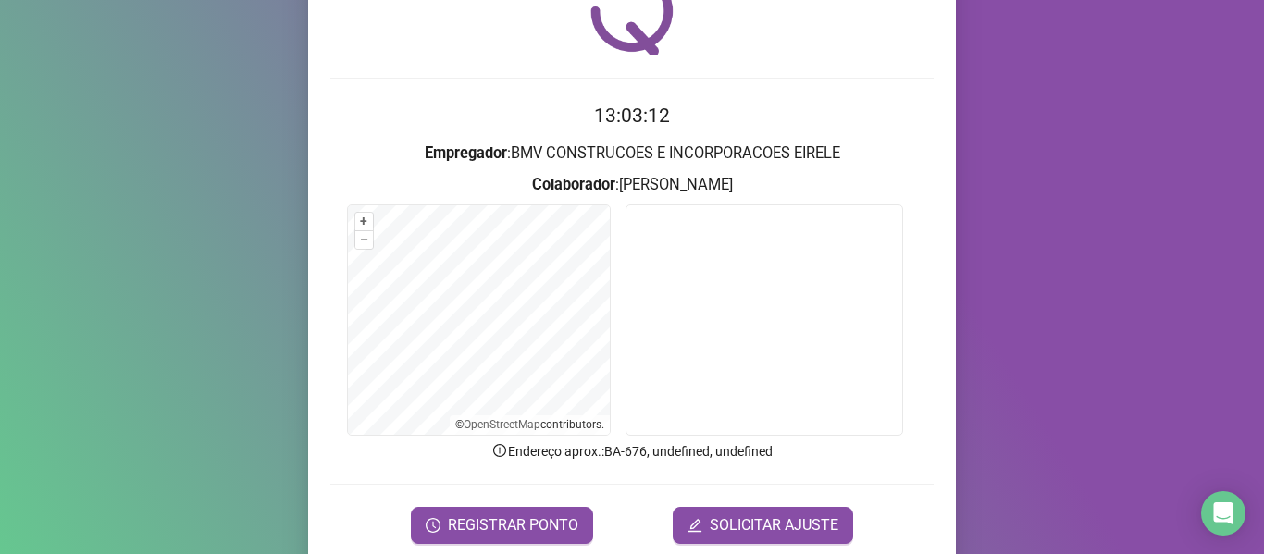
scroll to position [168, 0]
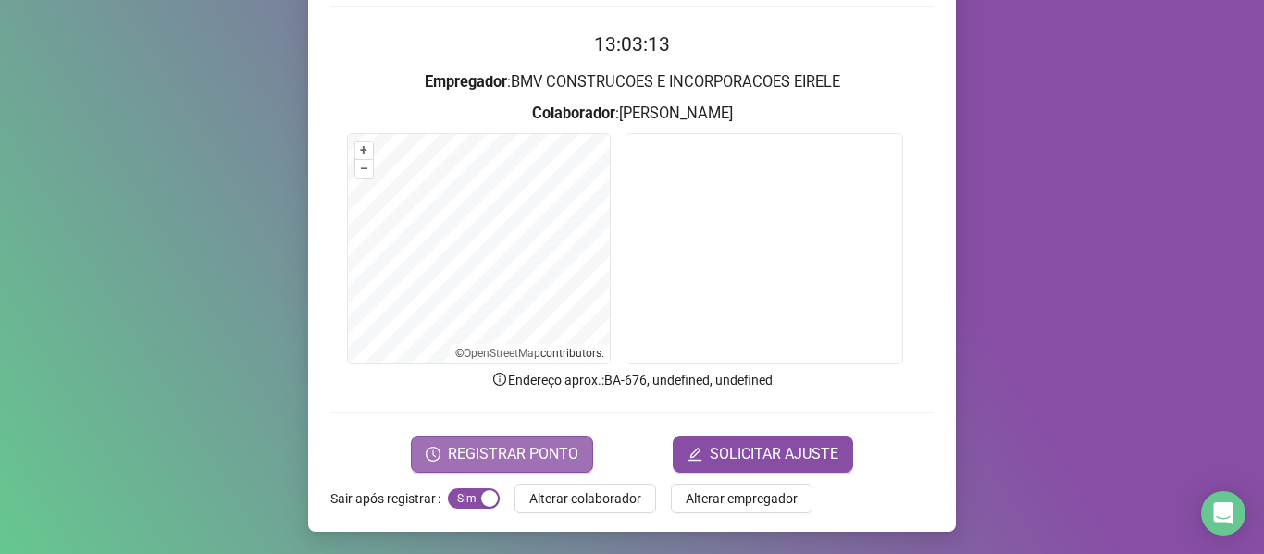
click at [526, 459] on span "REGISTRAR PONTO" at bounding box center [513, 454] width 130 height 22
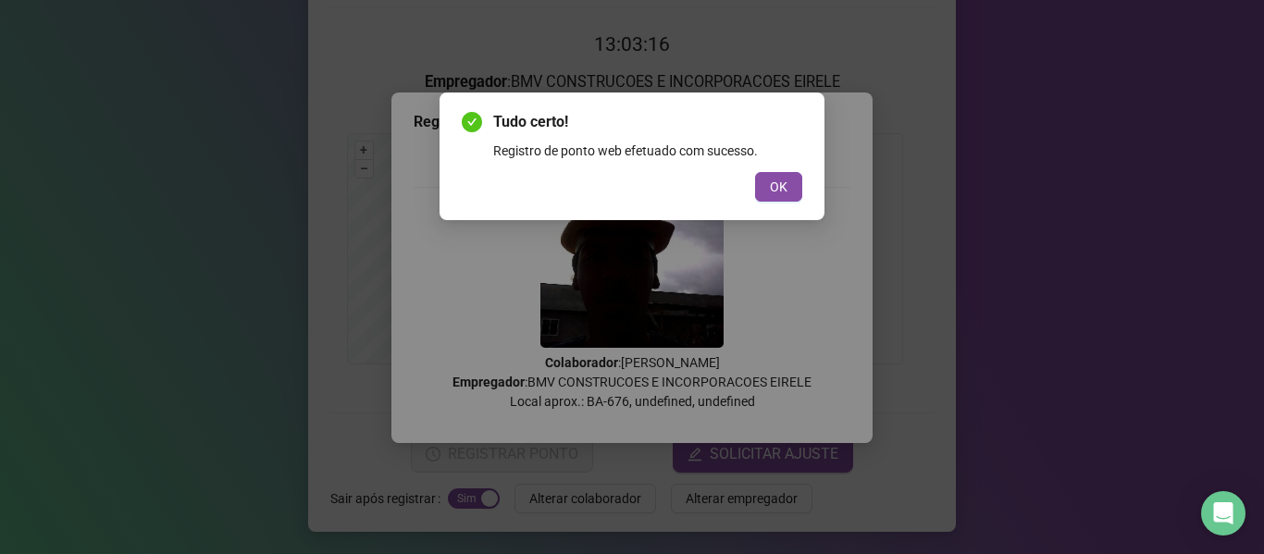
click at [794, 182] on button "OK" at bounding box center [778, 187] width 47 height 30
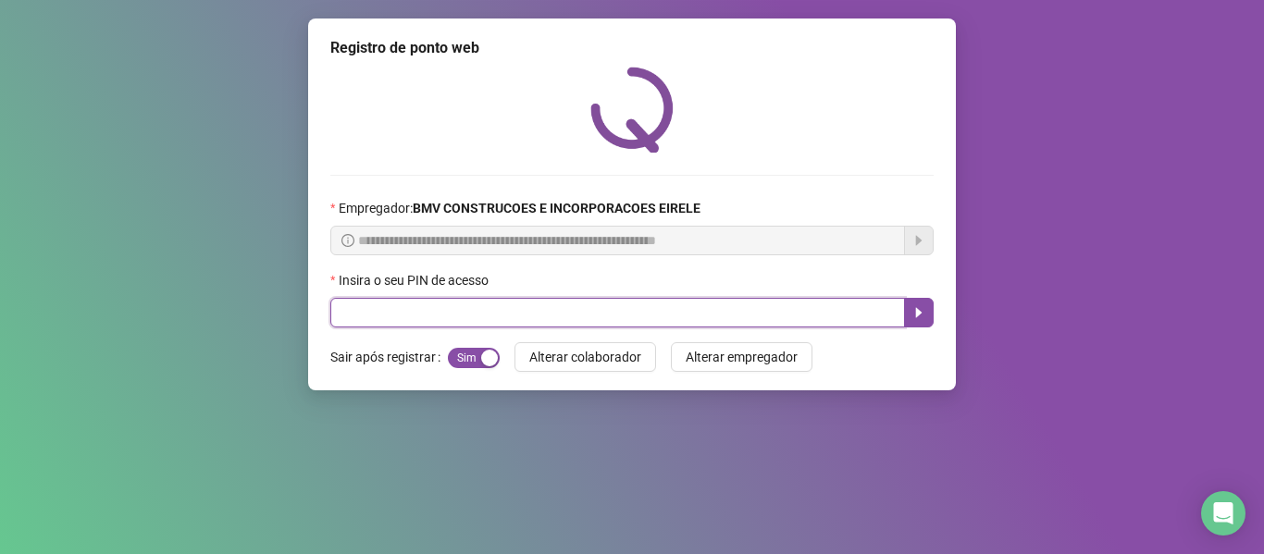
click at [811, 309] on input "text" at bounding box center [617, 313] width 575 height 30
type input "*****"
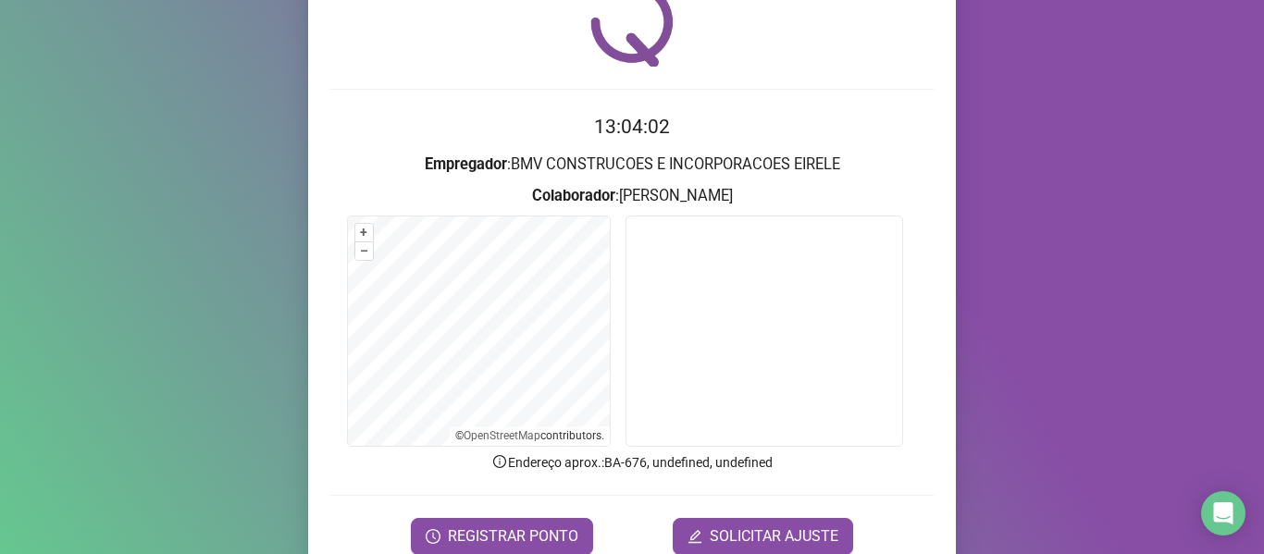
scroll to position [168, 0]
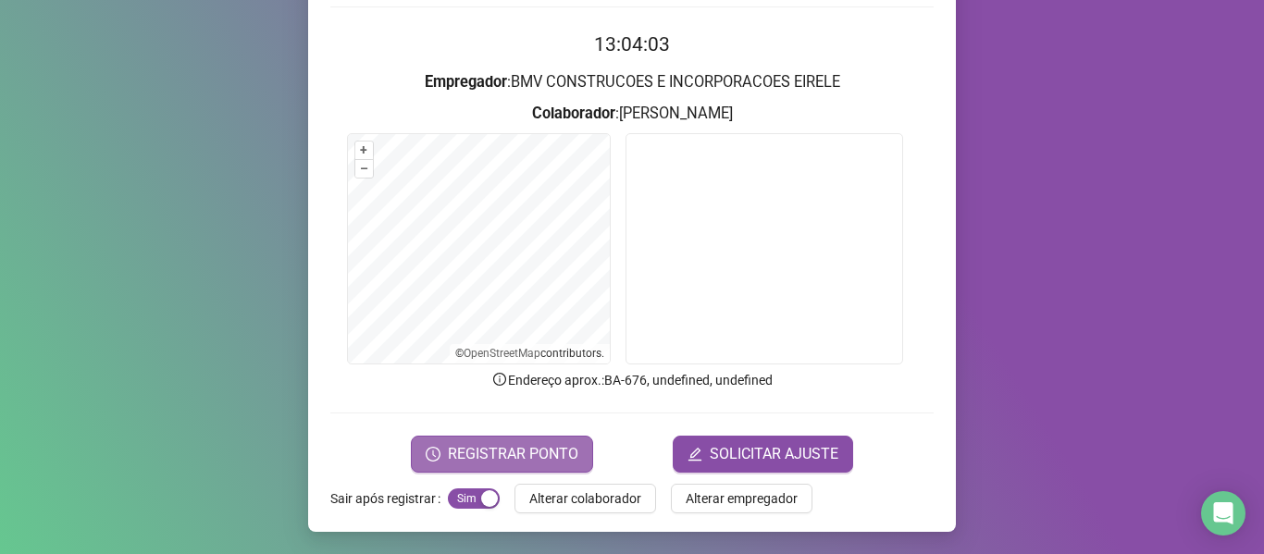
click at [509, 446] on span "REGISTRAR PONTO" at bounding box center [513, 454] width 130 height 22
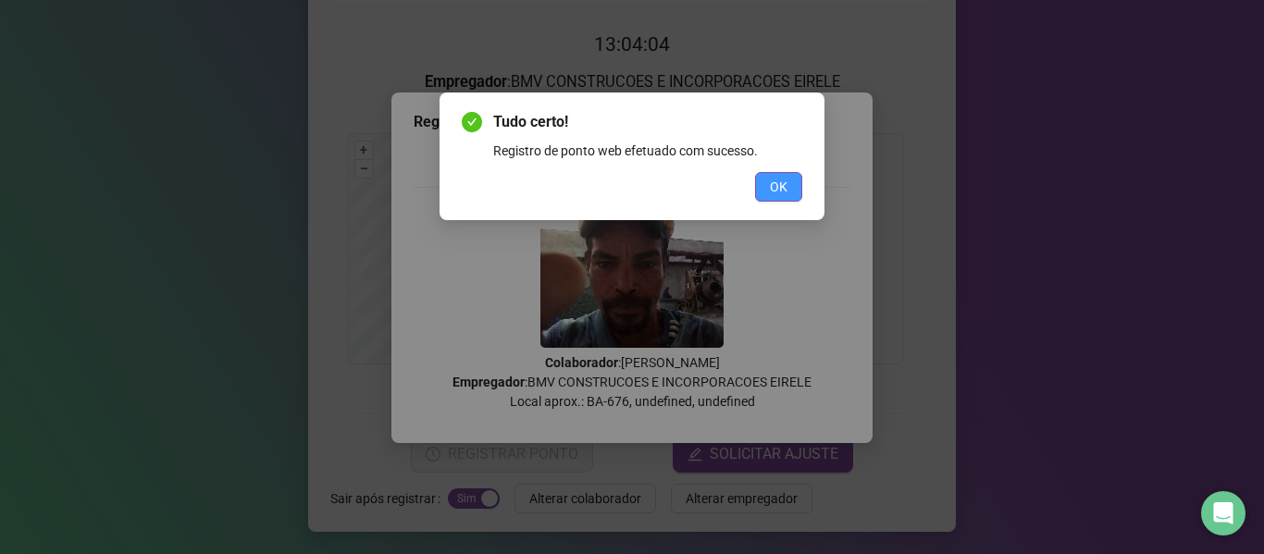
click at [775, 188] on span "OK" at bounding box center [779, 187] width 18 height 20
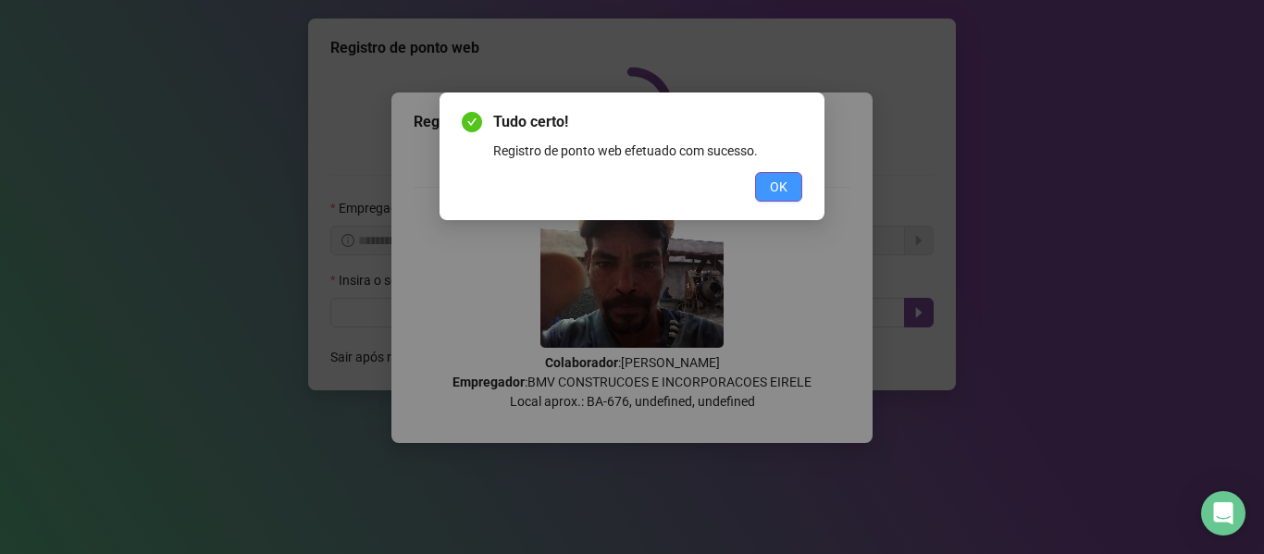
scroll to position [0, 0]
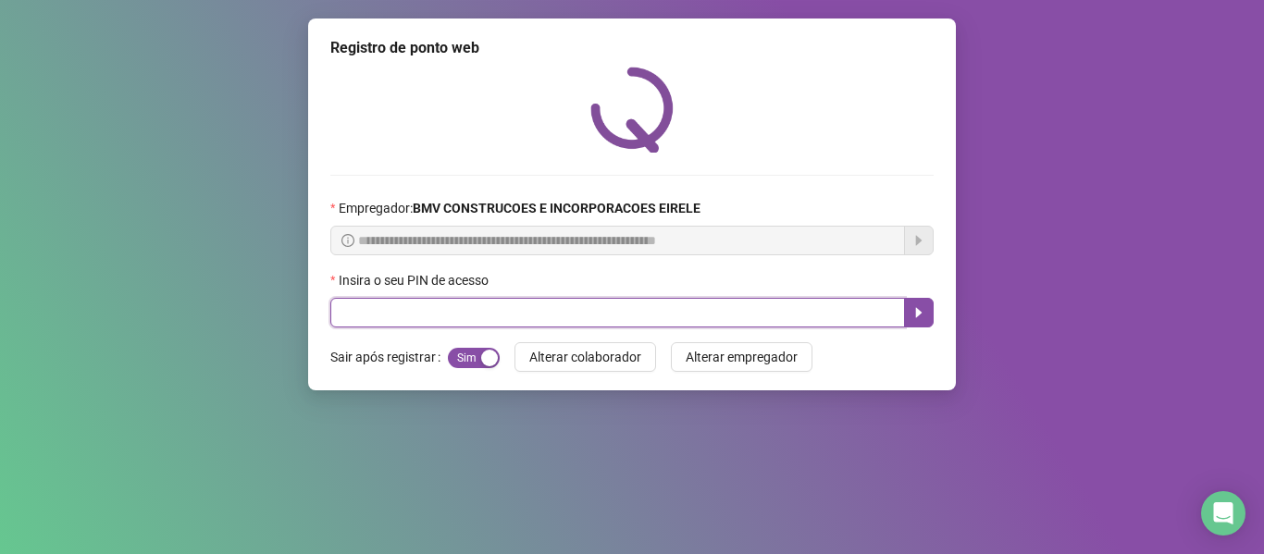
click at [779, 310] on input "text" at bounding box center [617, 313] width 575 height 30
type input "*****"
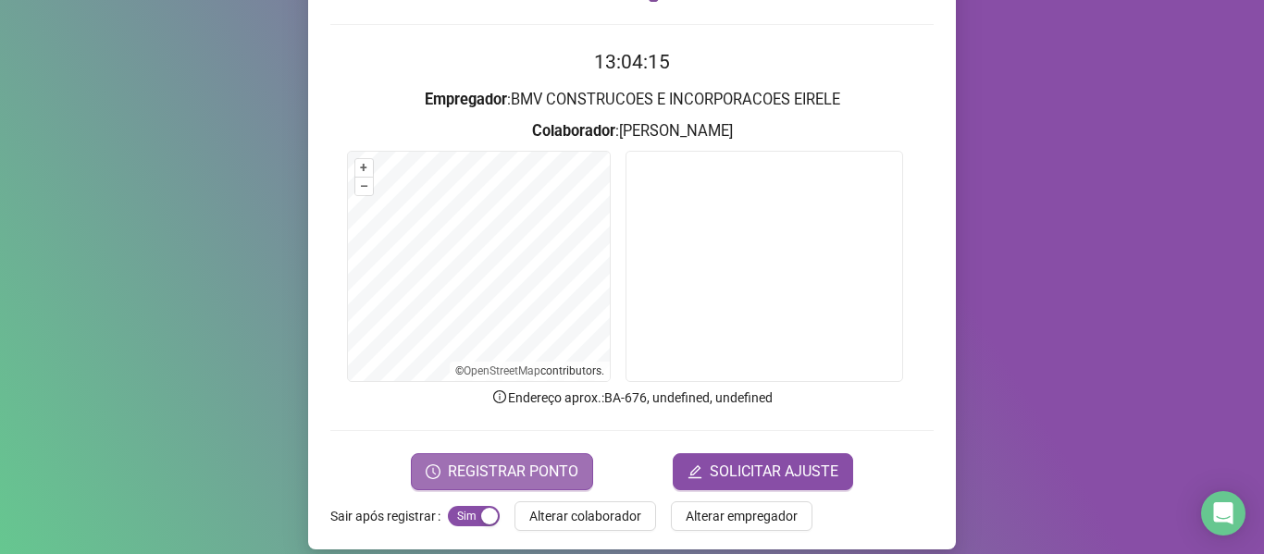
scroll to position [168, 0]
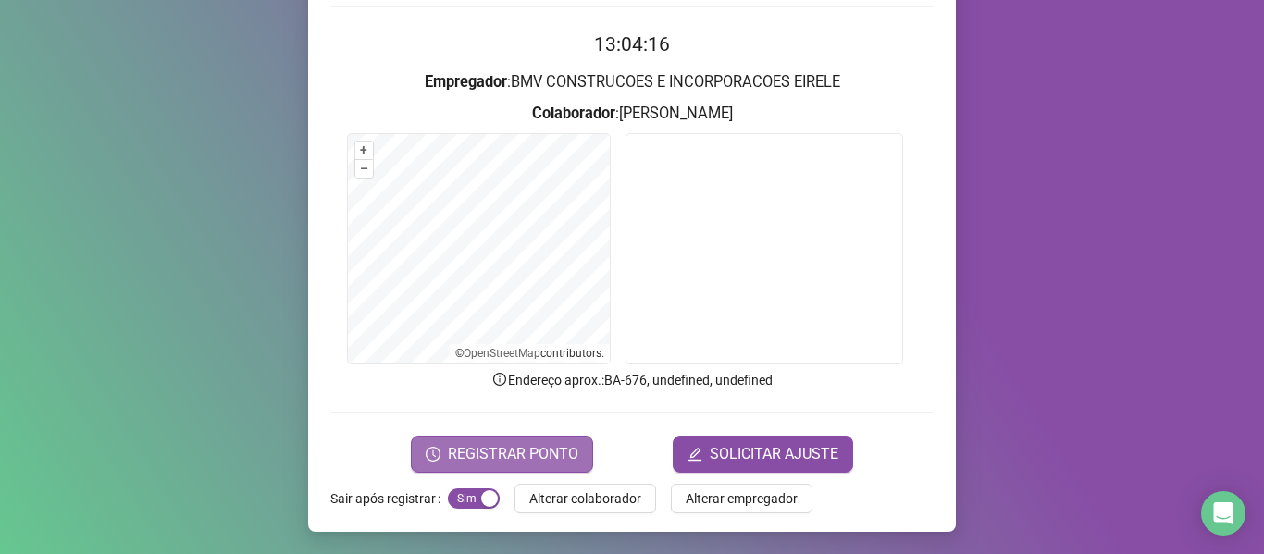
click at [530, 463] on span "REGISTRAR PONTO" at bounding box center [513, 454] width 130 height 22
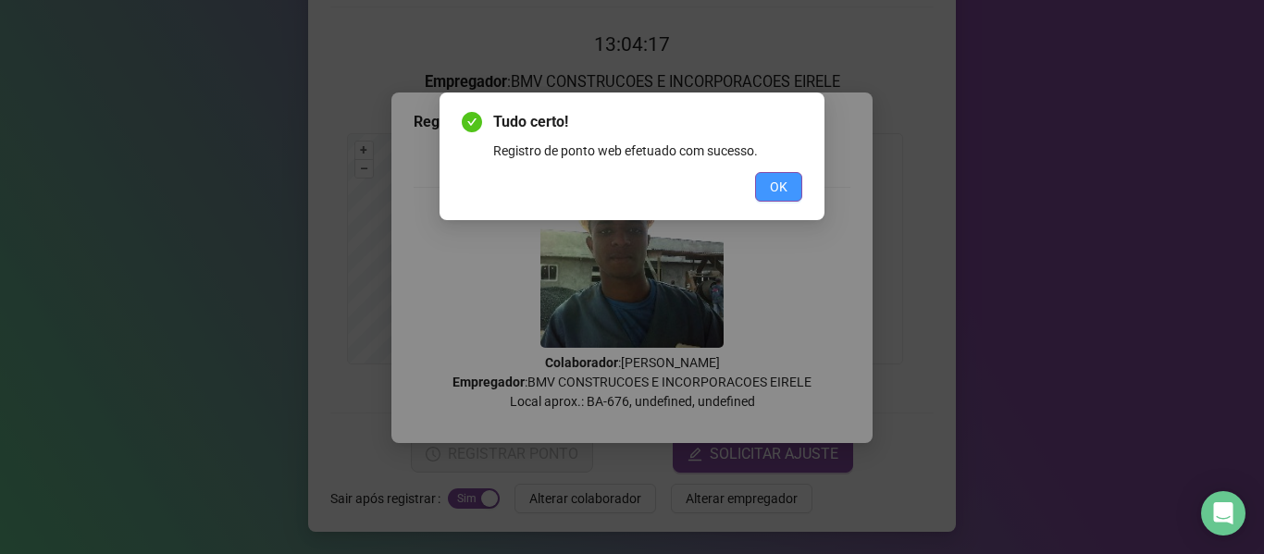
click at [772, 187] on span "OK" at bounding box center [779, 187] width 18 height 20
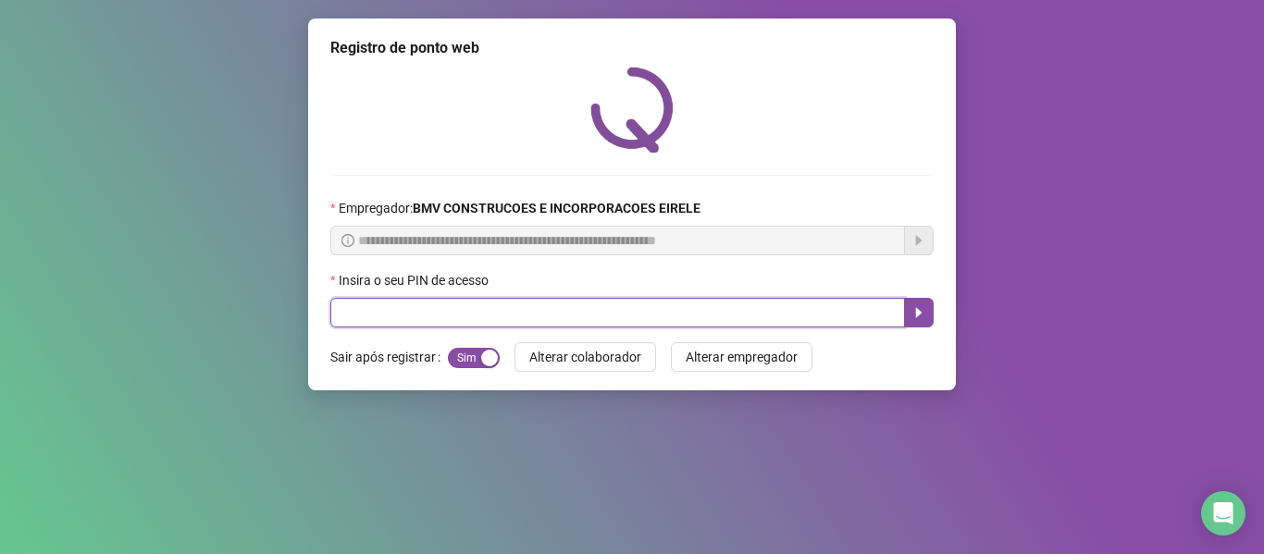
click at [774, 307] on input "text" at bounding box center [617, 313] width 575 height 30
type input "*****"
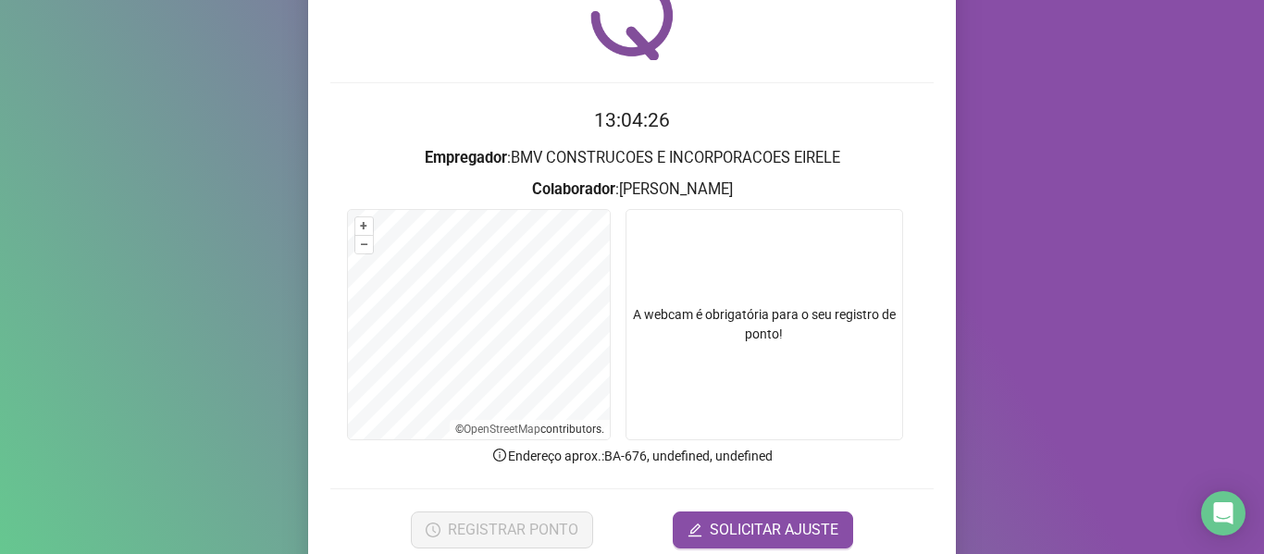
scroll to position [168, 0]
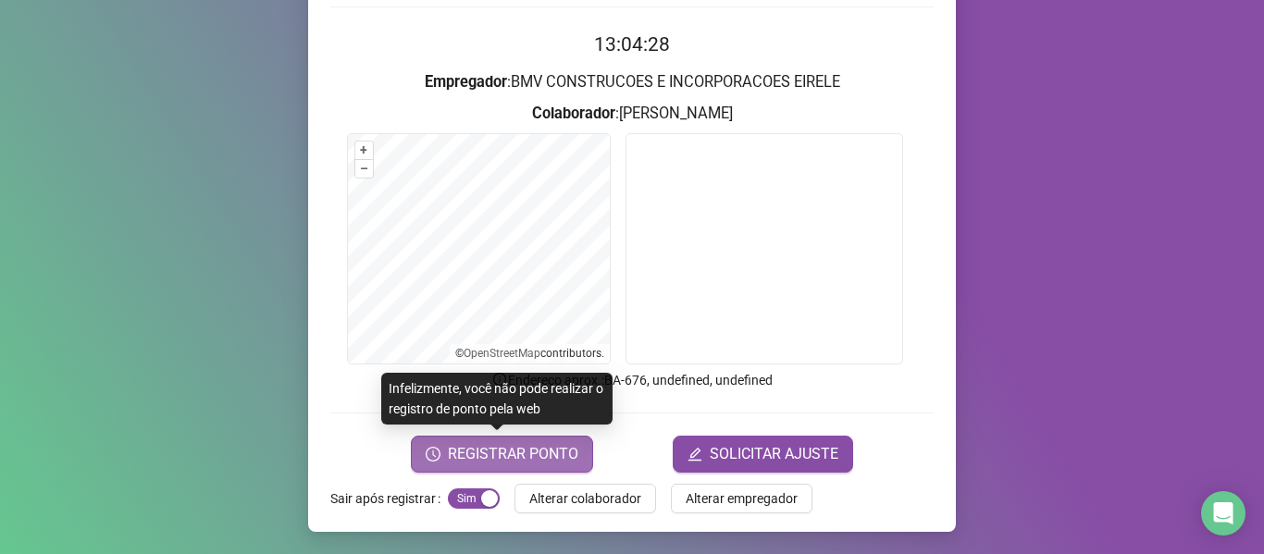
click at [541, 455] on span "REGISTRAR PONTO" at bounding box center [513, 454] width 130 height 22
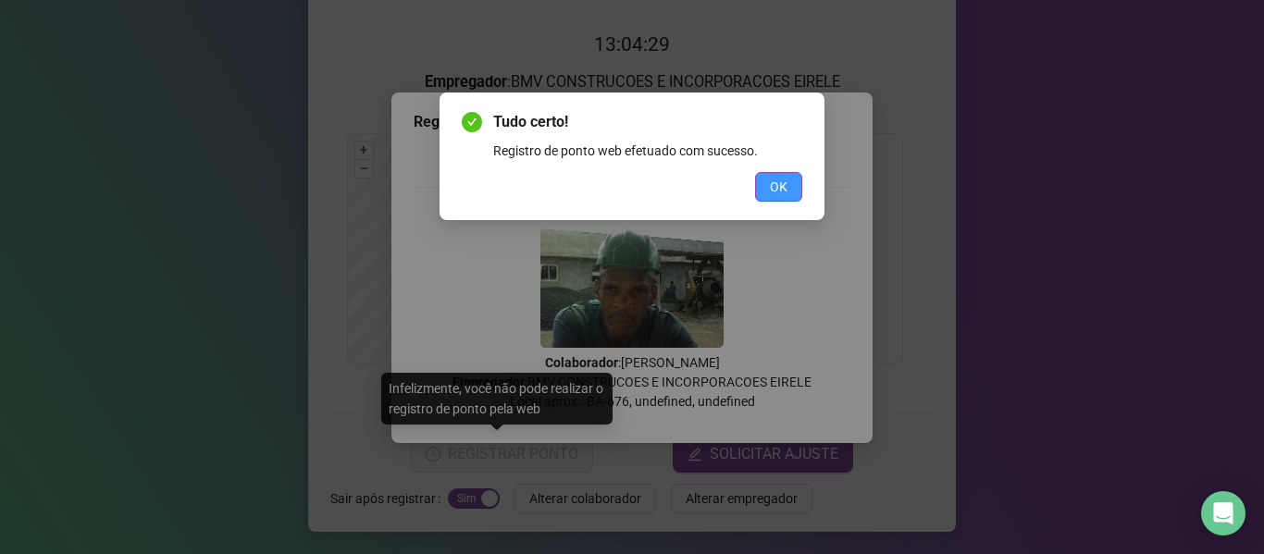
click at [765, 188] on button "OK" at bounding box center [778, 187] width 47 height 30
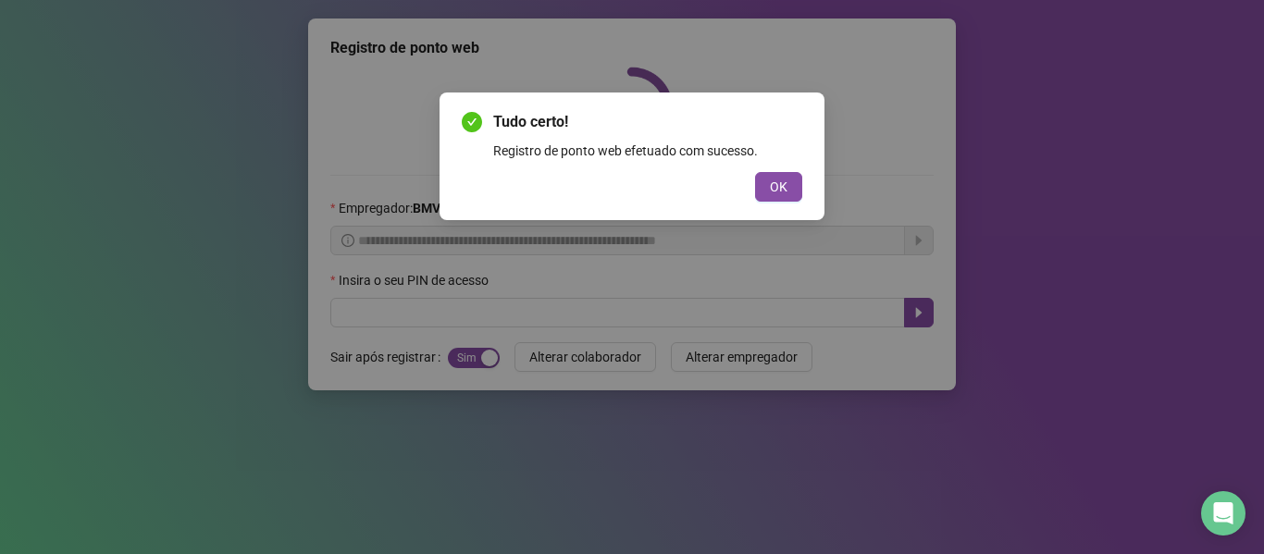
scroll to position [0, 0]
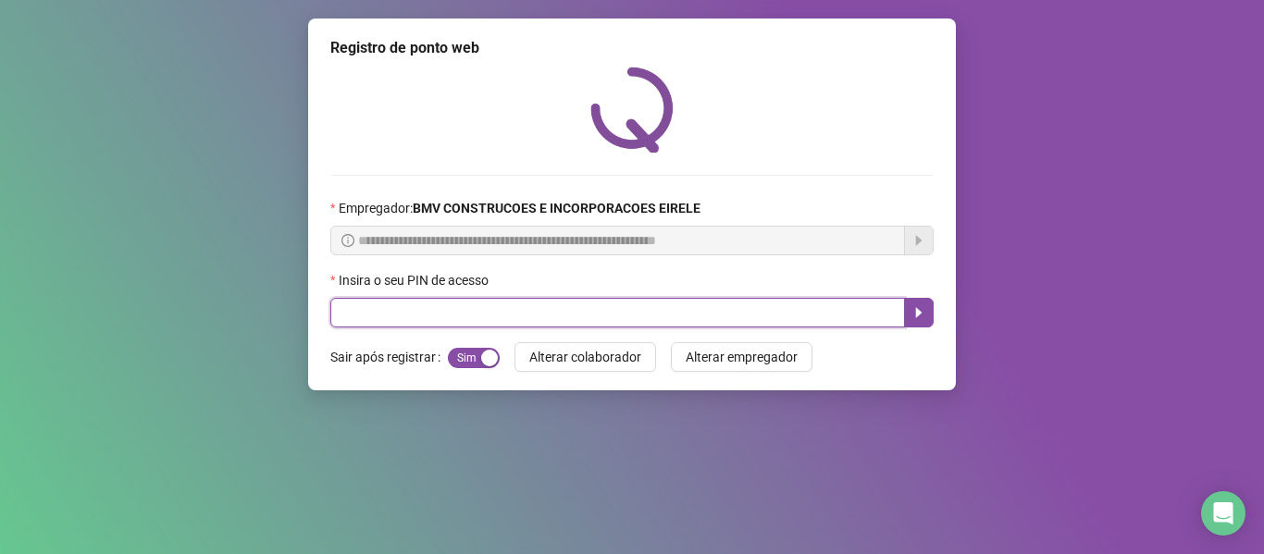
click at [781, 307] on input "text" at bounding box center [617, 313] width 575 height 30
type input "*****"
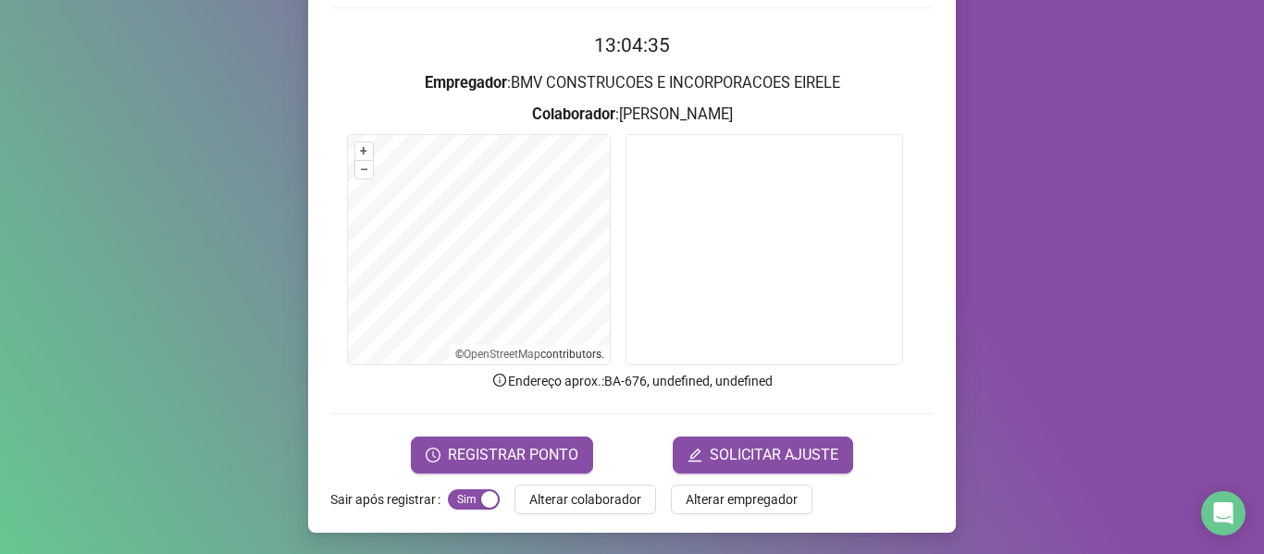
scroll to position [168, 0]
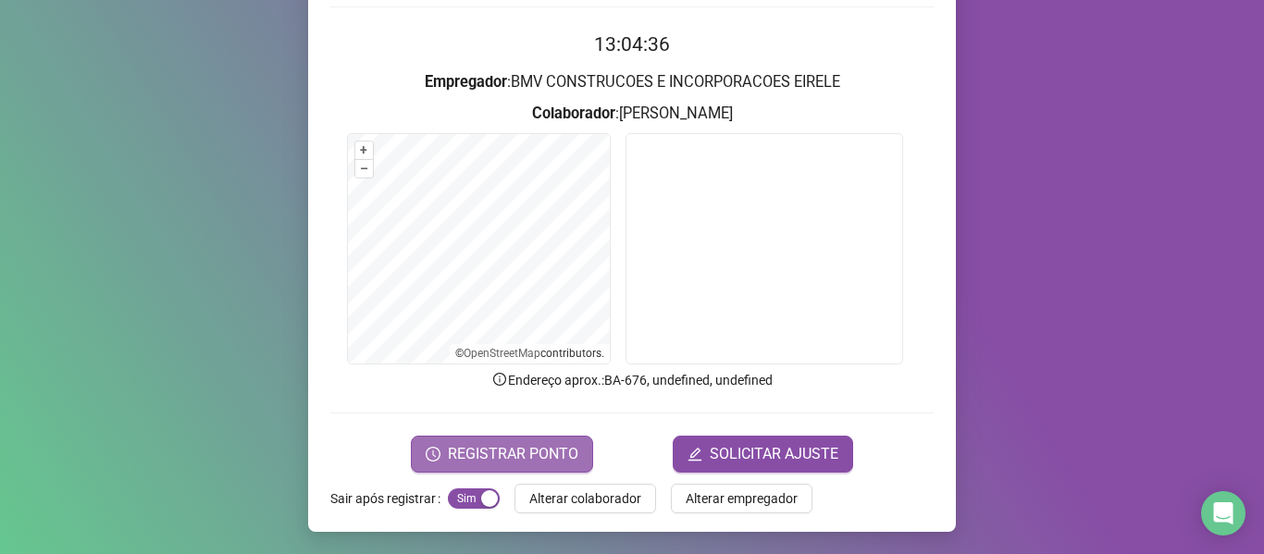
click at [550, 440] on button "REGISTRAR PONTO" at bounding box center [502, 454] width 182 height 37
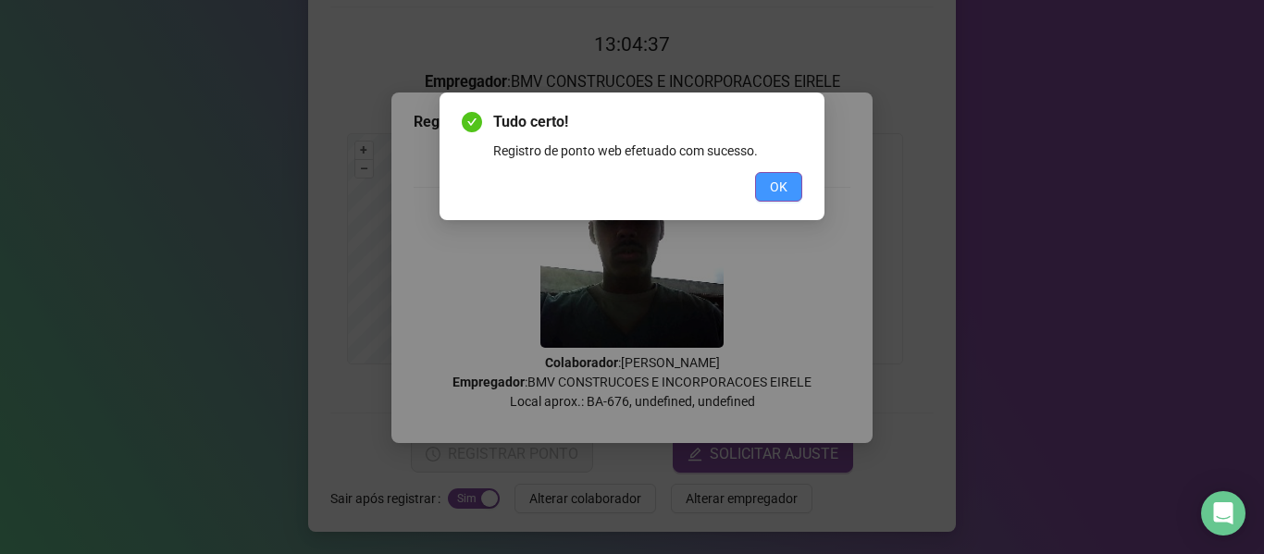
click at [774, 180] on span "OK" at bounding box center [779, 187] width 18 height 20
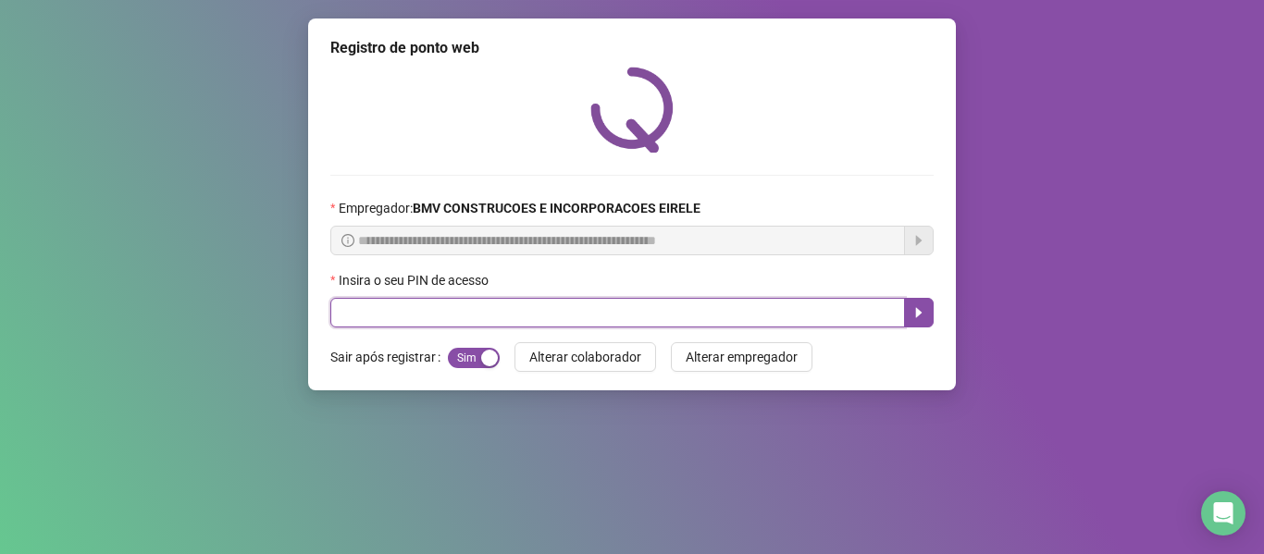
click at [769, 311] on input "text" at bounding box center [617, 313] width 575 height 30
type input "*****"
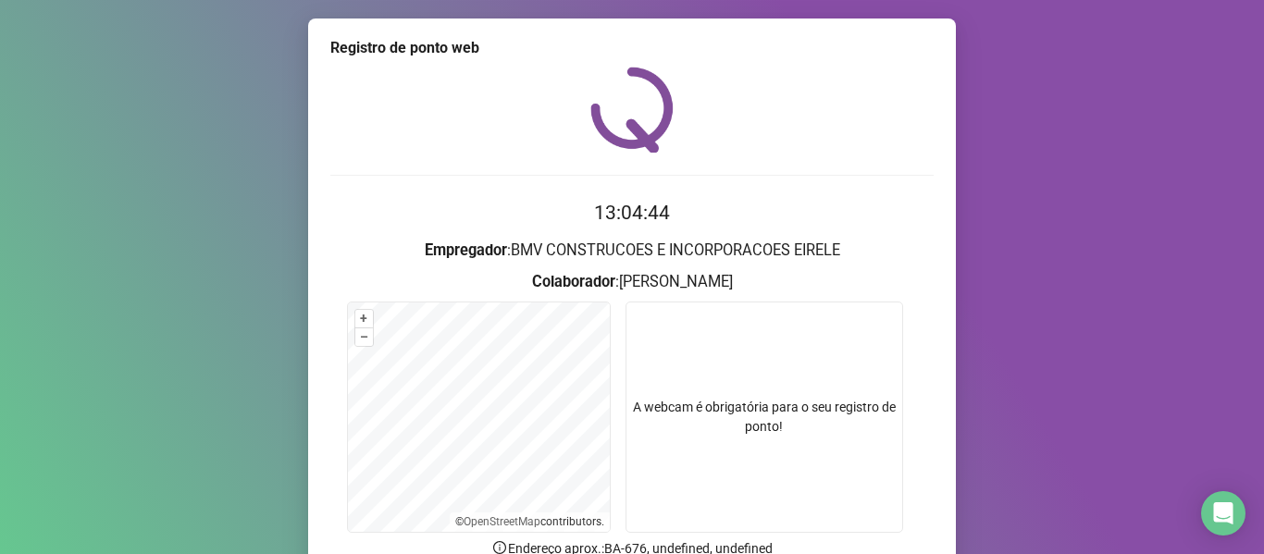
scroll to position [168, 0]
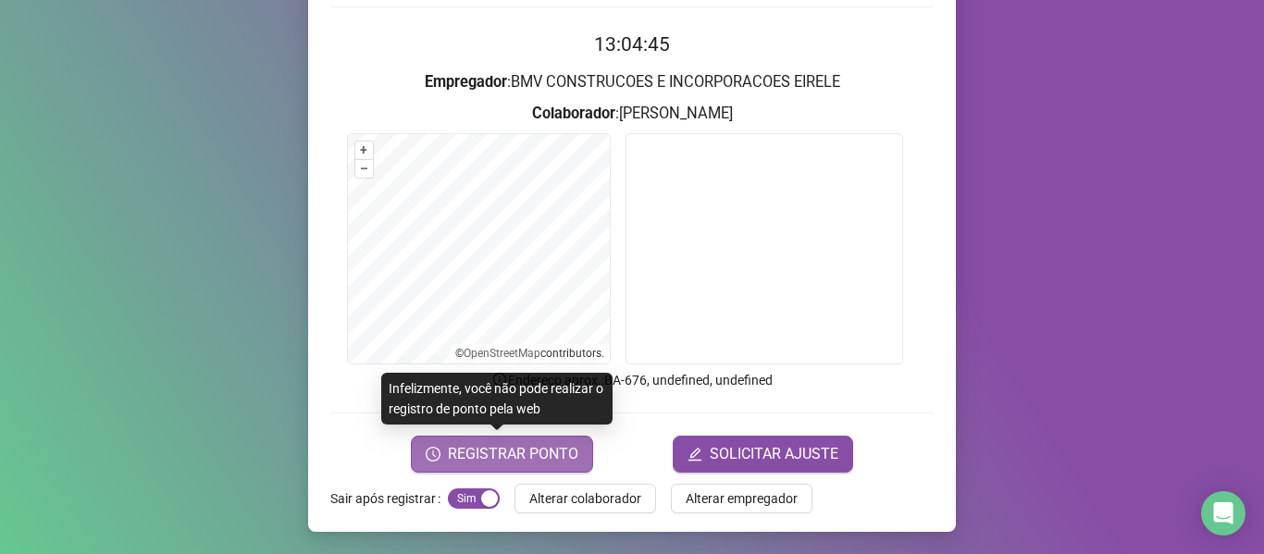
click at [547, 450] on span "REGISTRAR PONTO" at bounding box center [513, 454] width 130 height 22
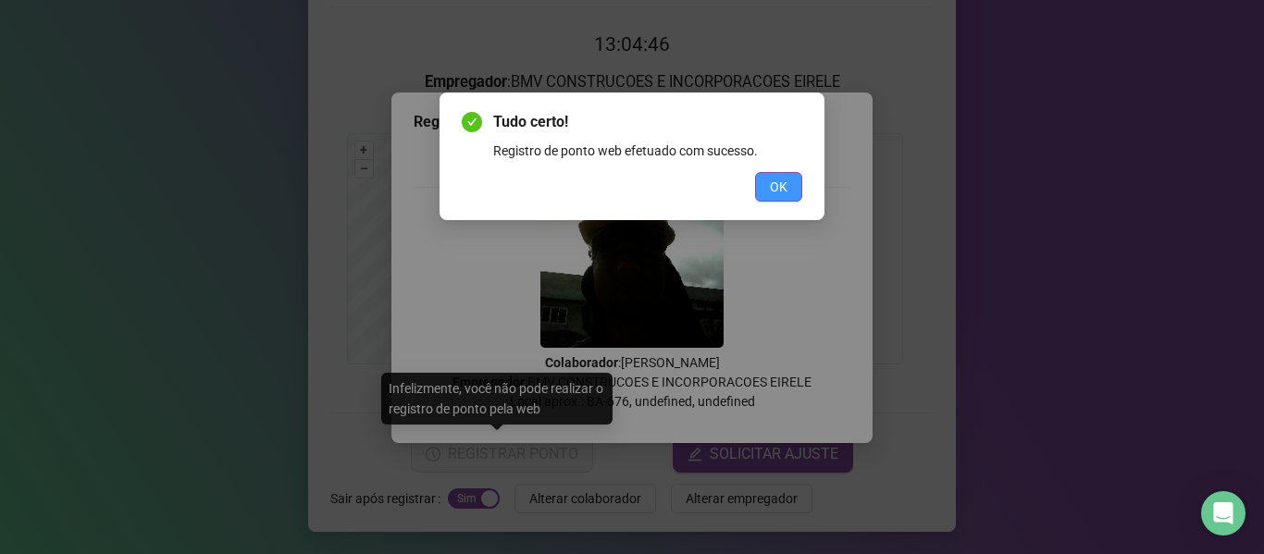
click at [771, 187] on span "OK" at bounding box center [779, 187] width 18 height 20
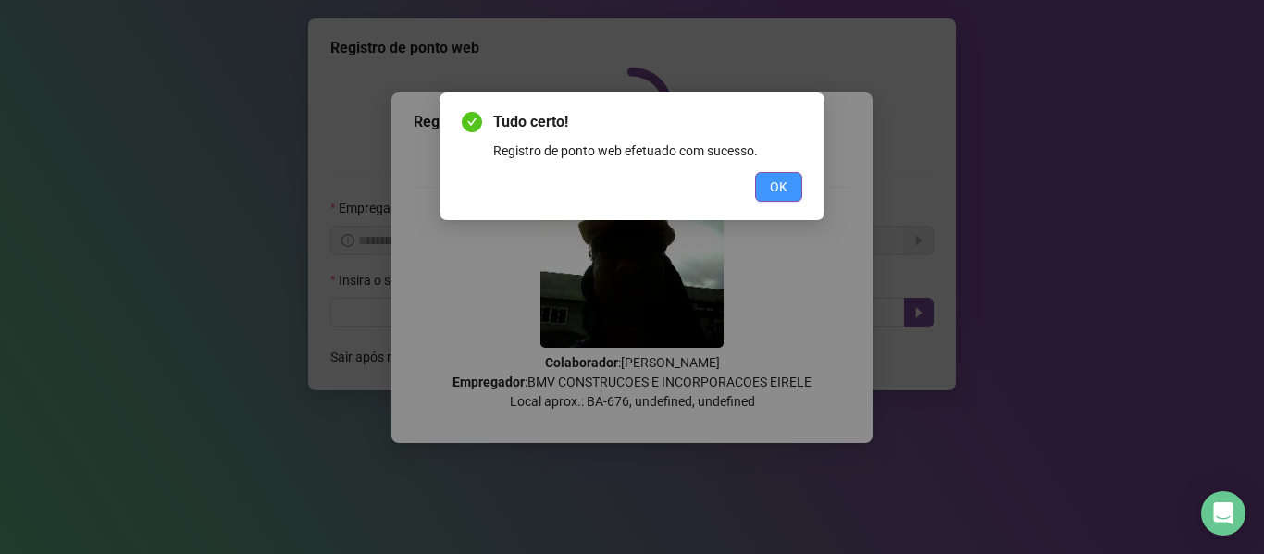
scroll to position [0, 0]
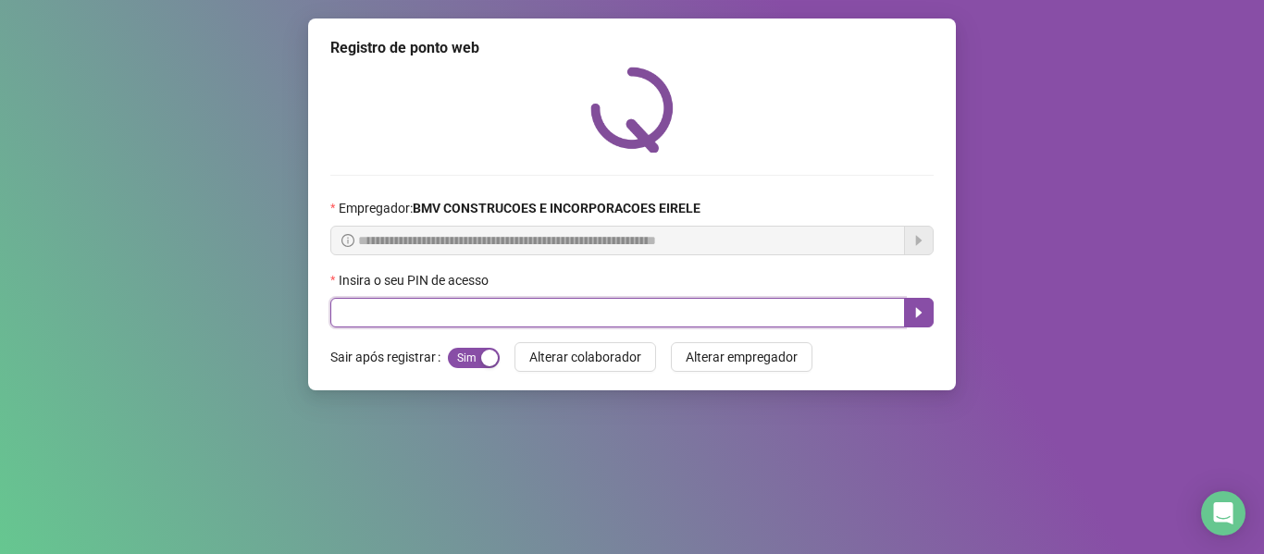
click at [807, 309] on input "text" at bounding box center [617, 313] width 575 height 30
type input "*****"
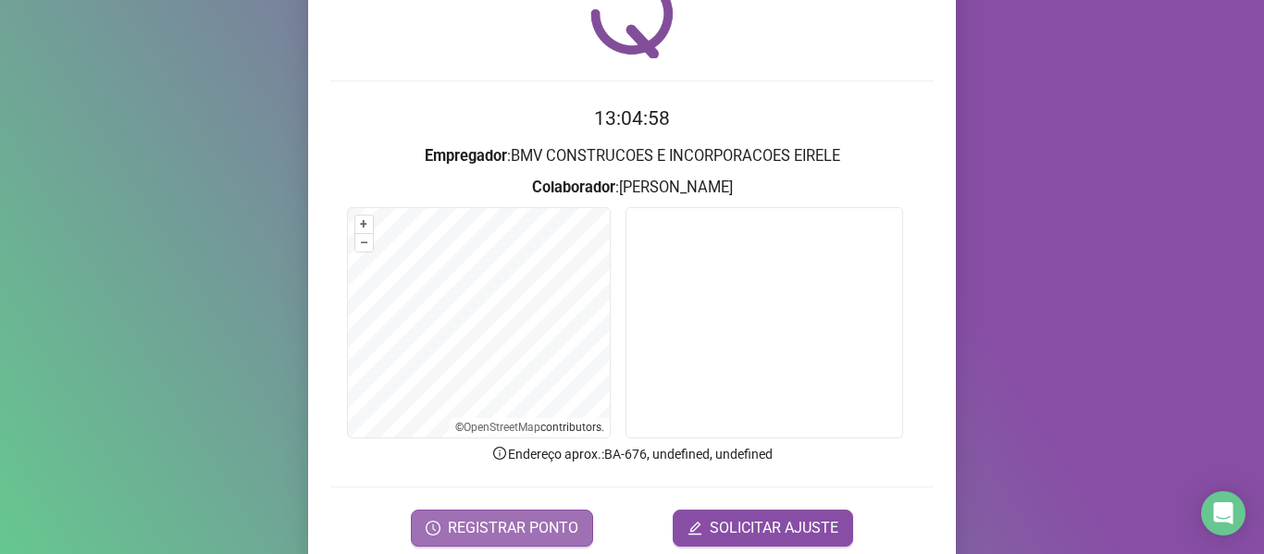
scroll to position [168, 0]
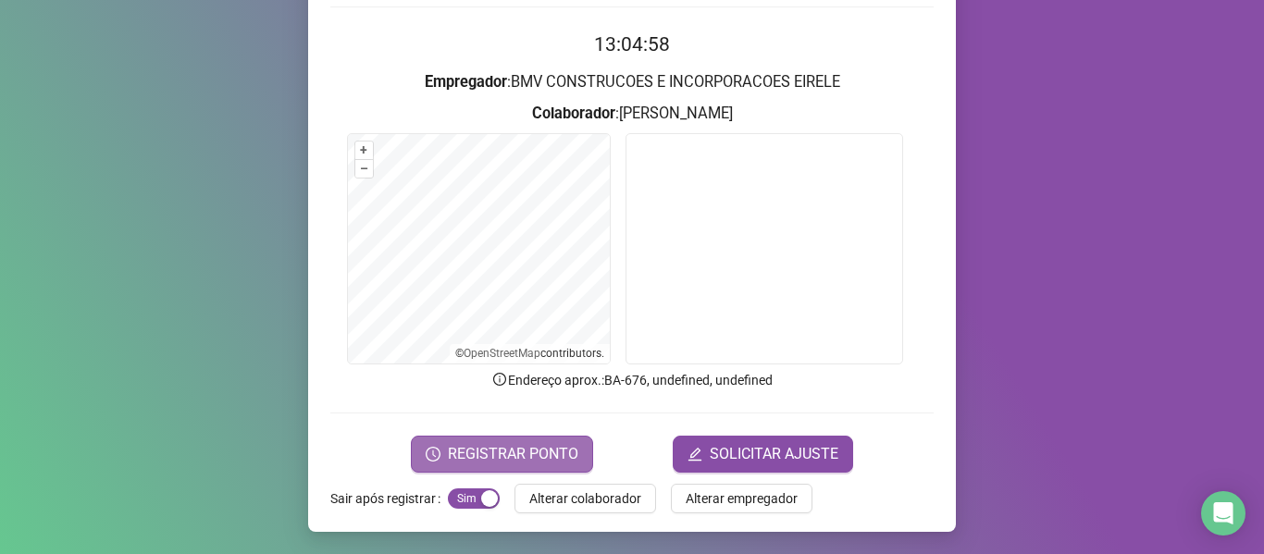
click at [545, 437] on button "REGISTRAR PONTO" at bounding box center [502, 454] width 182 height 37
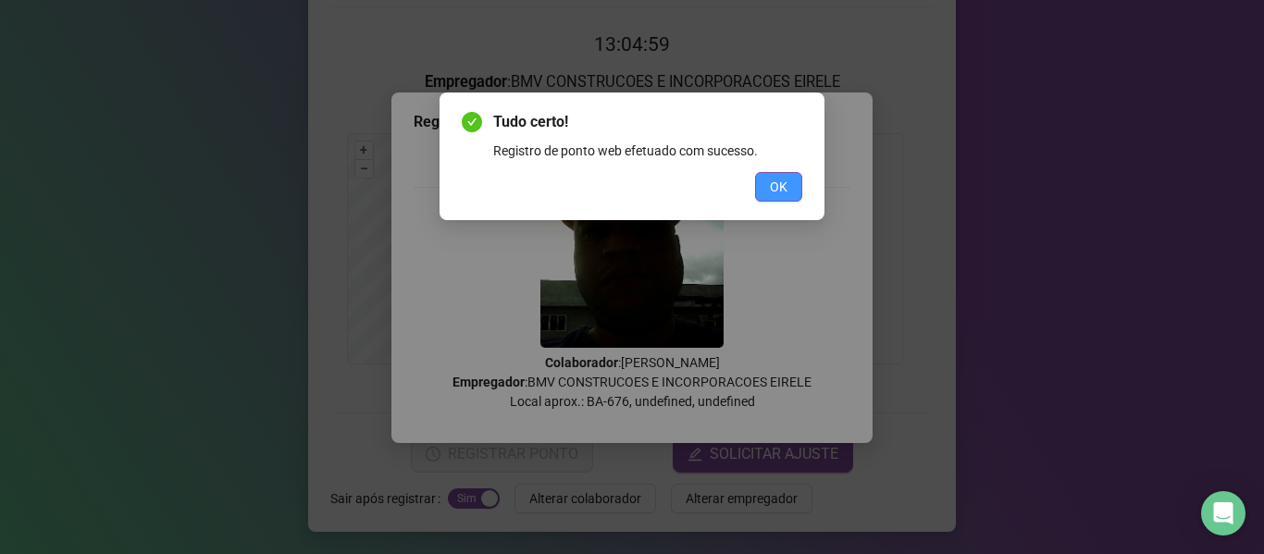
click at [772, 190] on span "OK" at bounding box center [779, 187] width 18 height 20
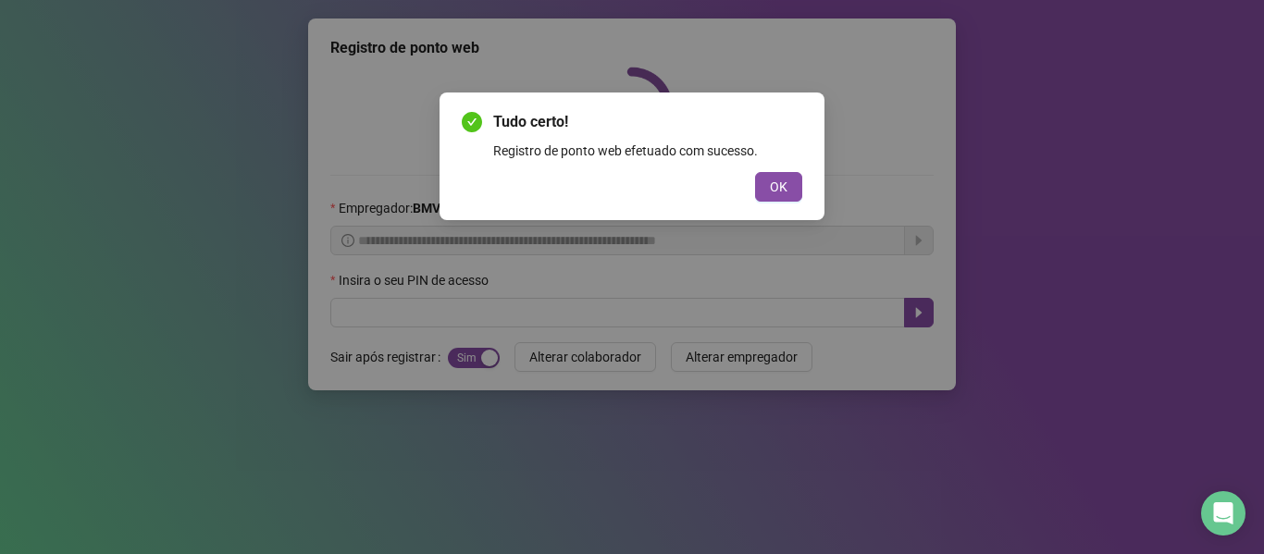
scroll to position [0, 0]
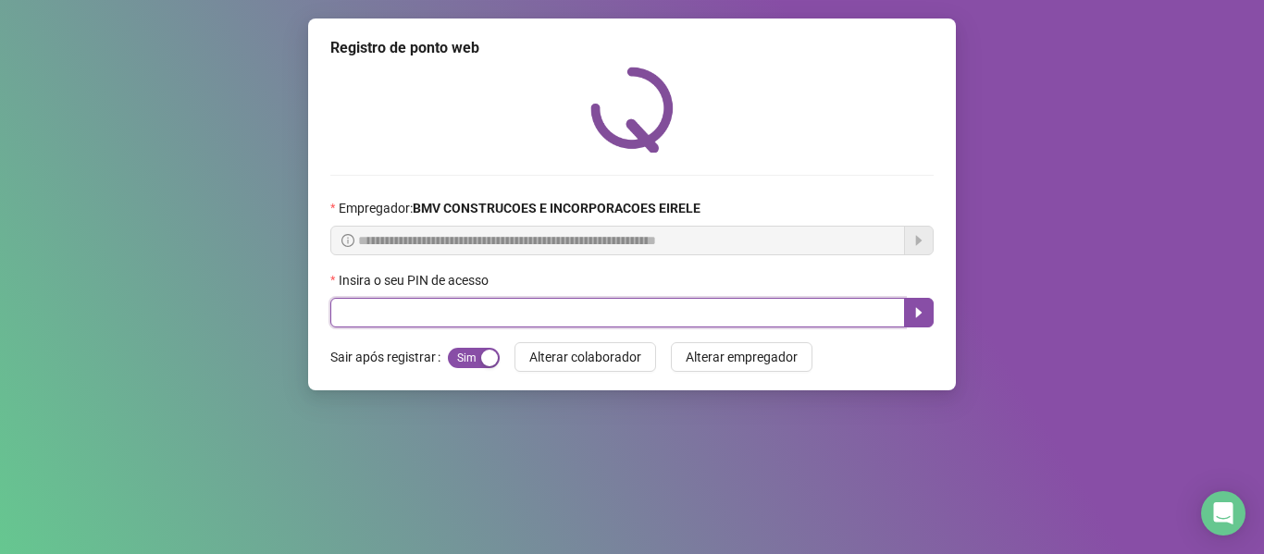
click at [744, 316] on input "text" at bounding box center [617, 313] width 575 height 30
type input "*****"
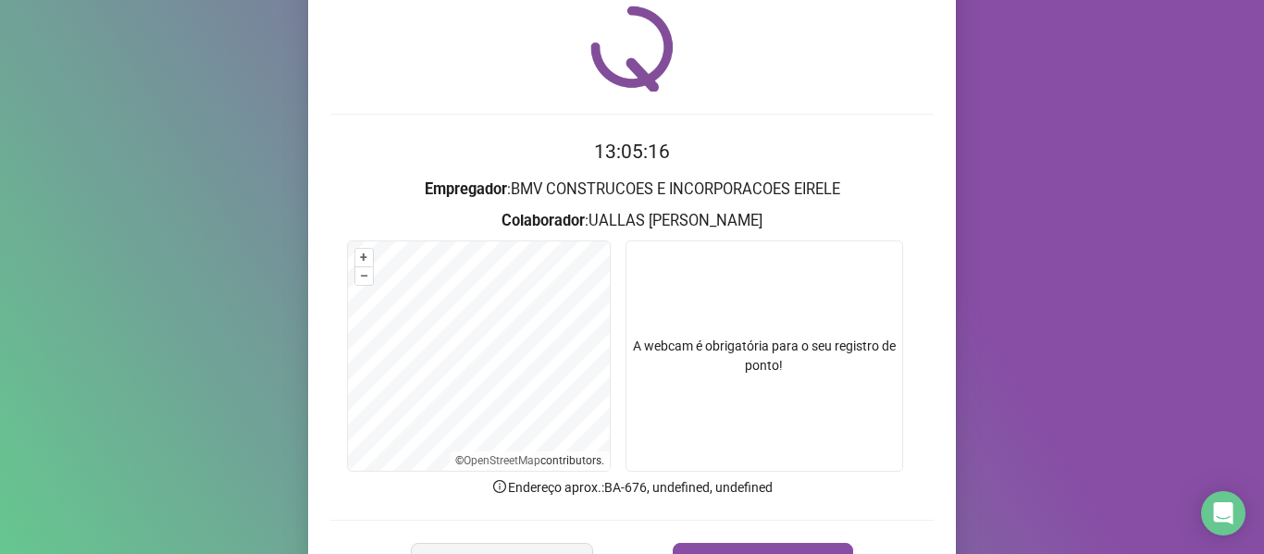
scroll to position [93, 0]
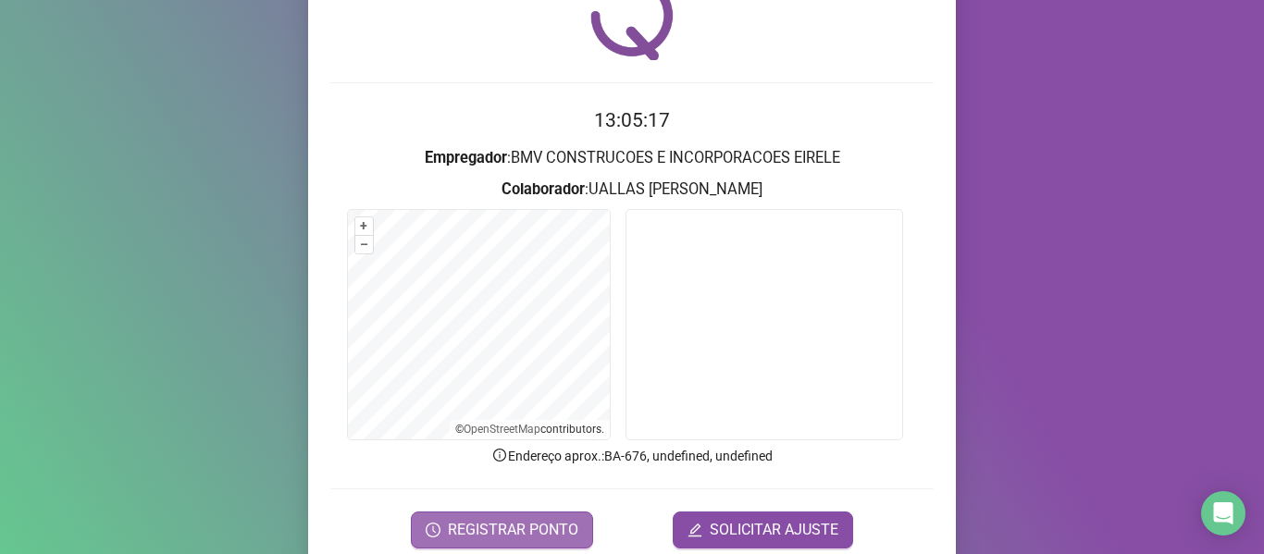
click at [504, 525] on span "REGISTRAR PONTO" at bounding box center [513, 530] width 130 height 22
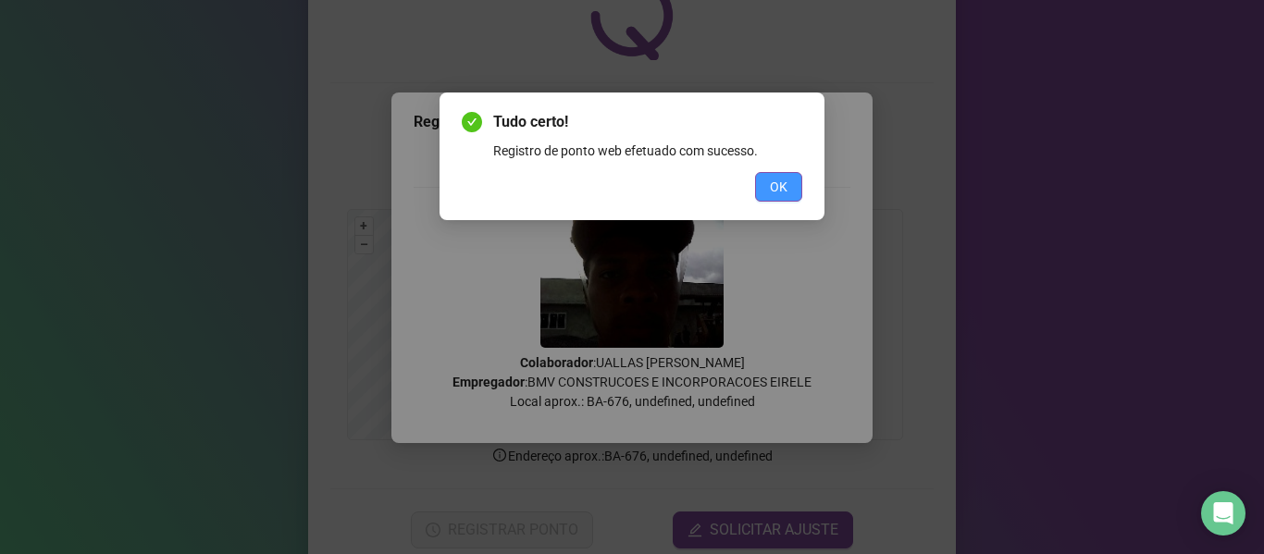
click at [774, 186] on span "OK" at bounding box center [779, 187] width 18 height 20
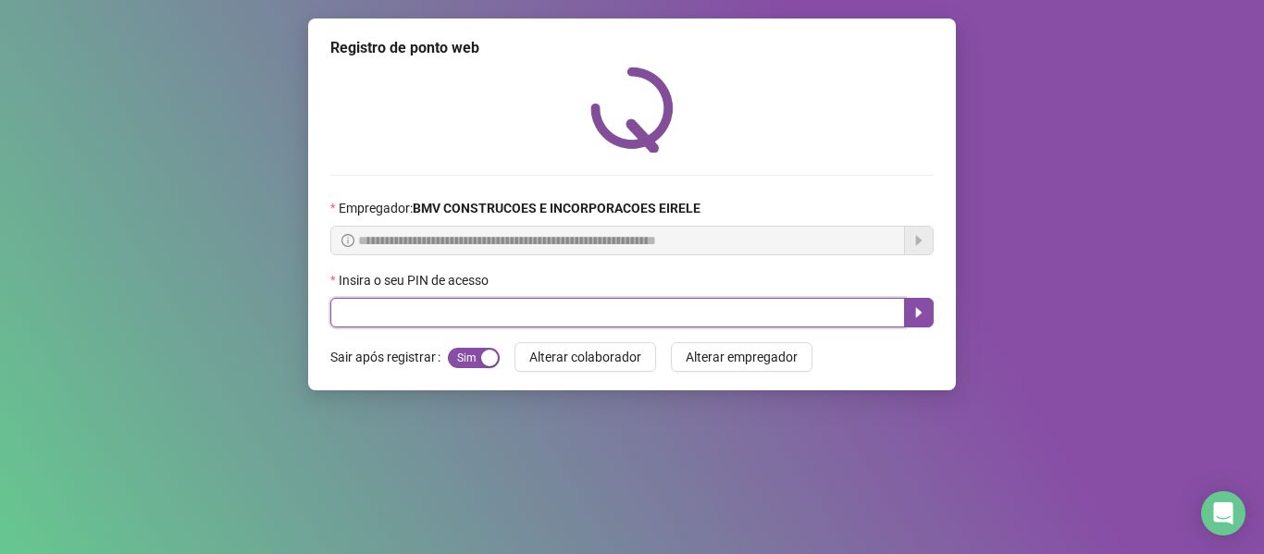
click at [812, 323] on input "text" at bounding box center [617, 313] width 575 height 30
type input "*****"
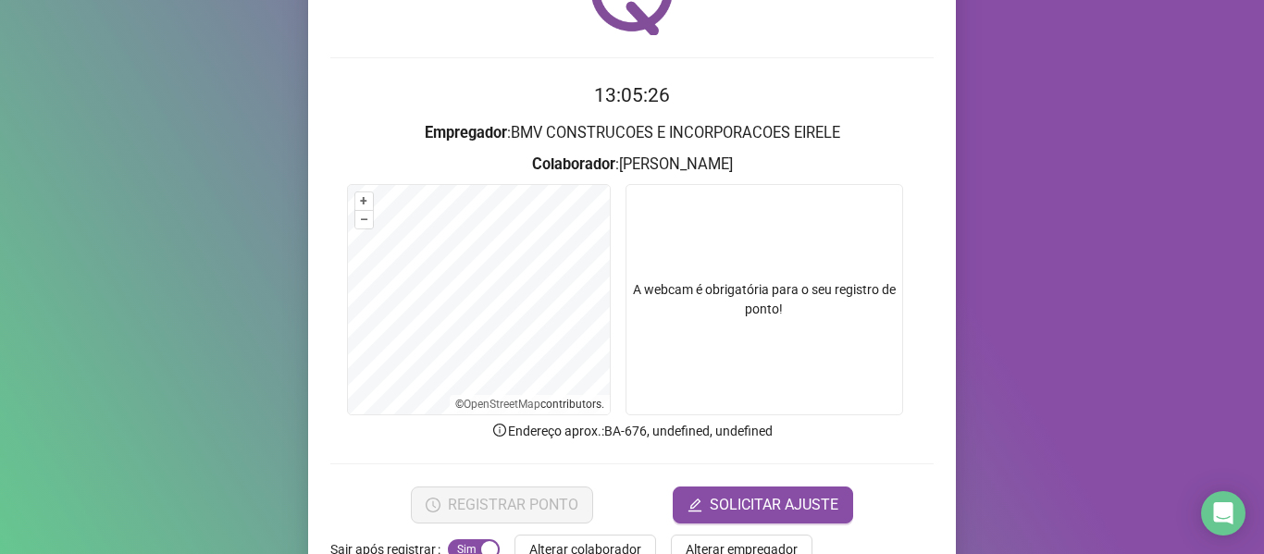
scroll to position [168, 0]
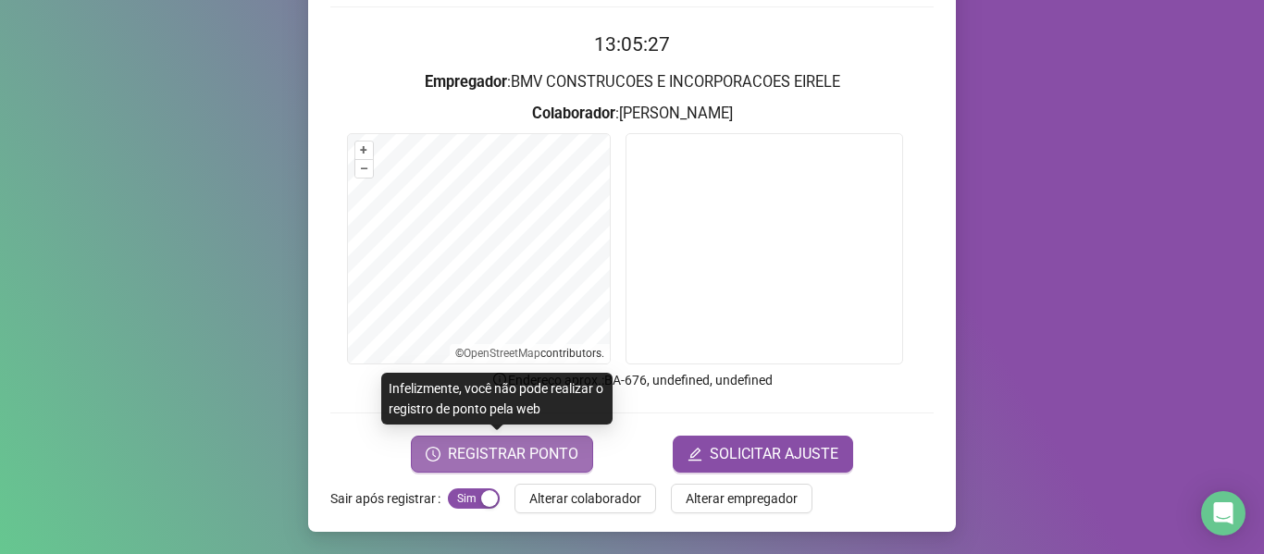
click at [547, 463] on span "REGISTRAR PONTO" at bounding box center [513, 454] width 130 height 22
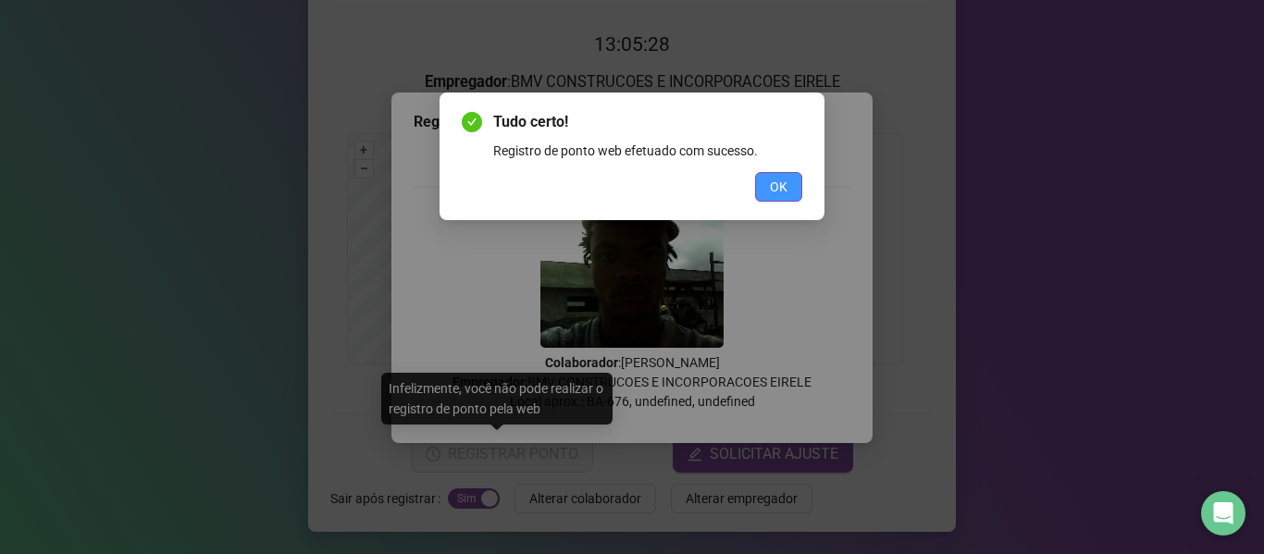
click at [793, 183] on button "OK" at bounding box center [778, 187] width 47 height 30
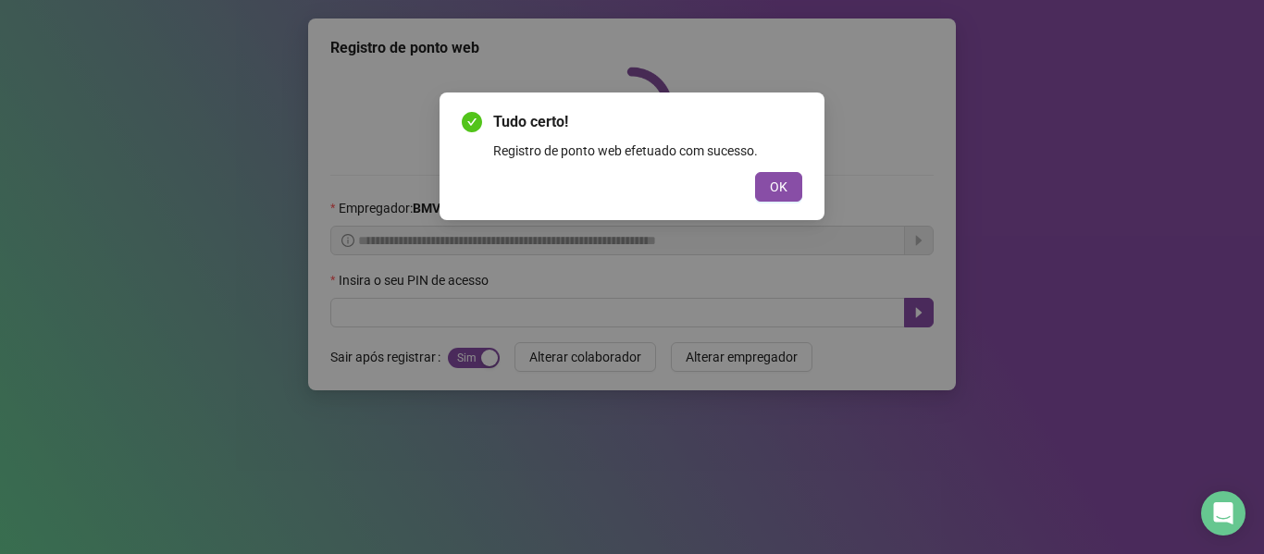
scroll to position [0, 0]
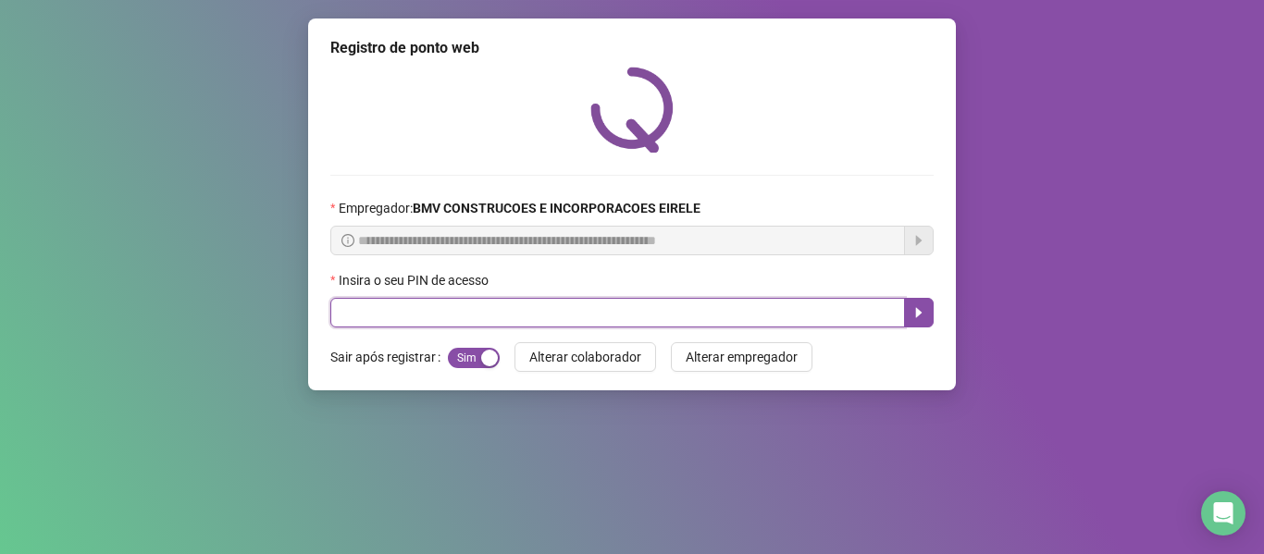
click at [807, 306] on input "text" at bounding box center [617, 313] width 575 height 30
type input "*****"
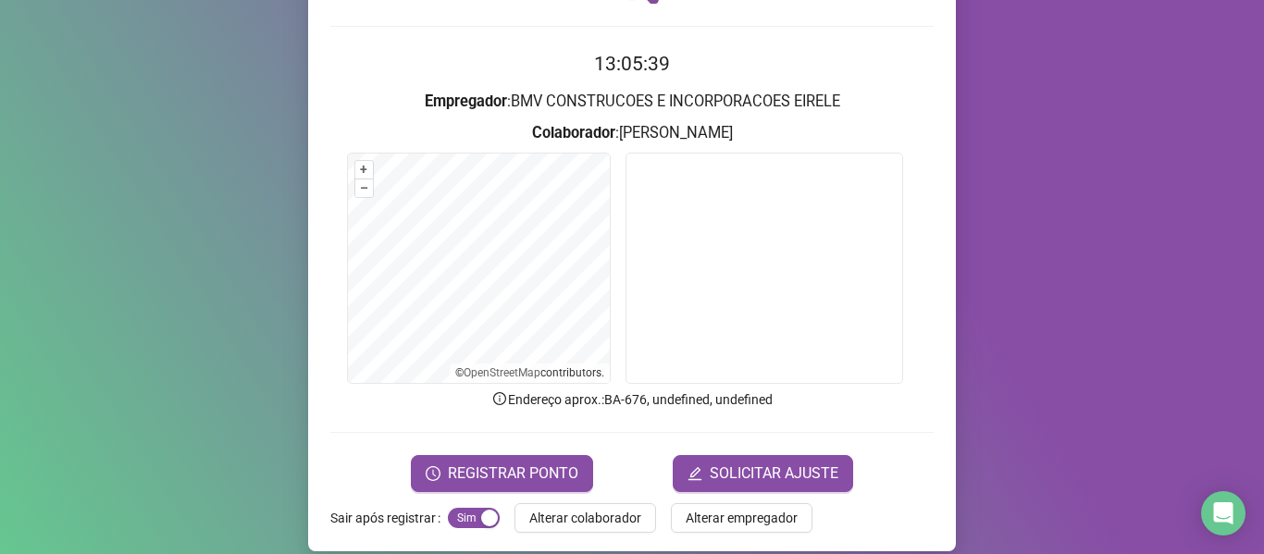
scroll to position [168, 0]
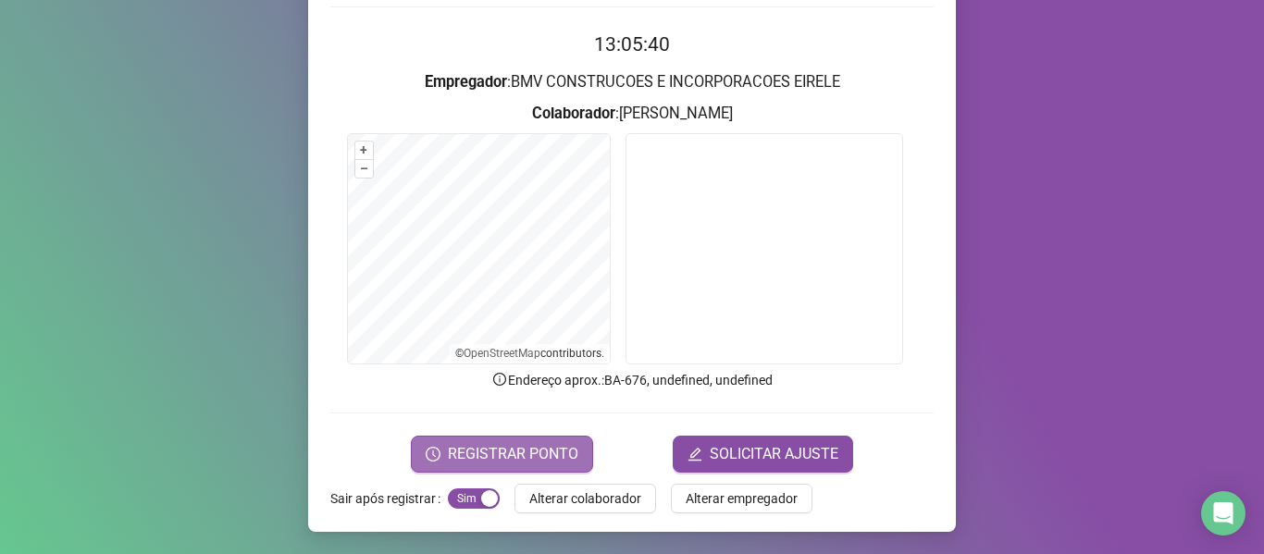
click at [507, 436] on button "REGISTRAR PONTO" at bounding box center [502, 454] width 182 height 37
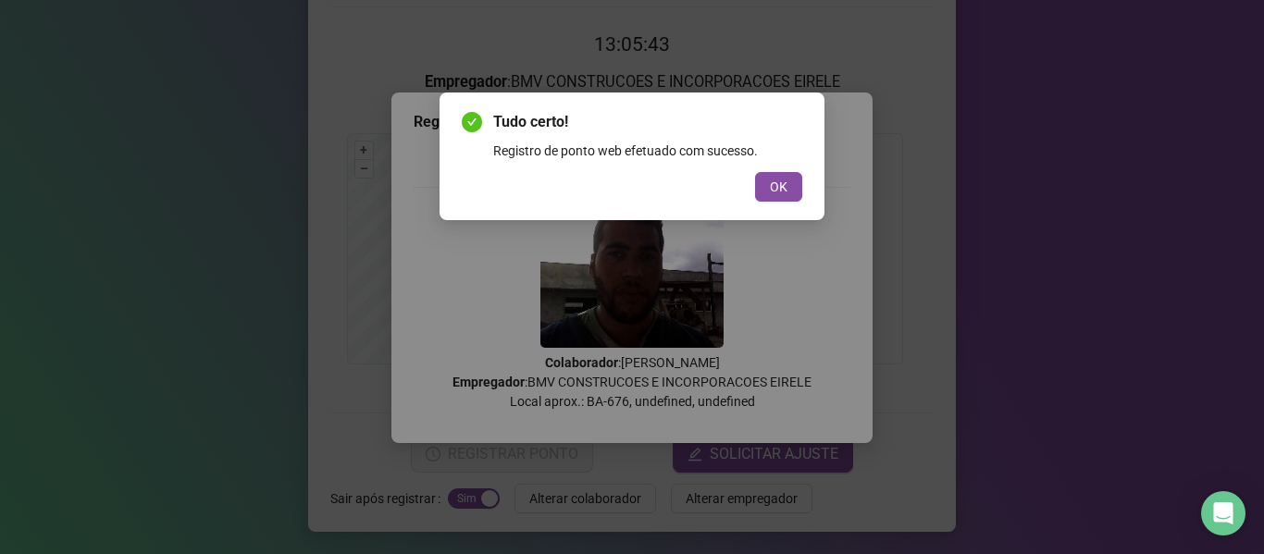
click at [772, 193] on span "OK" at bounding box center [779, 187] width 18 height 20
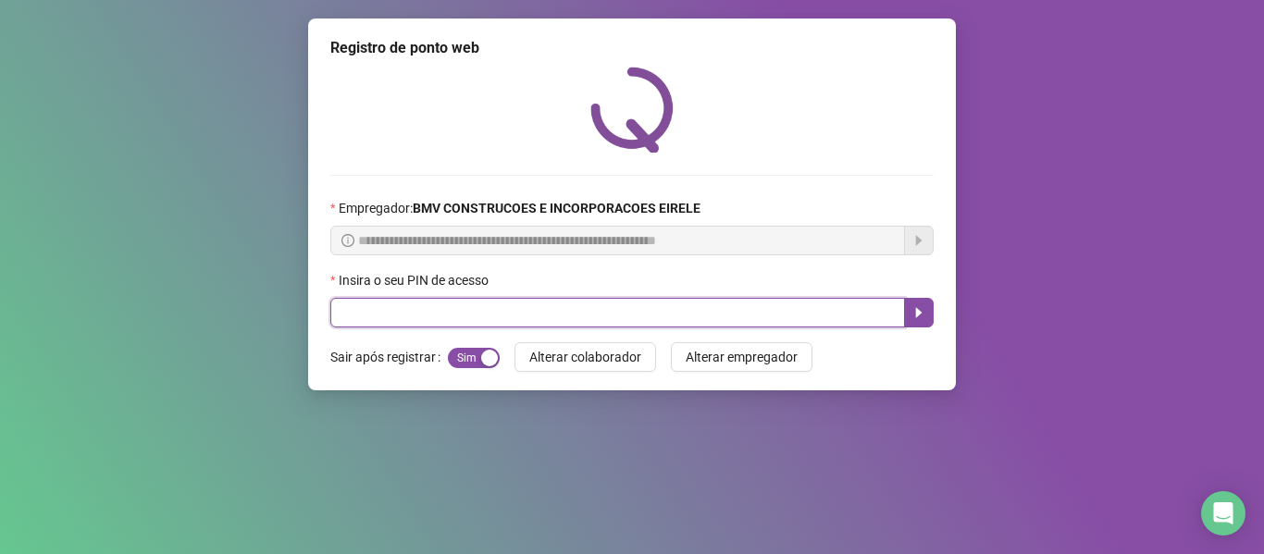
click at [822, 303] on input "text" at bounding box center [617, 313] width 575 height 30
type input "*****"
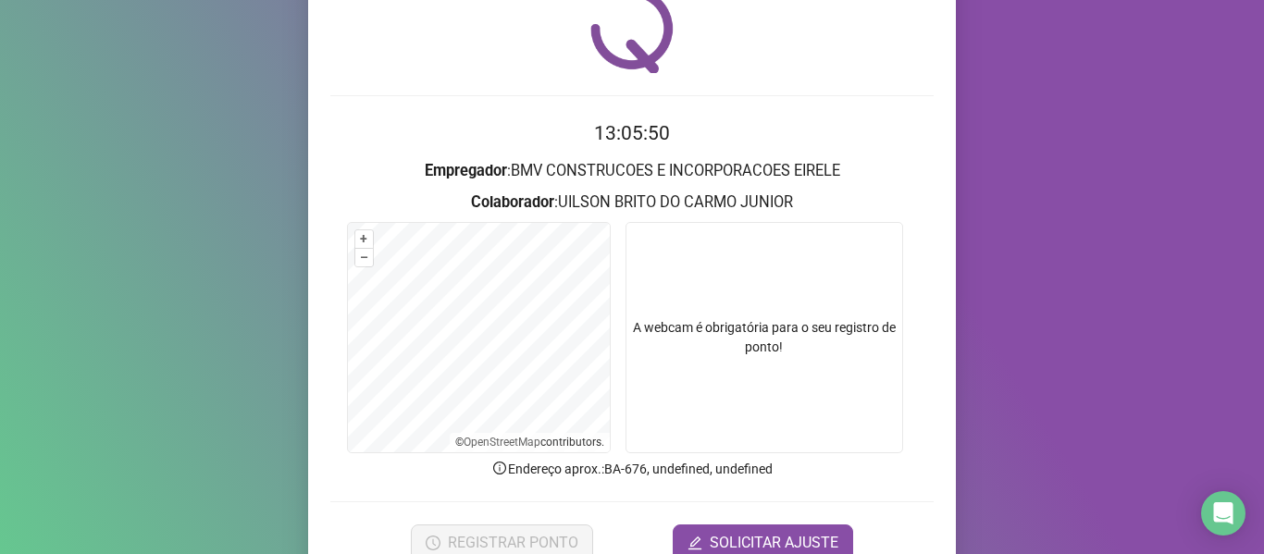
scroll to position [168, 0]
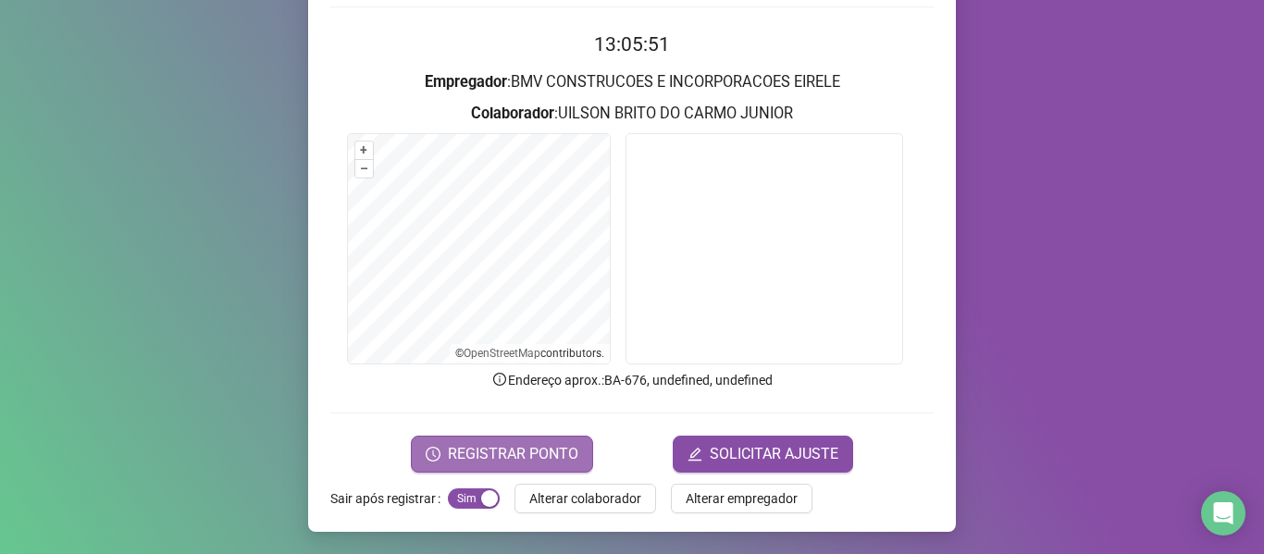
click at [526, 443] on span "REGISTRAR PONTO" at bounding box center [513, 454] width 130 height 22
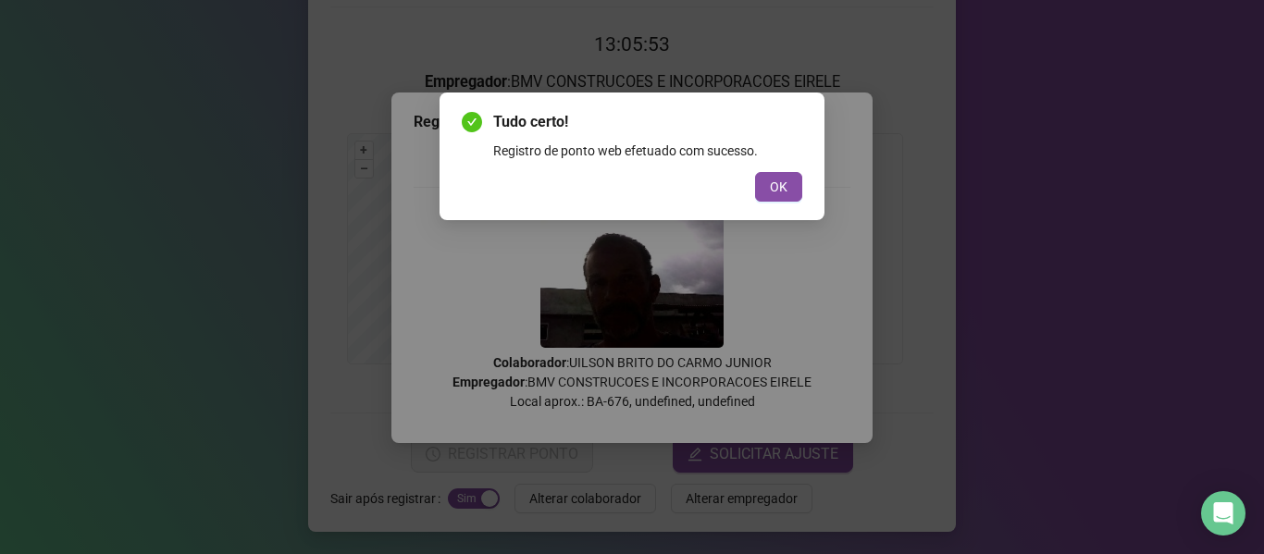
click at [778, 186] on span "OK" at bounding box center [779, 187] width 18 height 20
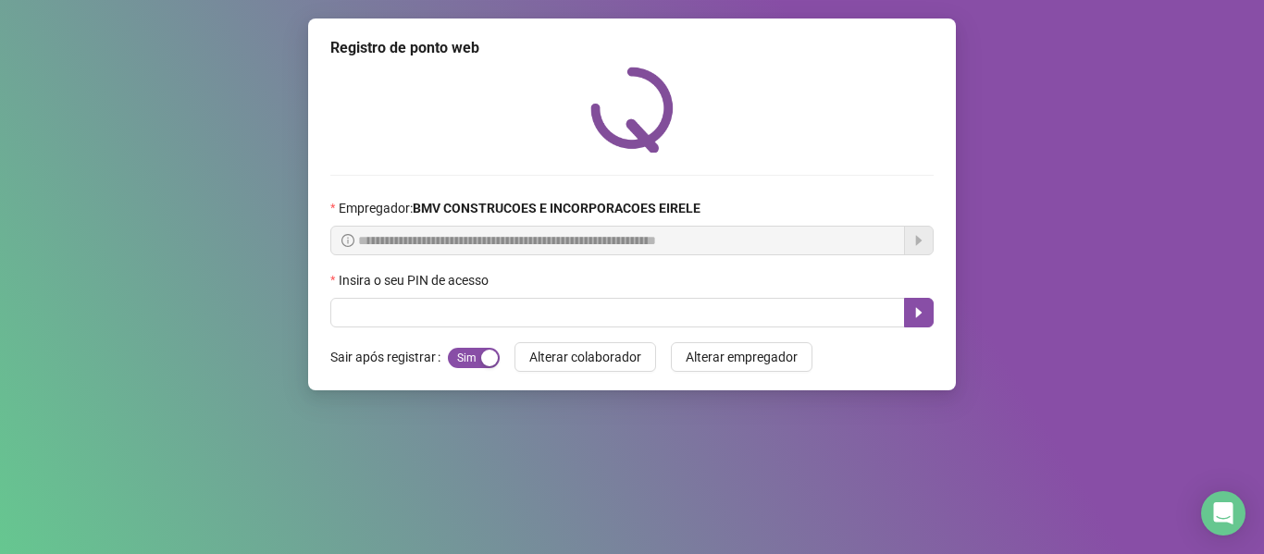
scroll to position [0, 0]
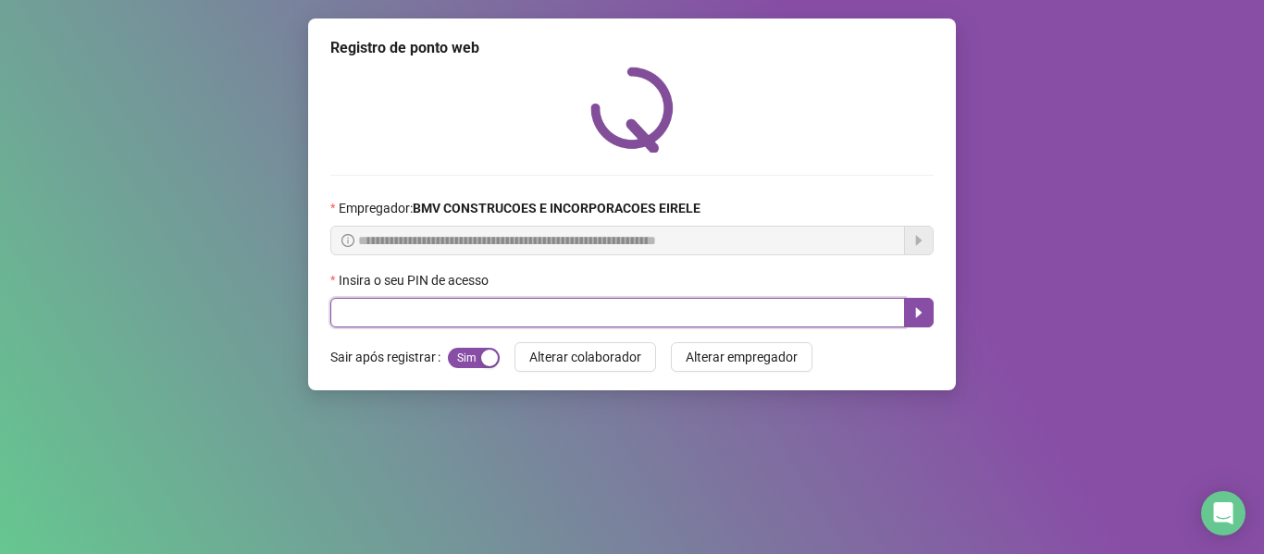
click at [883, 324] on input "text" at bounding box center [617, 313] width 575 height 30
type input "*****"
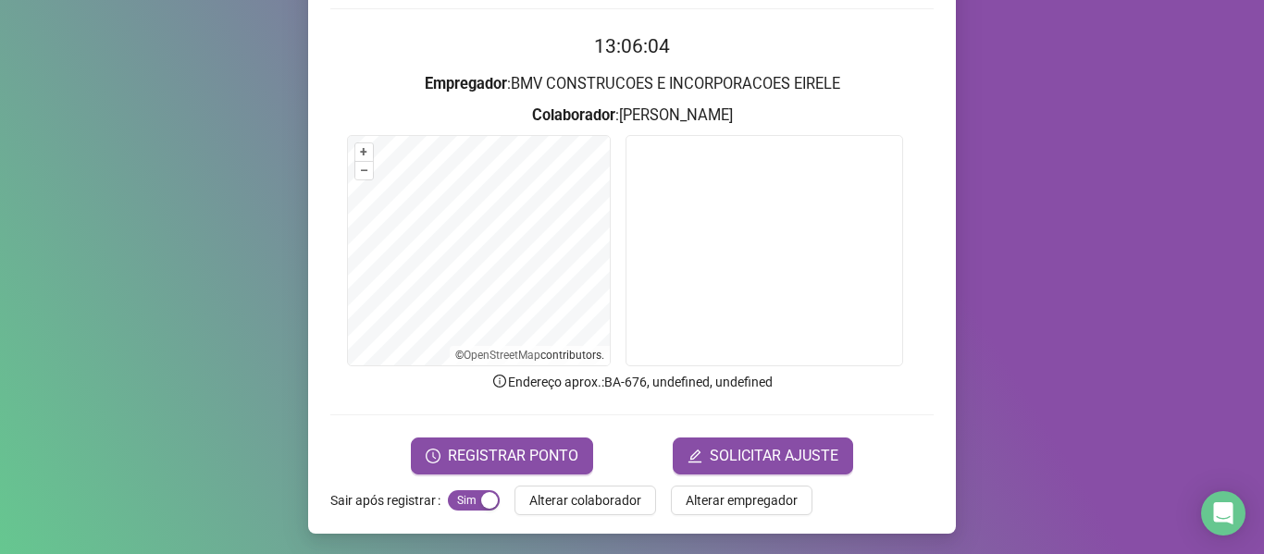
scroll to position [168, 0]
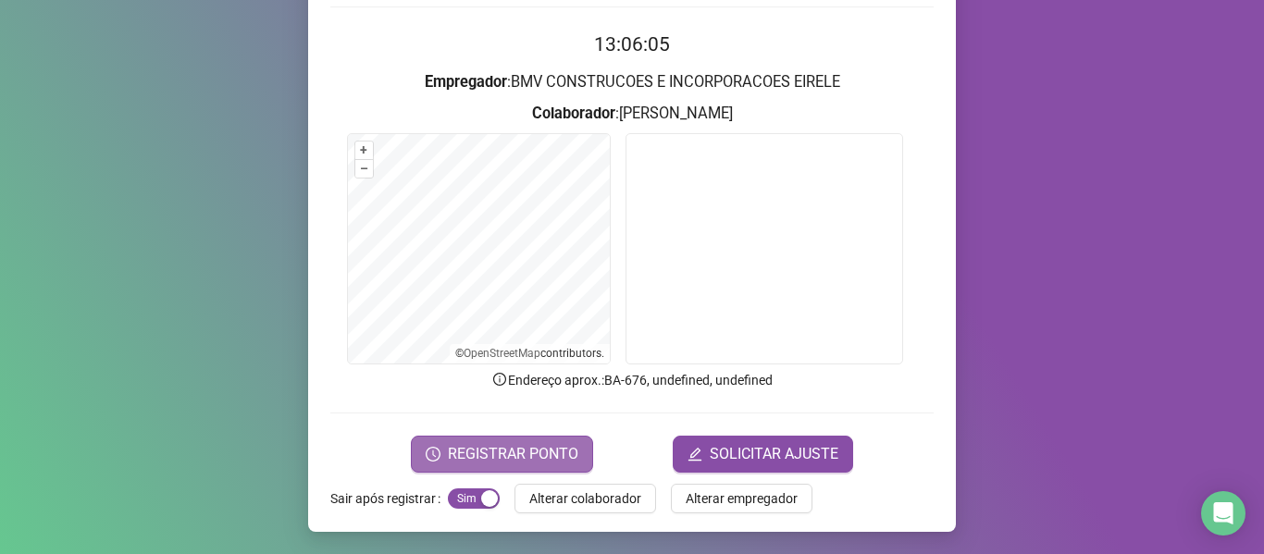
click at [515, 443] on span "REGISTRAR PONTO" at bounding box center [513, 454] width 130 height 22
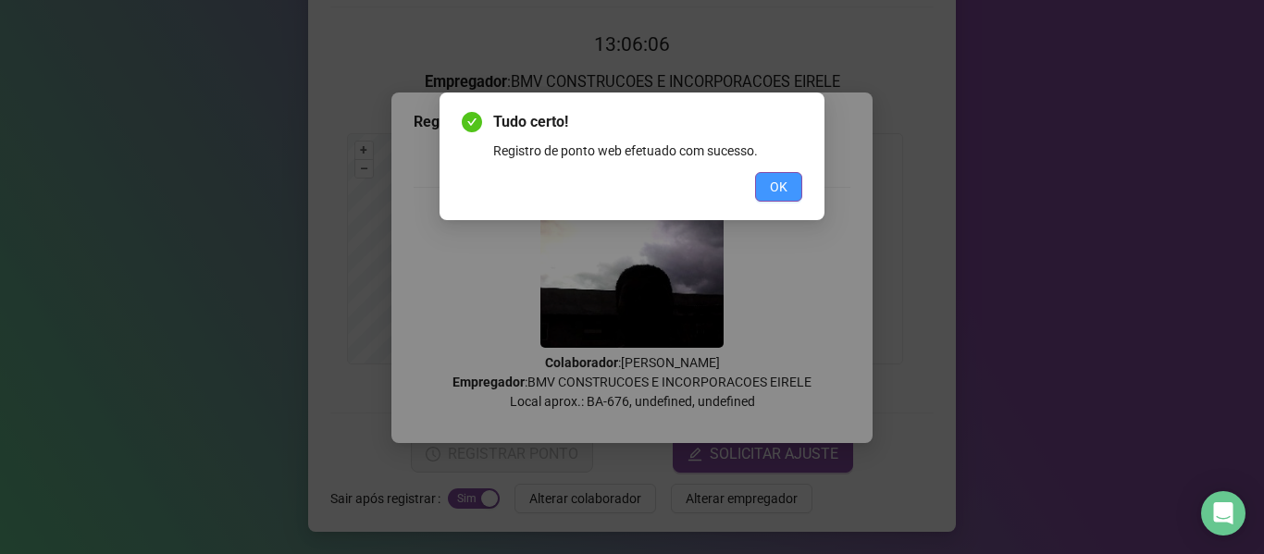
click at [774, 183] on span "OK" at bounding box center [779, 187] width 18 height 20
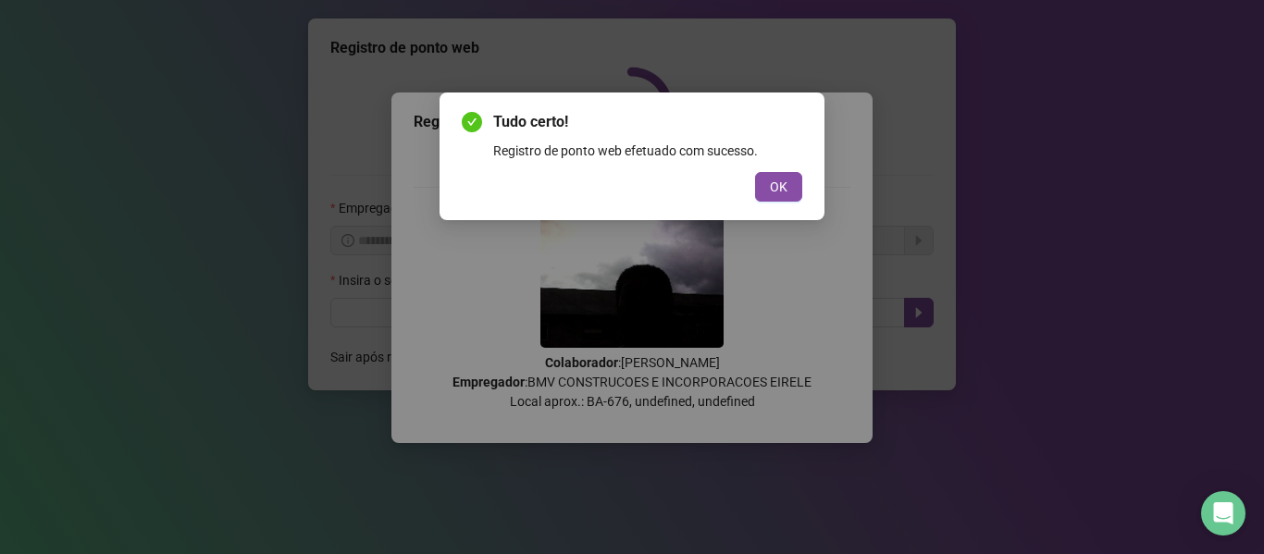
scroll to position [0, 0]
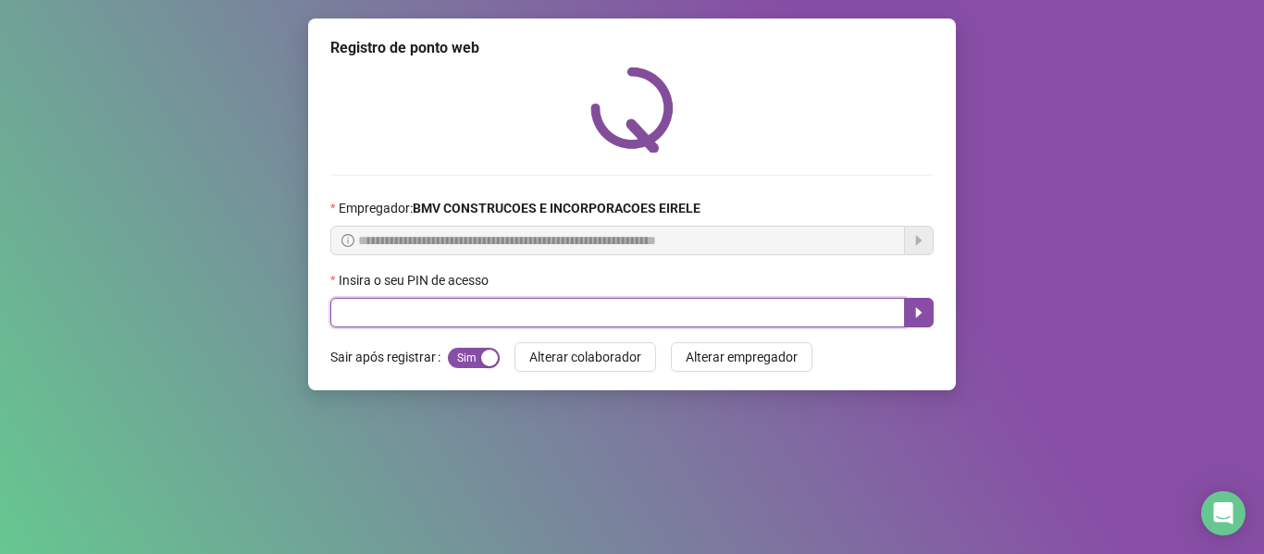
click at [860, 320] on input "text" at bounding box center [617, 313] width 575 height 30
type input "*****"
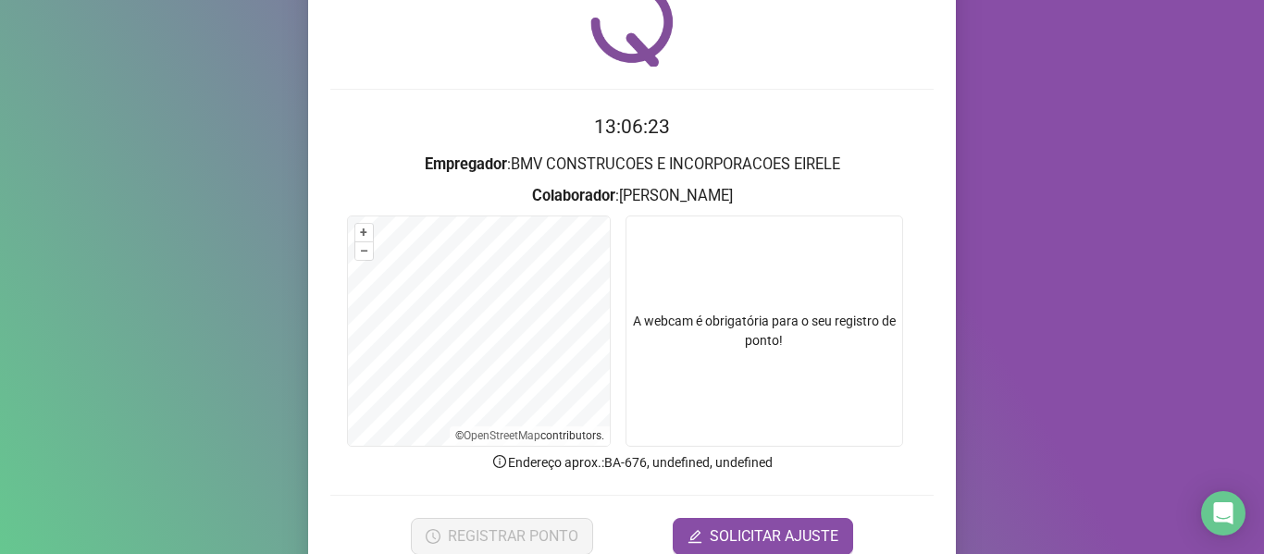
scroll to position [168, 0]
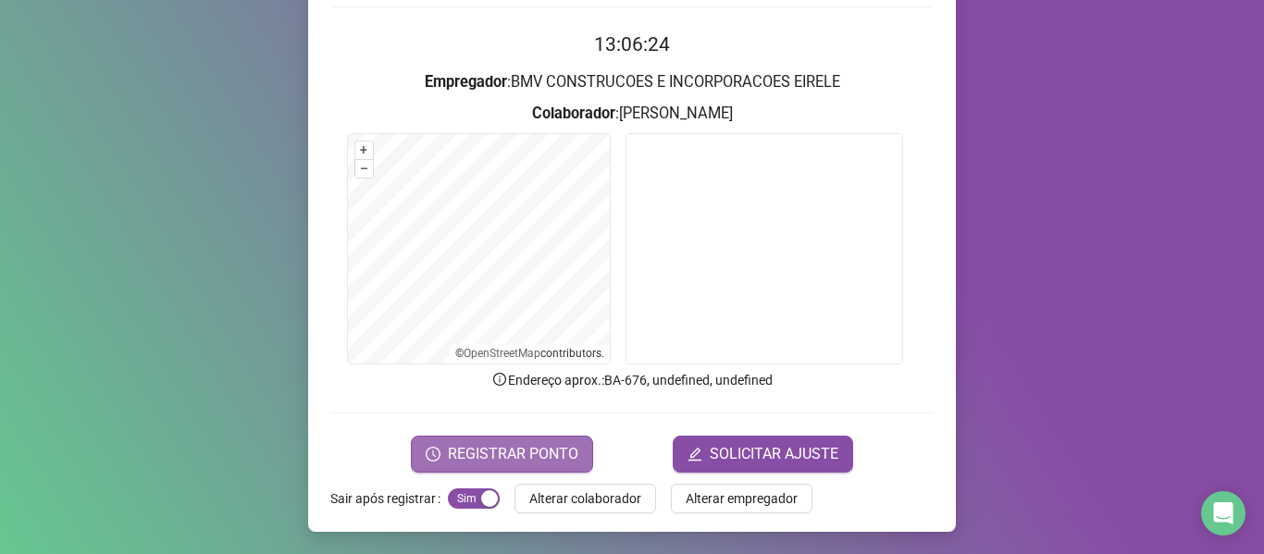
click at [516, 445] on span "REGISTRAR PONTO" at bounding box center [513, 454] width 130 height 22
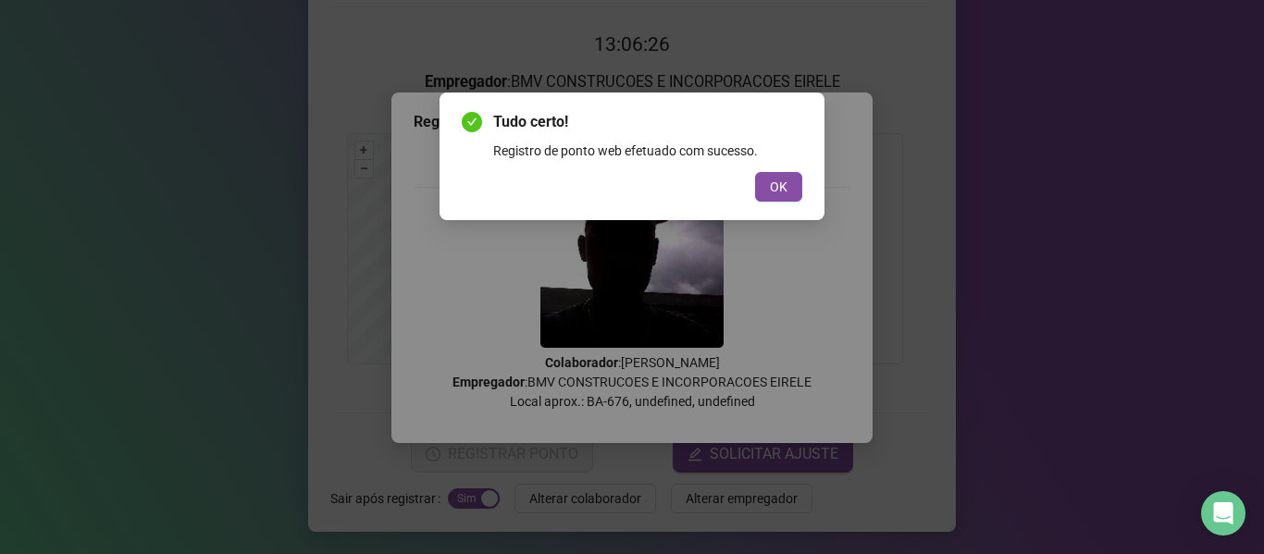
click at [786, 189] on span "OK" at bounding box center [779, 187] width 18 height 20
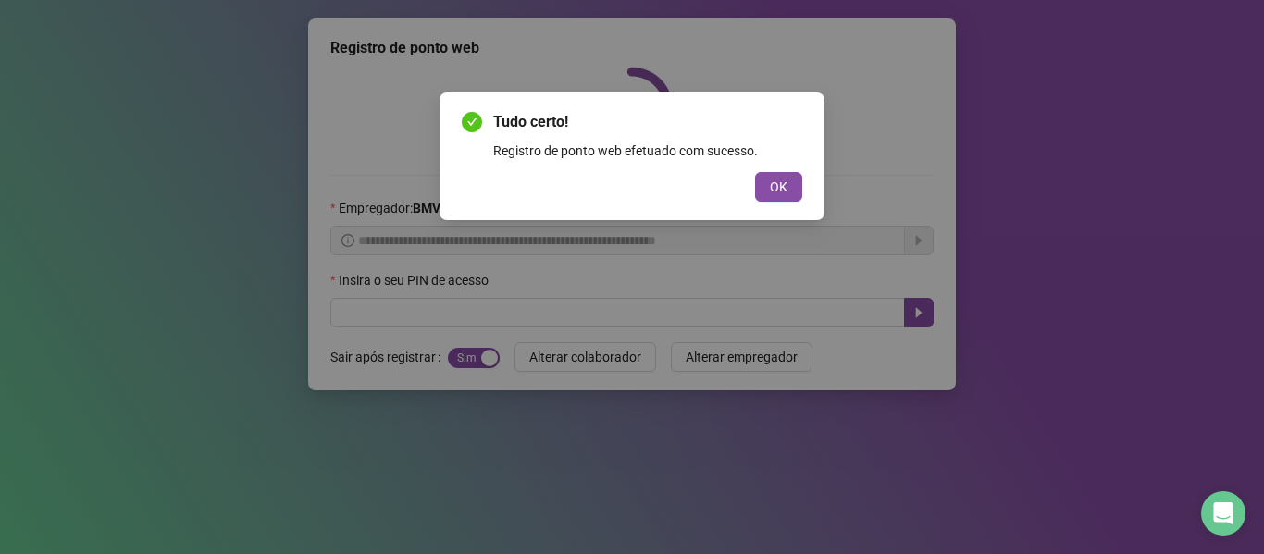
scroll to position [0, 0]
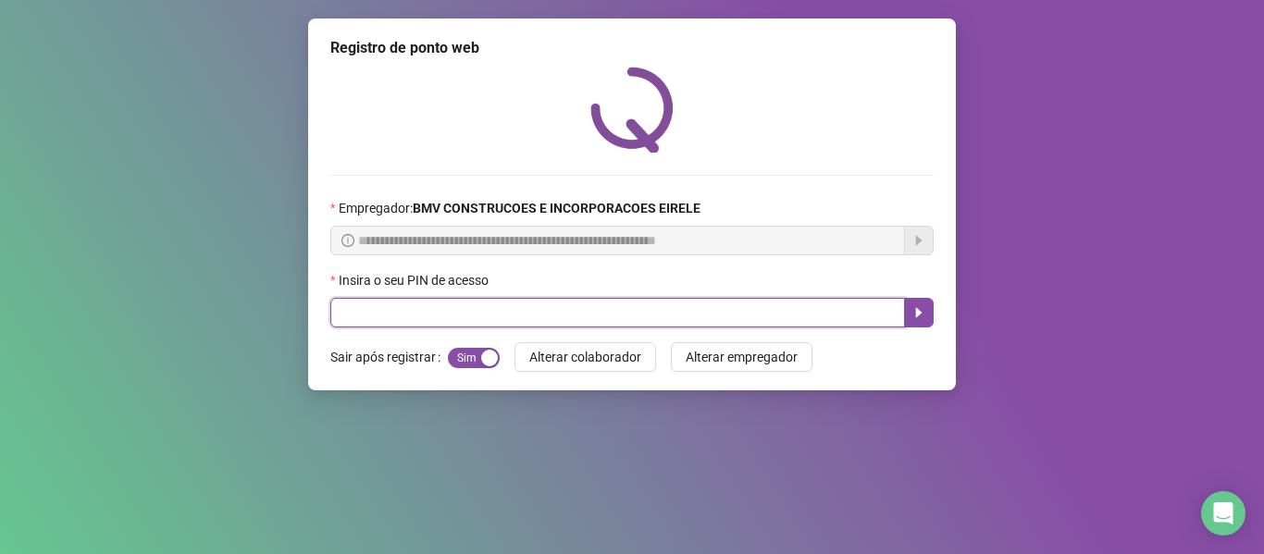
click at [846, 304] on input "text" at bounding box center [617, 313] width 575 height 30
type input "*****"
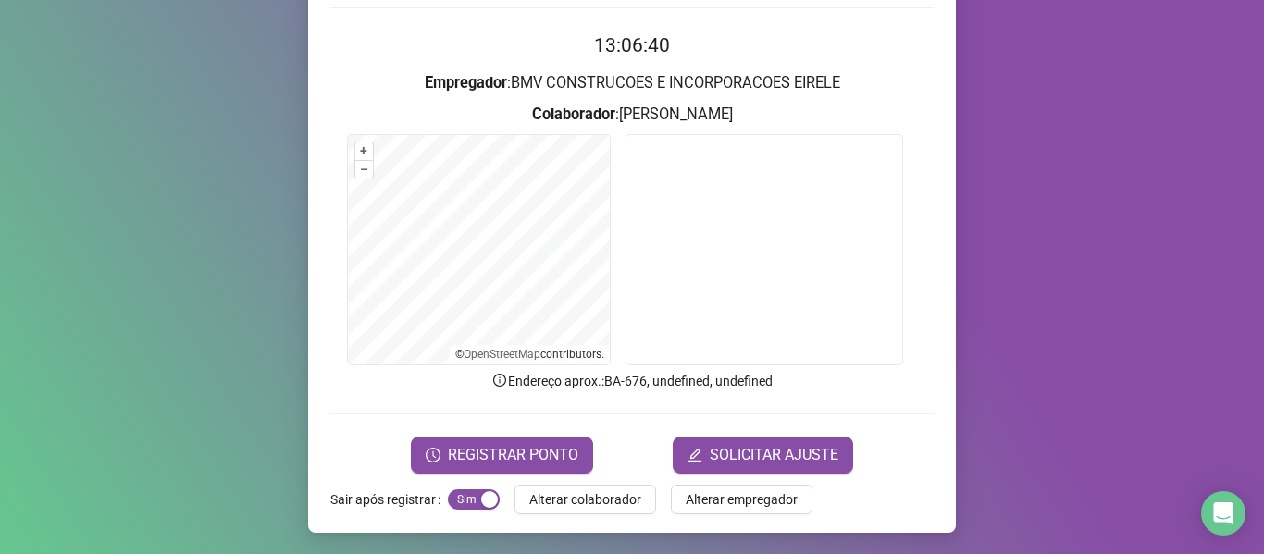
scroll to position [168, 0]
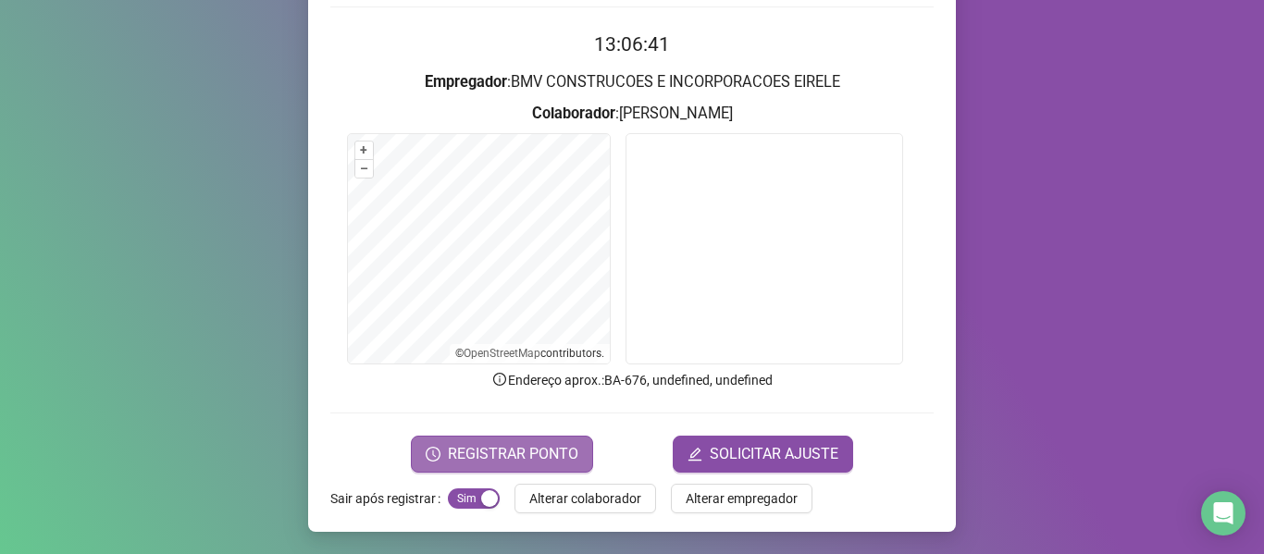
click at [495, 447] on span "REGISTRAR PONTO" at bounding box center [513, 454] width 130 height 22
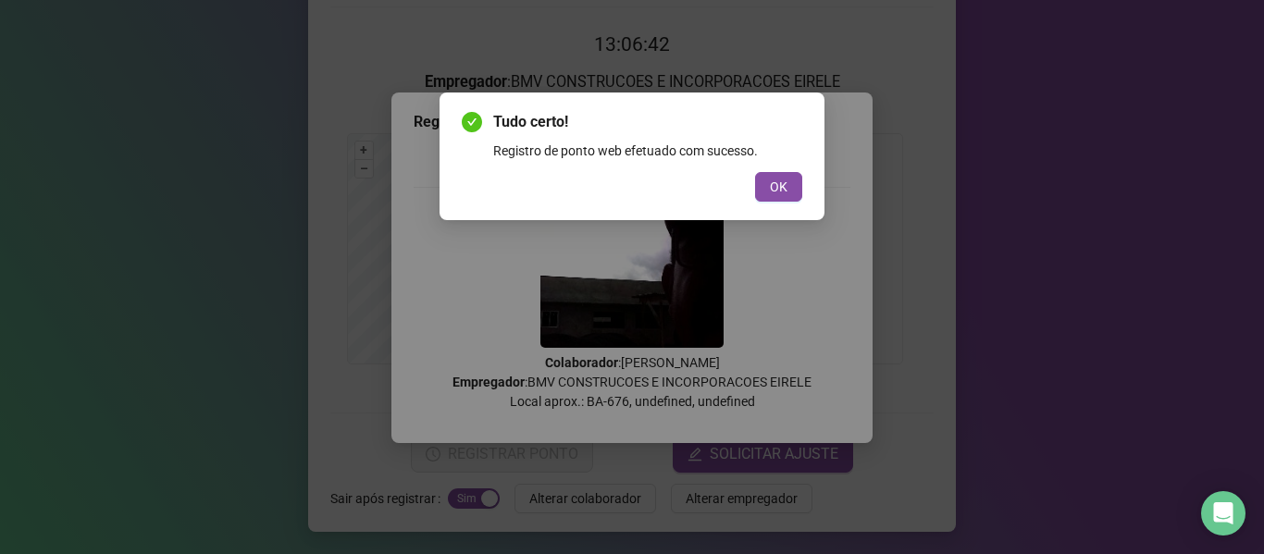
click at [786, 195] on span "OK" at bounding box center [779, 187] width 18 height 20
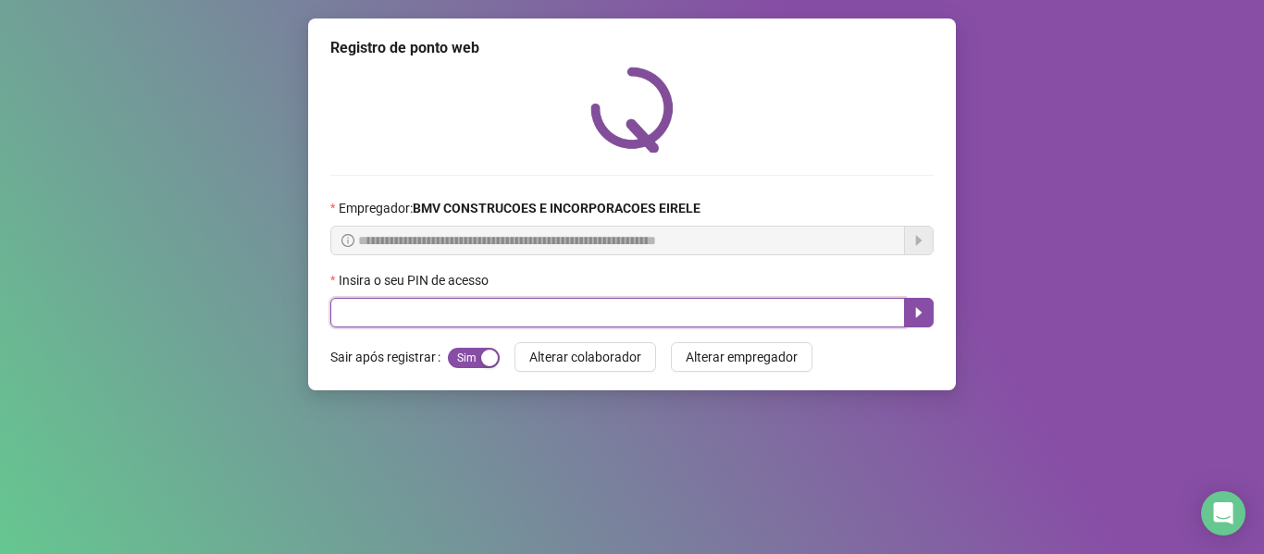
click at [830, 312] on input "text" at bounding box center [617, 313] width 575 height 30
type input "*****"
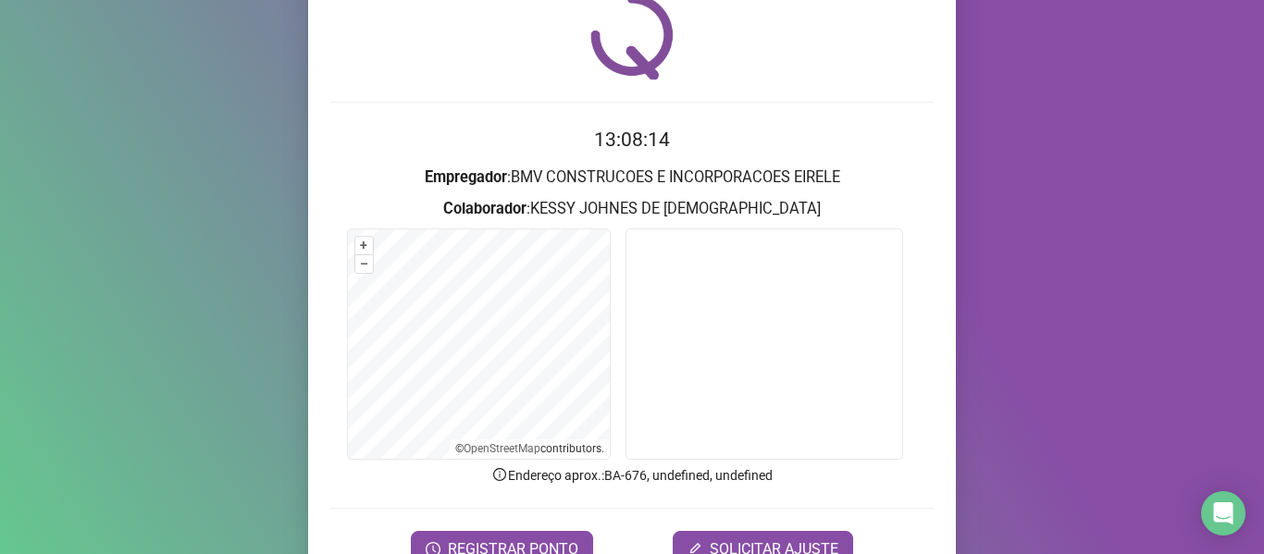
scroll to position [168, 0]
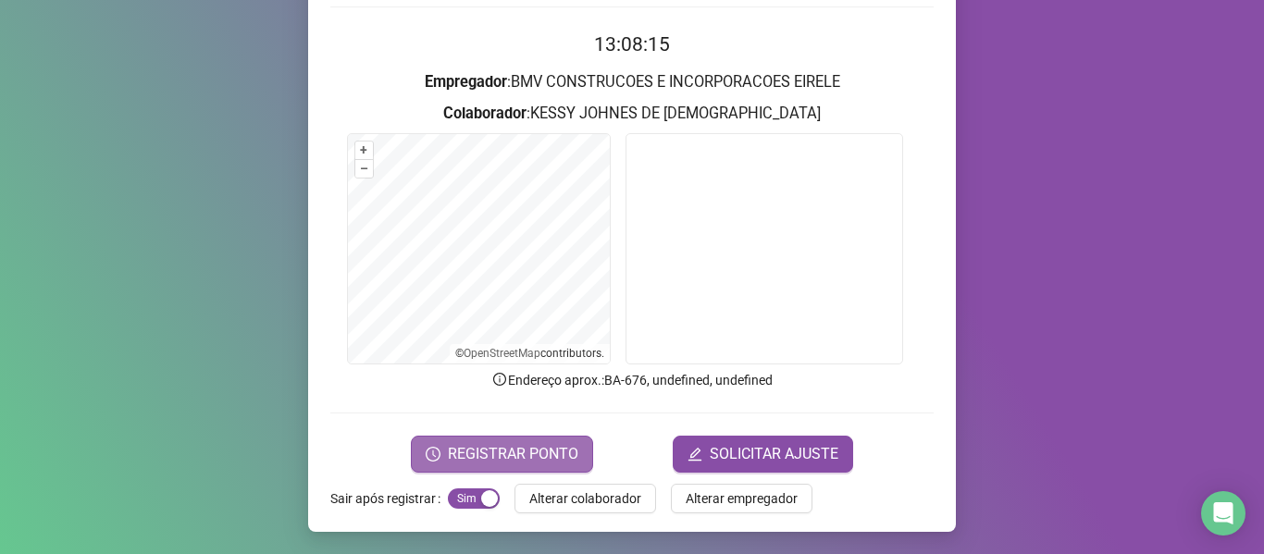
click at [446, 441] on button "REGISTRAR PONTO" at bounding box center [502, 454] width 182 height 37
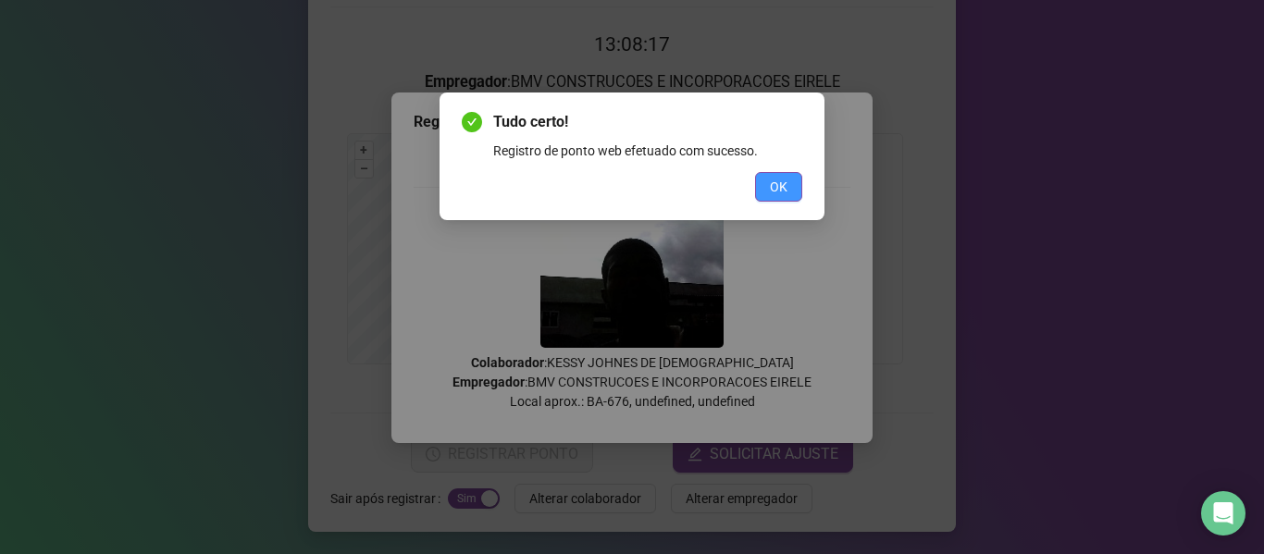
click at [772, 187] on span "OK" at bounding box center [779, 187] width 18 height 20
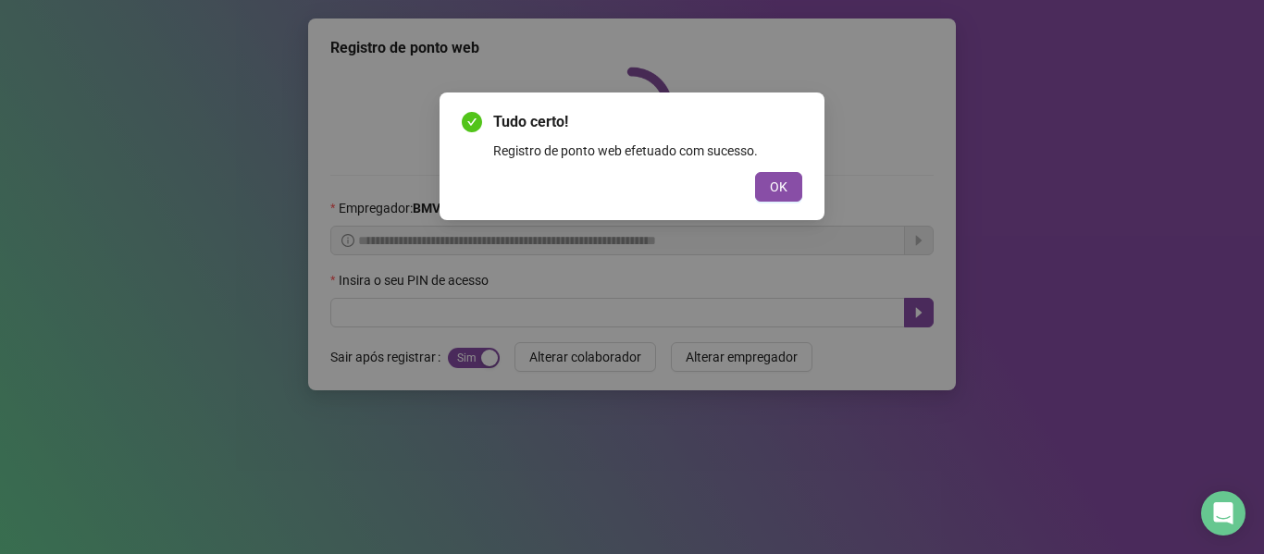
scroll to position [0, 0]
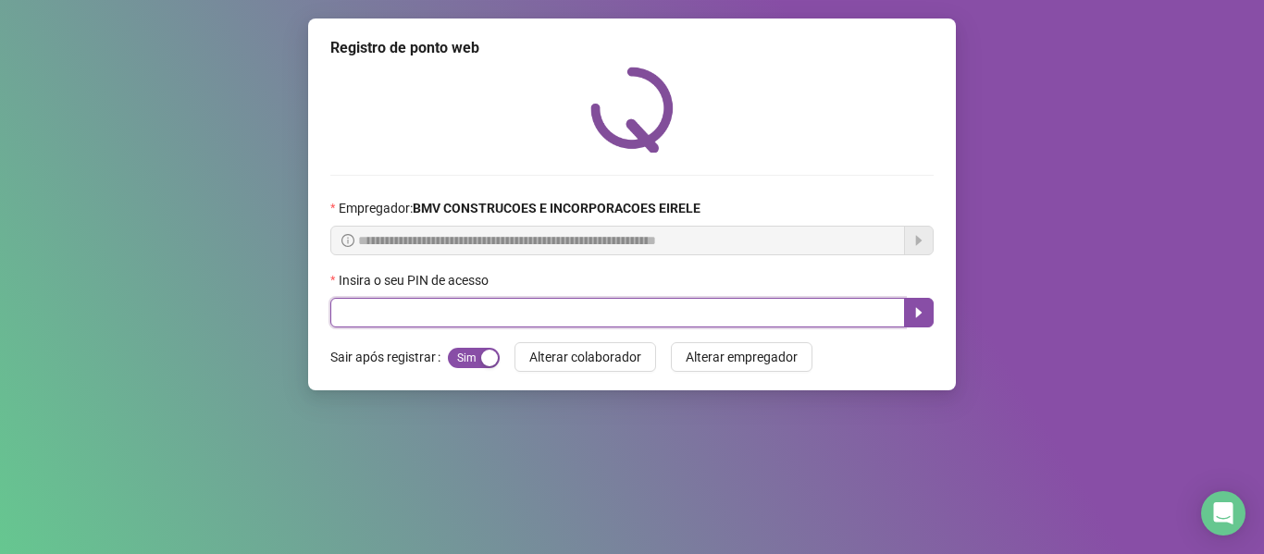
click at [798, 316] on input "text" at bounding box center [617, 313] width 575 height 30
type input "*****"
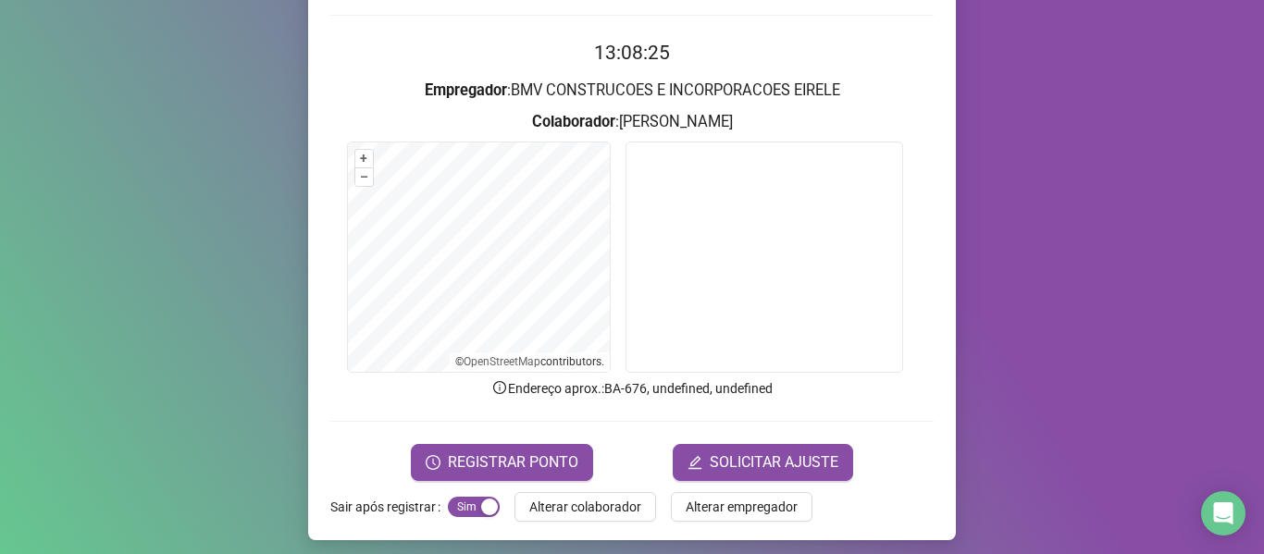
scroll to position [168, 0]
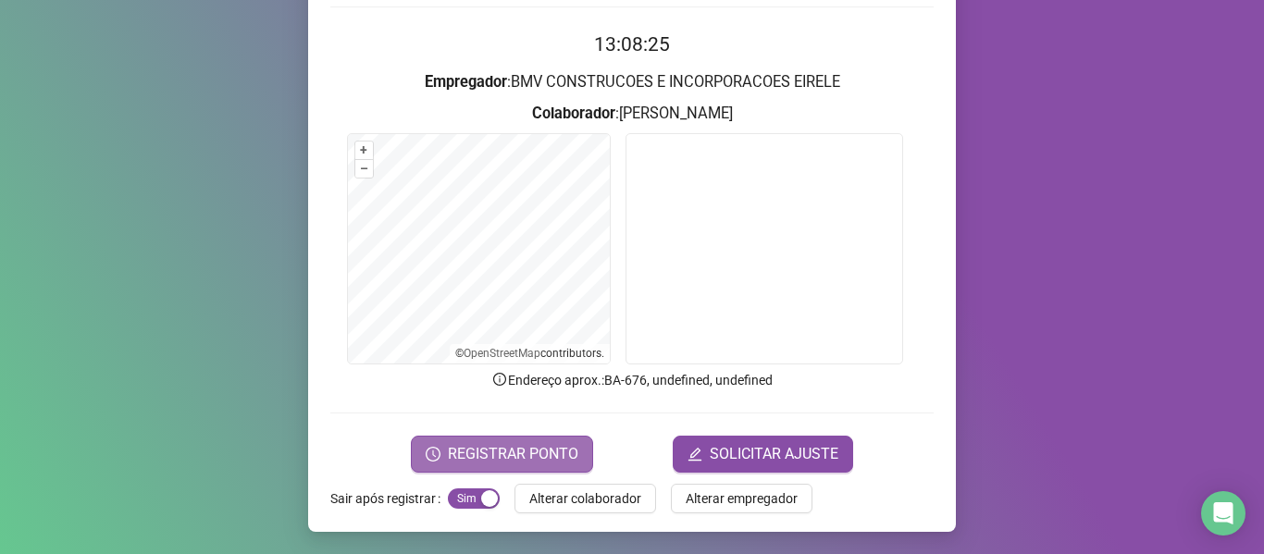
click at [480, 448] on span "REGISTRAR PONTO" at bounding box center [513, 454] width 130 height 22
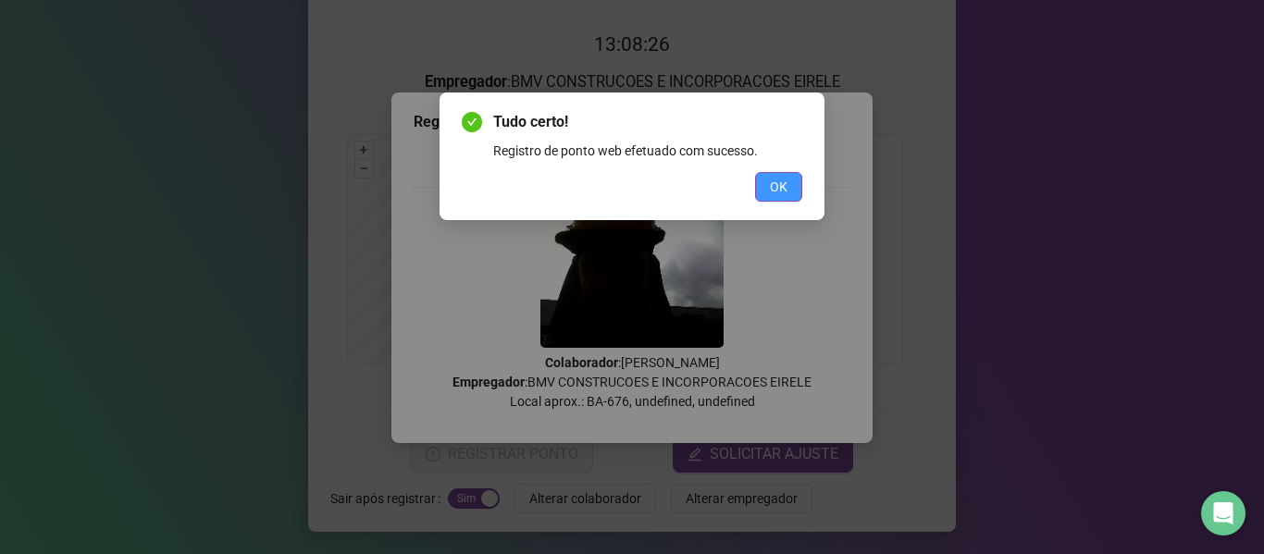
click at [769, 192] on button "OK" at bounding box center [778, 187] width 47 height 30
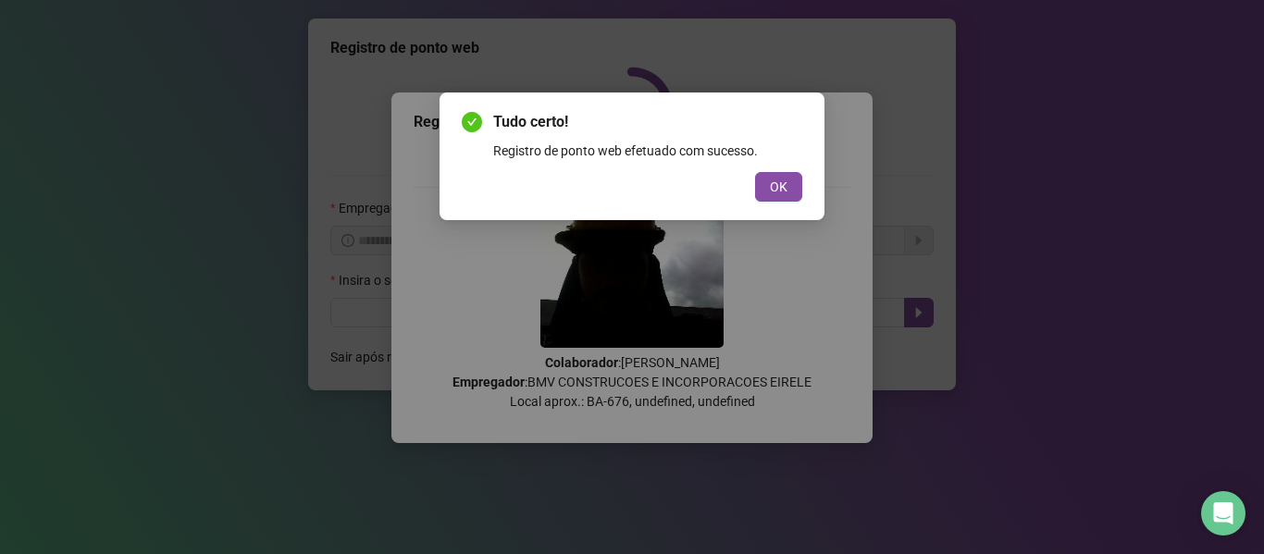
scroll to position [0, 0]
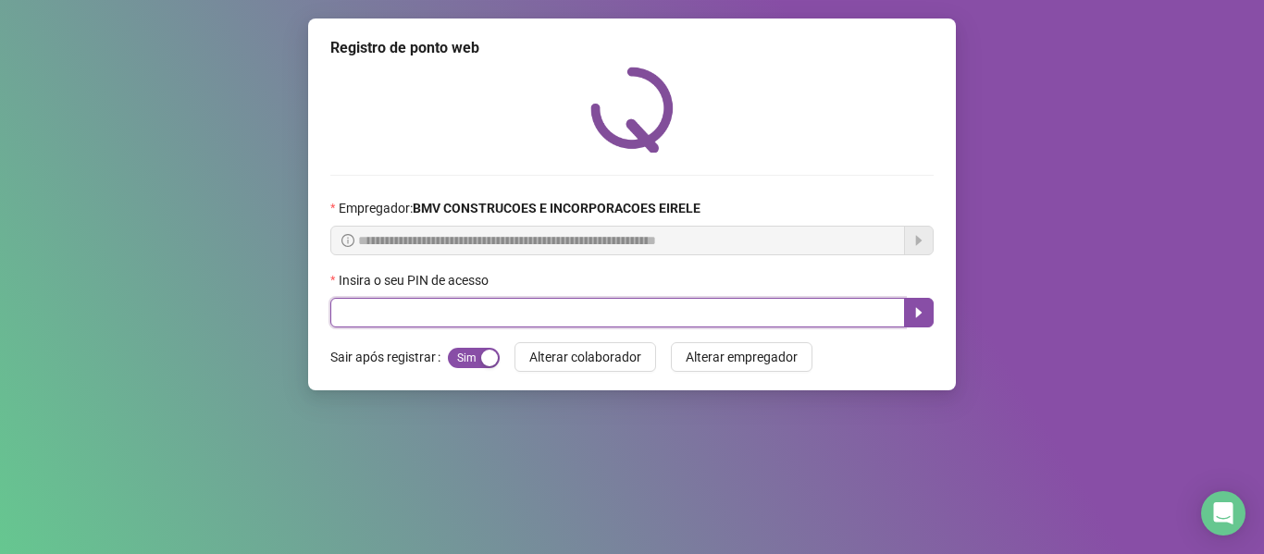
click at [818, 301] on input "text" at bounding box center [617, 313] width 575 height 30
type input "*****"
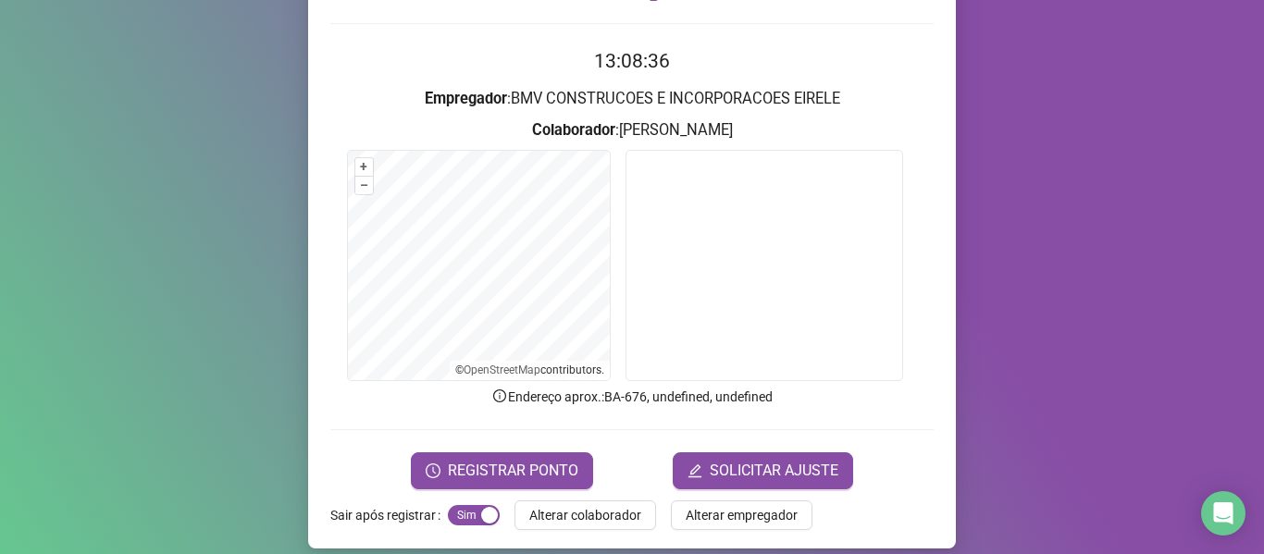
scroll to position [168, 0]
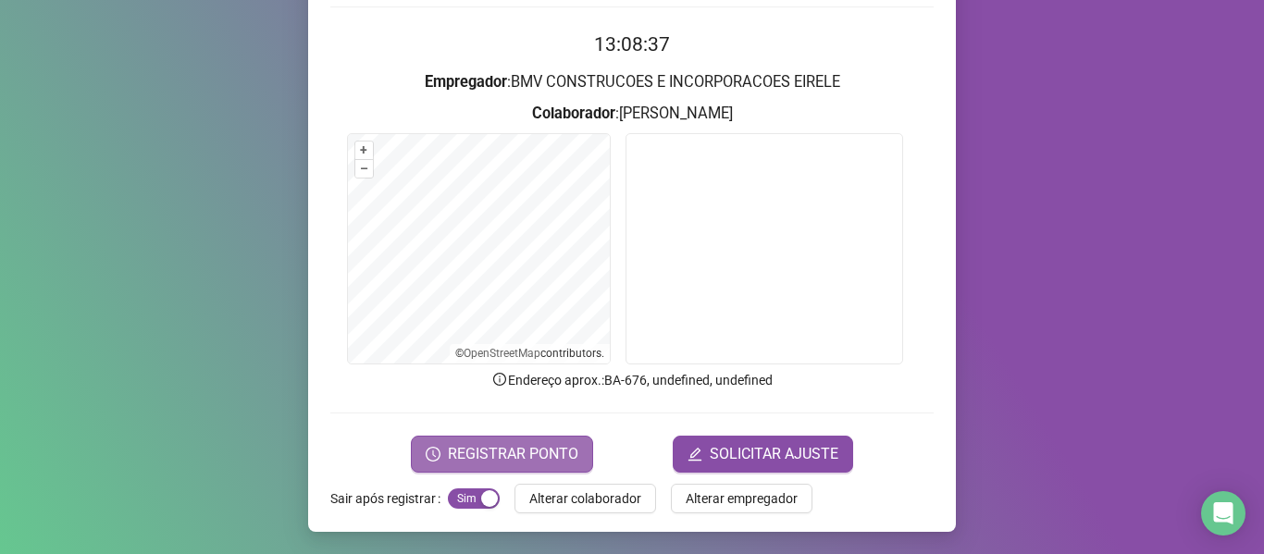
click at [449, 452] on span "REGISTRAR PONTO" at bounding box center [513, 454] width 130 height 22
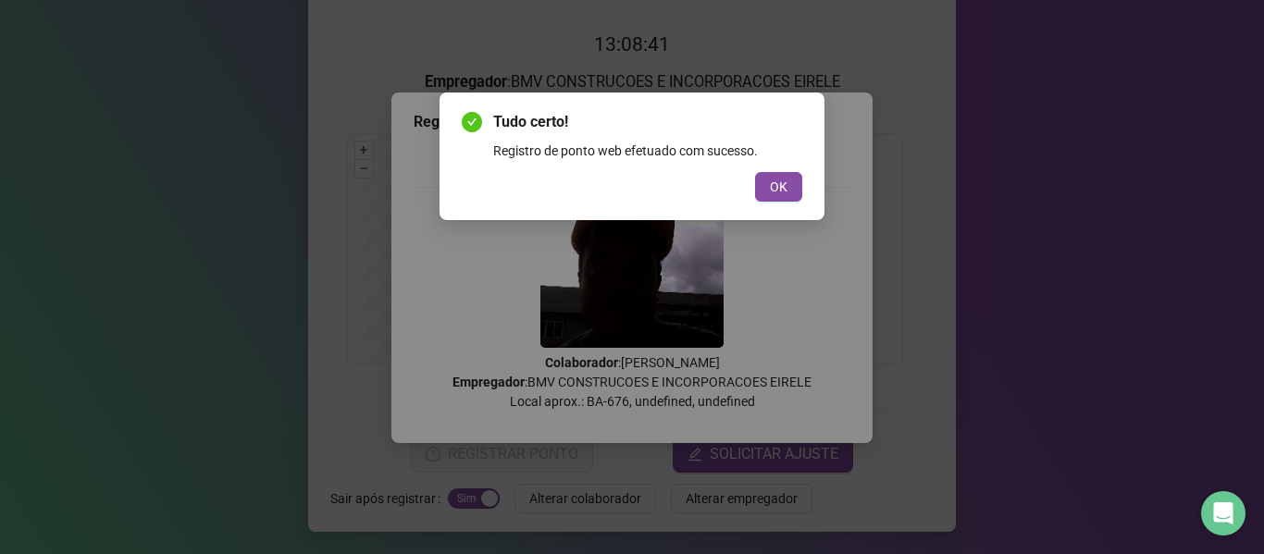
click at [769, 173] on button "OK" at bounding box center [778, 187] width 47 height 30
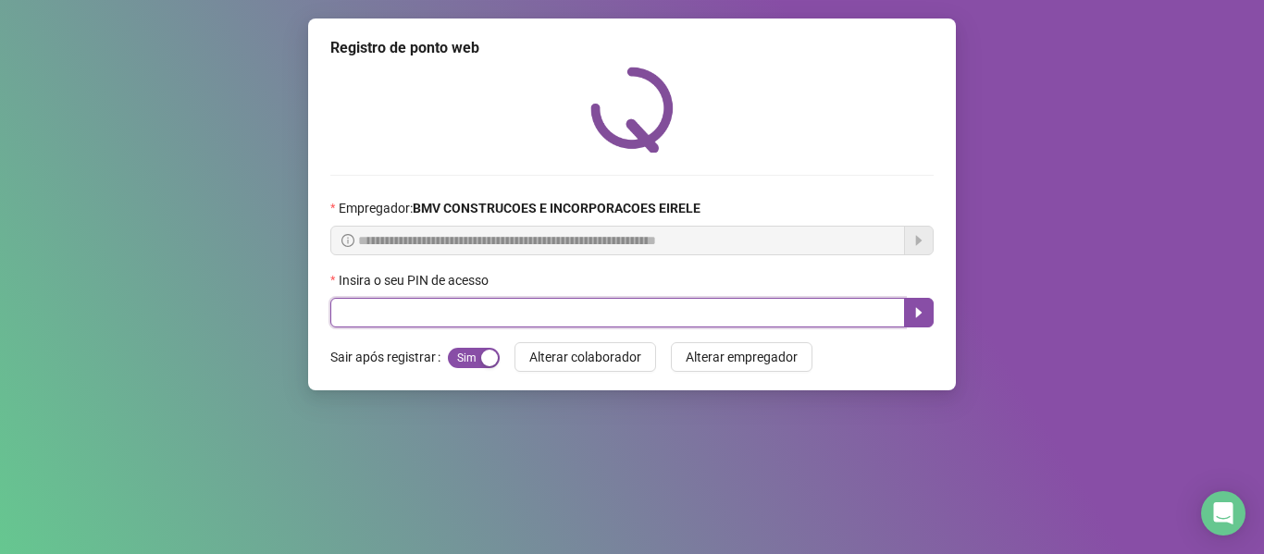
click at [846, 306] on input "text" at bounding box center [617, 313] width 575 height 30
